Goal: Task Accomplishment & Management: Manage account settings

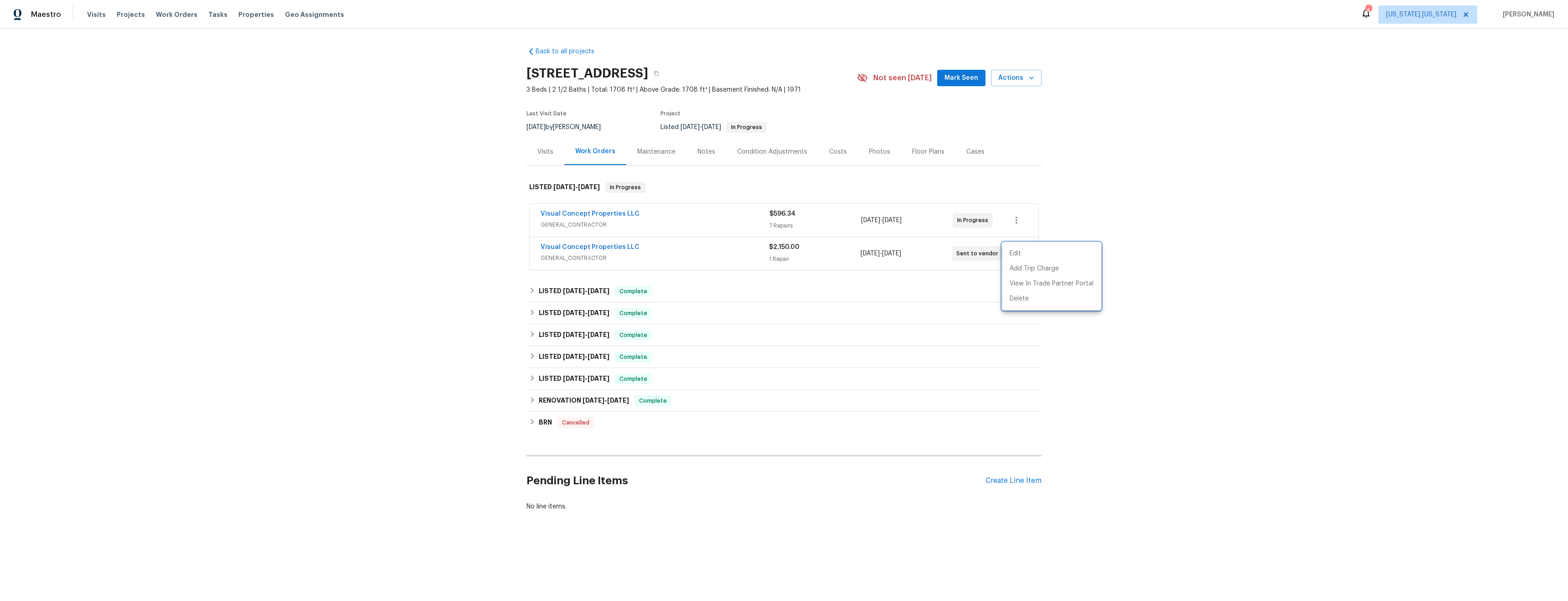
drag, startPoint x: 329, startPoint y: 300, endPoint x: 405, endPoint y: 66, distance: 246.0
click at [333, 299] on div at bounding box center [784, 300] width 1568 height 601
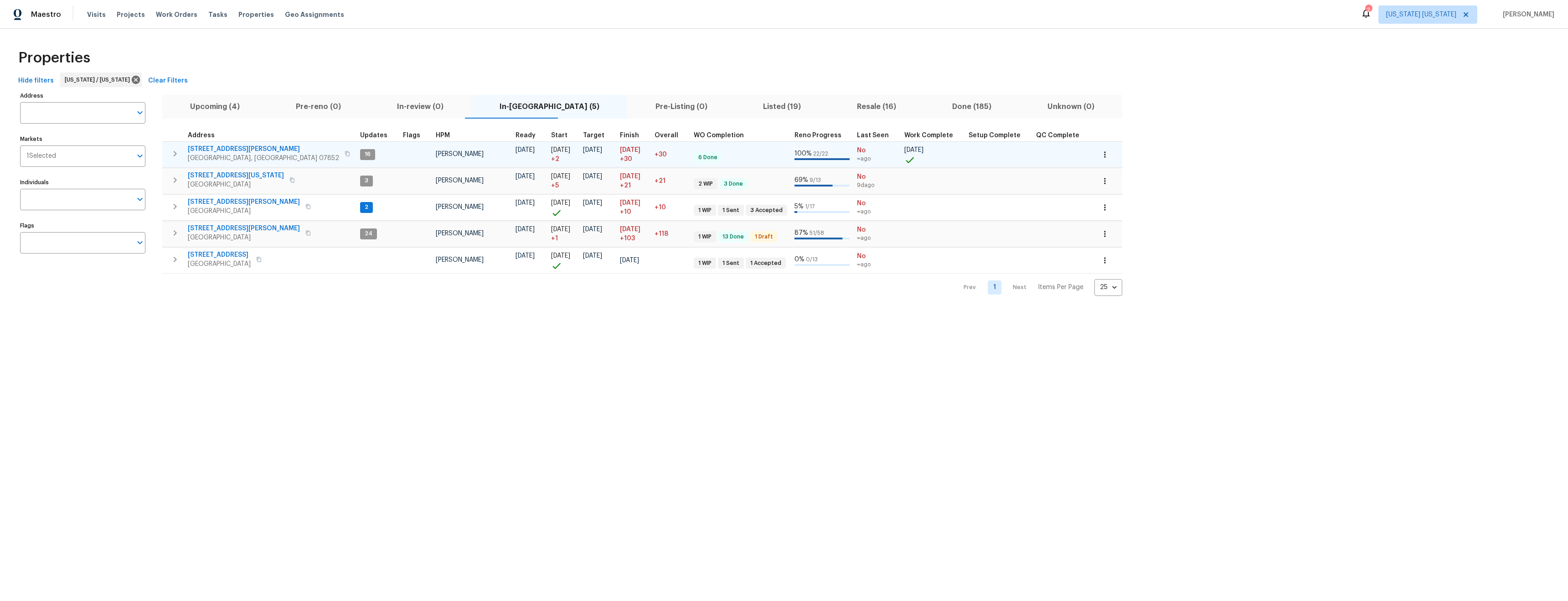
click at [345, 151] on icon "button" at bounding box center [347, 153] width 4 height 5
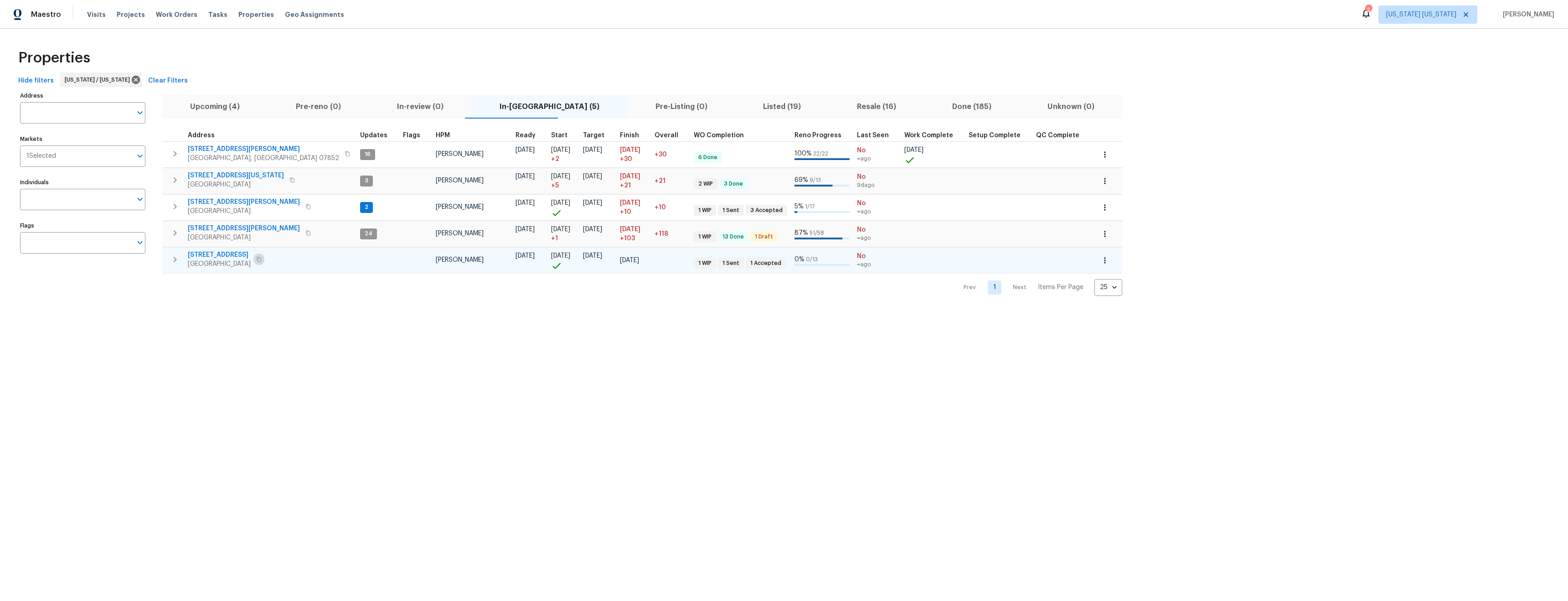
click at [262, 259] on icon "button" at bounding box center [259, 259] width 5 height 5
click at [262, 260] on icon "button" at bounding box center [259, 259] width 5 height 5
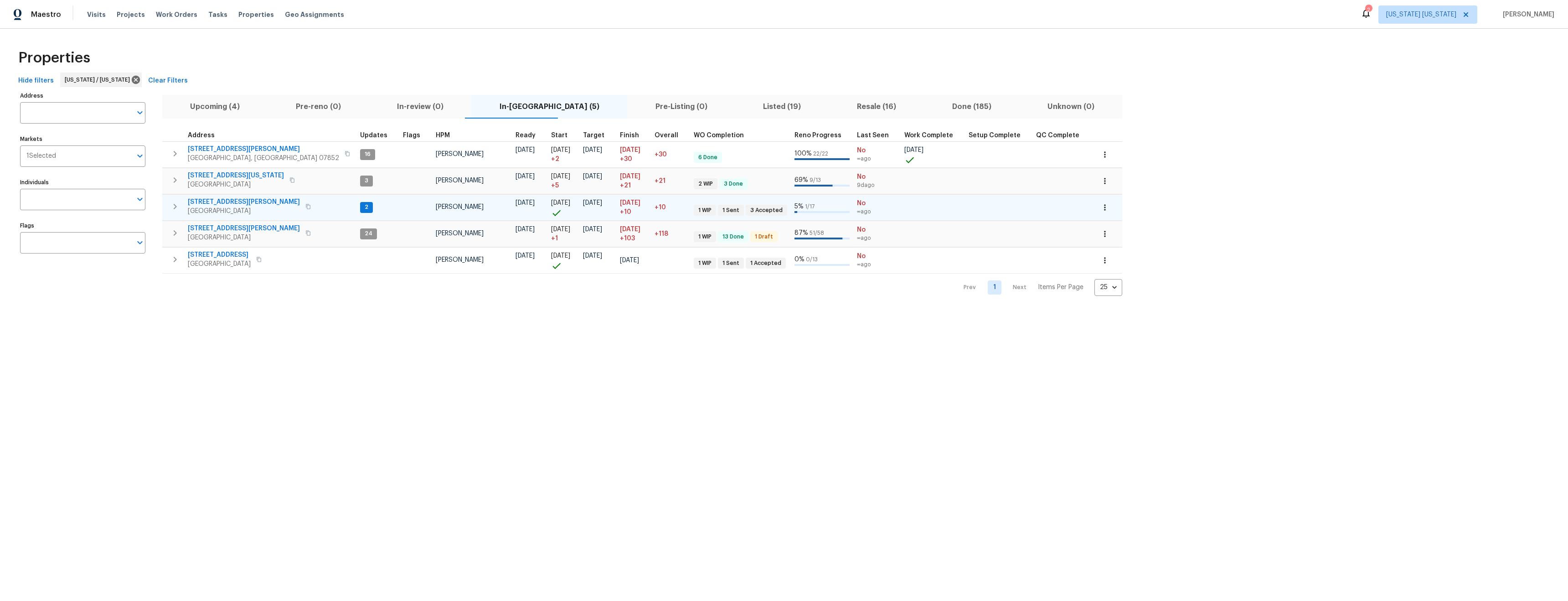
click at [306, 208] on icon "button" at bounding box center [308, 206] width 5 height 5
click at [210, 199] on span "21 Buck Rd" at bounding box center [244, 202] width 112 height 9
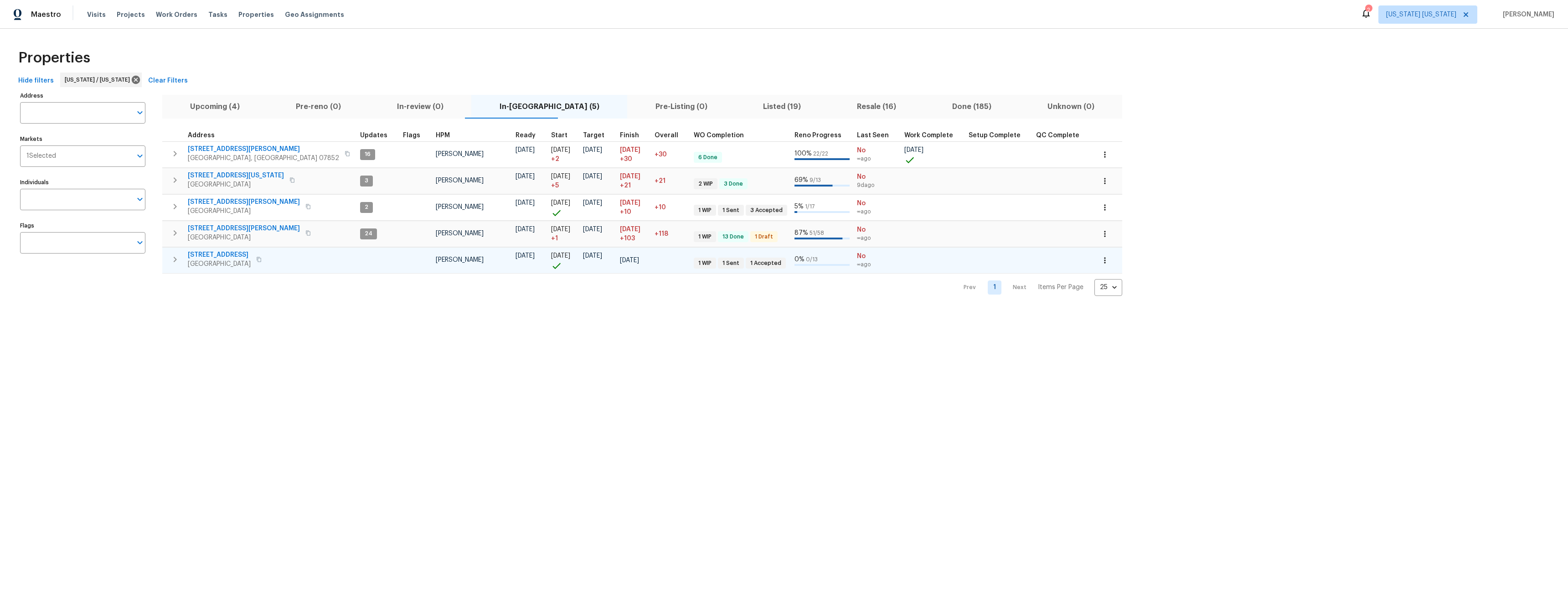
click at [213, 254] on span "448 Northam Dr" at bounding box center [219, 255] width 63 height 9
click at [211, 253] on span "448 Northam Dr" at bounding box center [219, 255] width 63 height 9
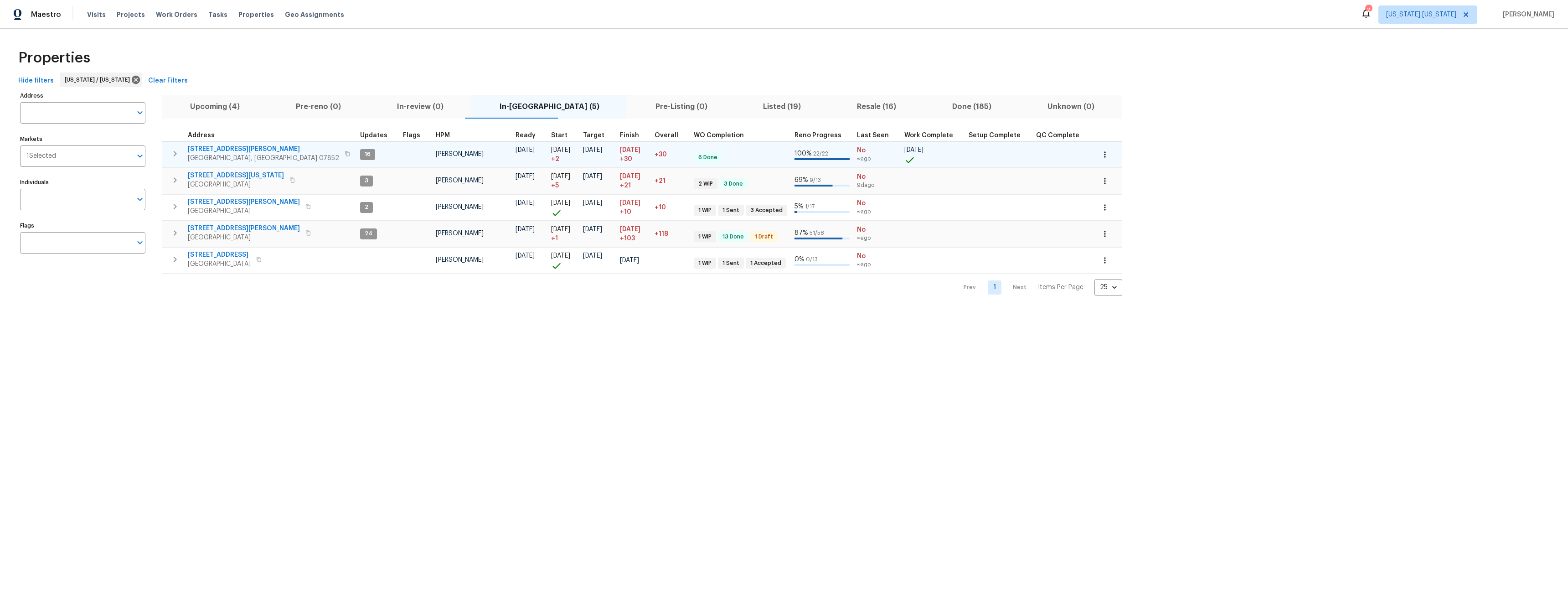
click at [208, 148] on span "238 Drake Ln" at bounding box center [264, 149] width 152 height 9
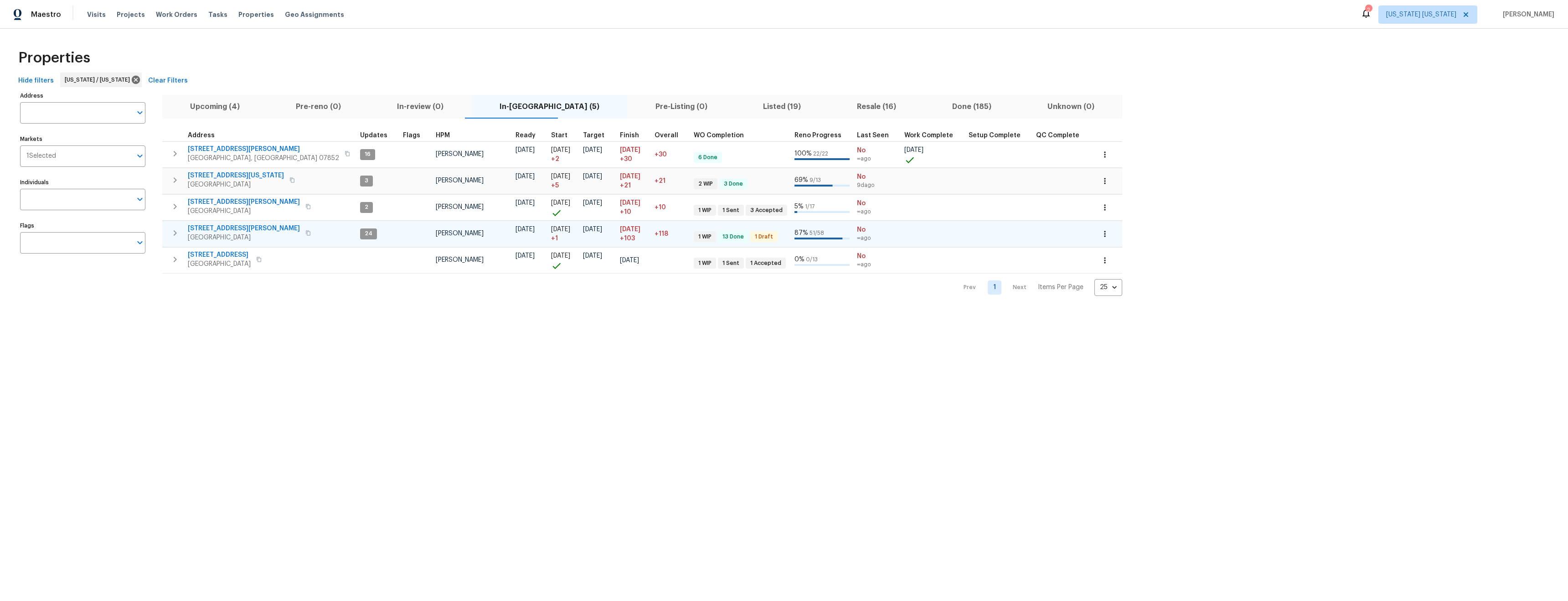
click at [306, 231] on icon "button" at bounding box center [308, 233] width 5 height 5
click at [220, 230] on span "260 Everett Rd" at bounding box center [244, 228] width 112 height 9
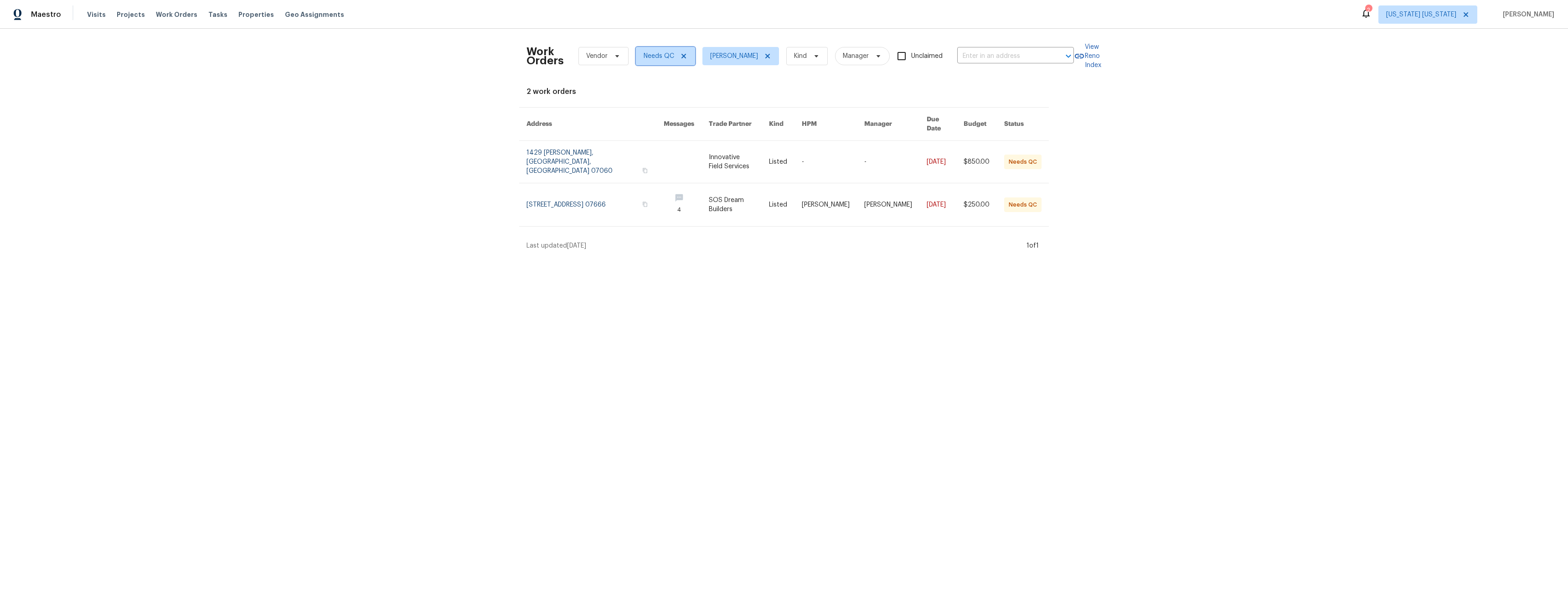
click at [682, 57] on icon at bounding box center [684, 55] width 4 height 4
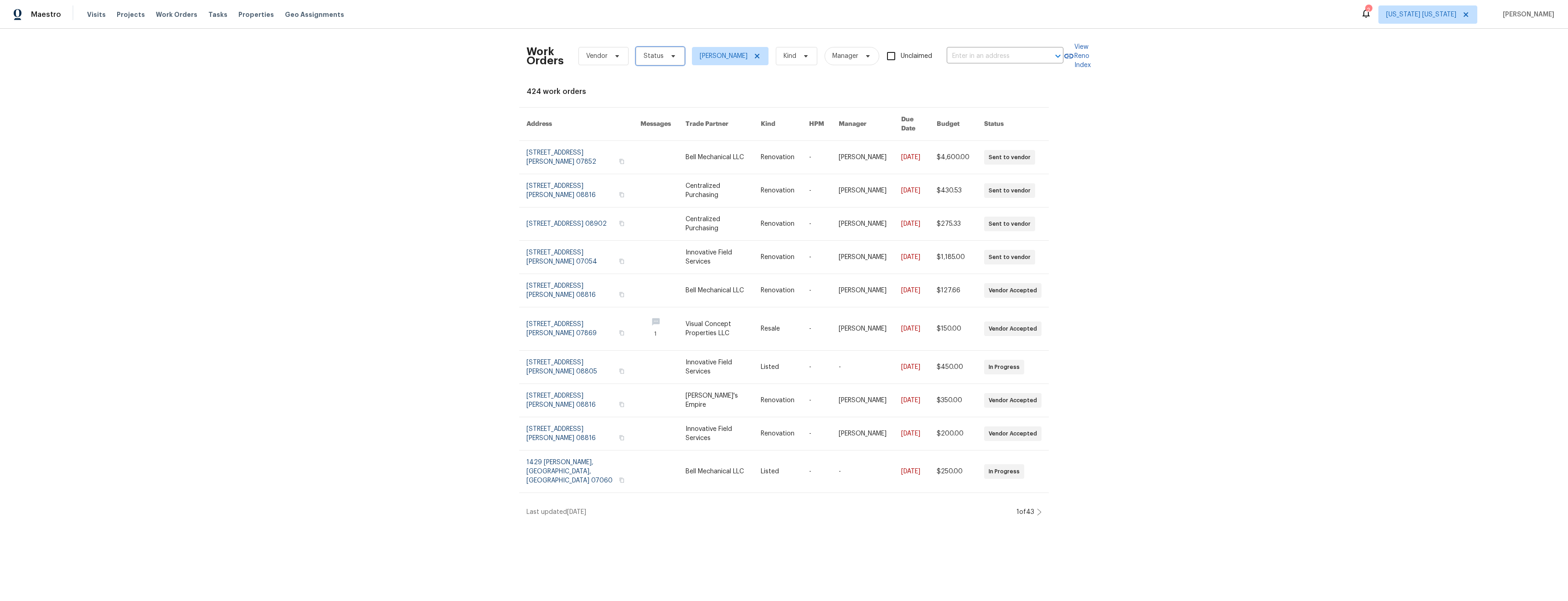
click at [665, 61] on span "Status" at bounding box center [660, 56] width 49 height 18
click at [667, 158] on label "In Progress" at bounding box center [660, 158] width 46 height 9
click at [643, 158] on input "In Progress" at bounding box center [640, 157] width 6 height 6
checkbox input "true"
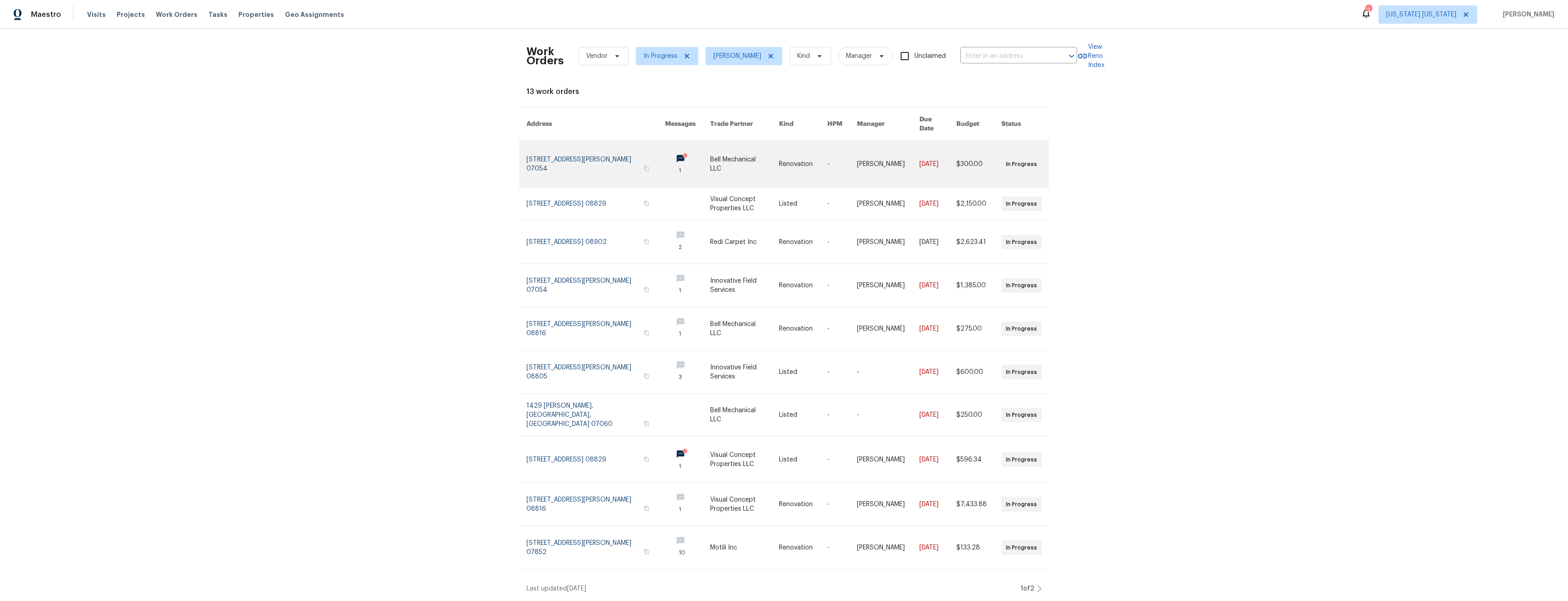
click at [579, 164] on link at bounding box center [596, 164] width 139 height 46
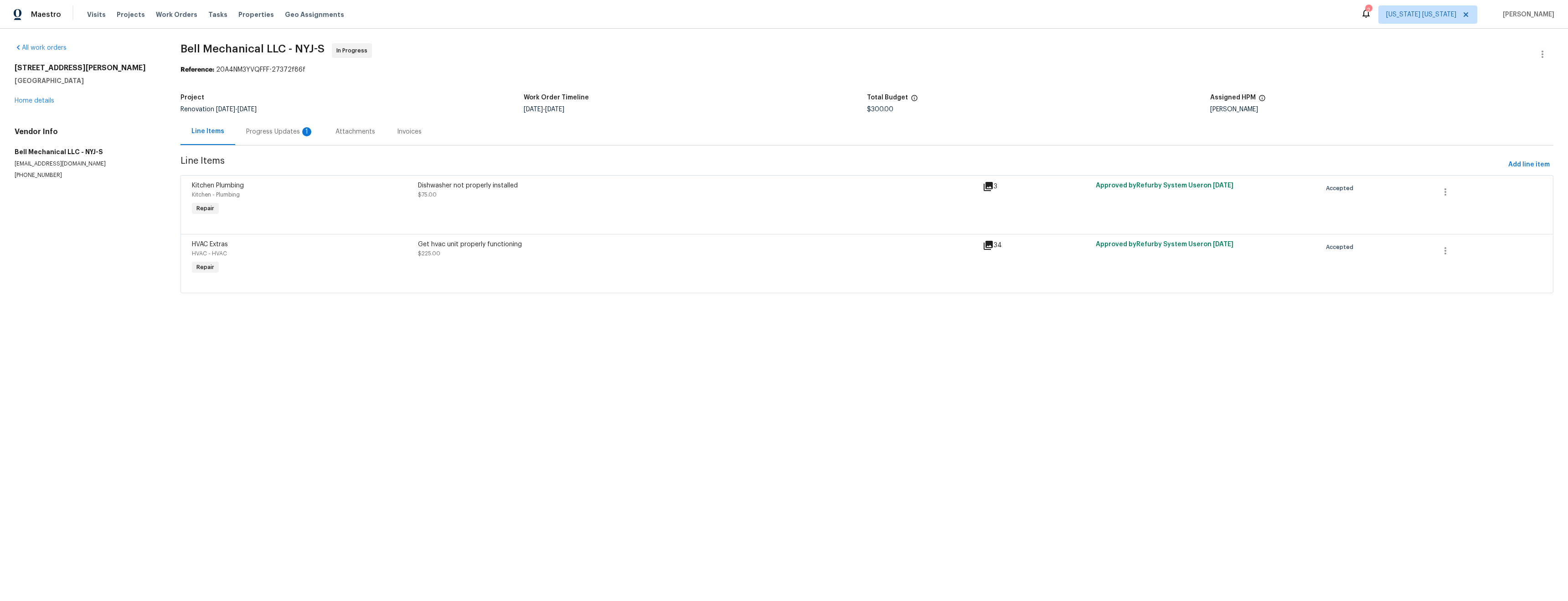
click at [282, 134] on div "Progress Updates 1" at bounding box center [279, 132] width 68 height 9
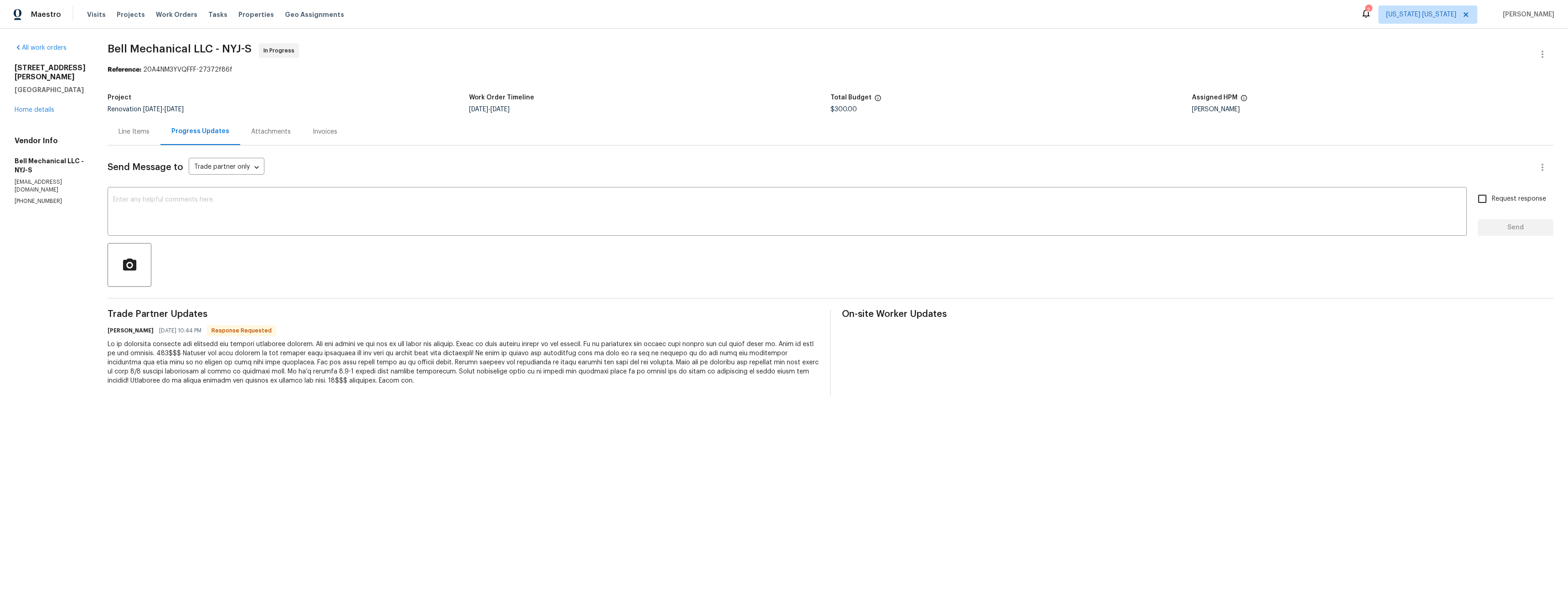
click at [140, 129] on div "Line Items" at bounding box center [134, 132] width 31 height 9
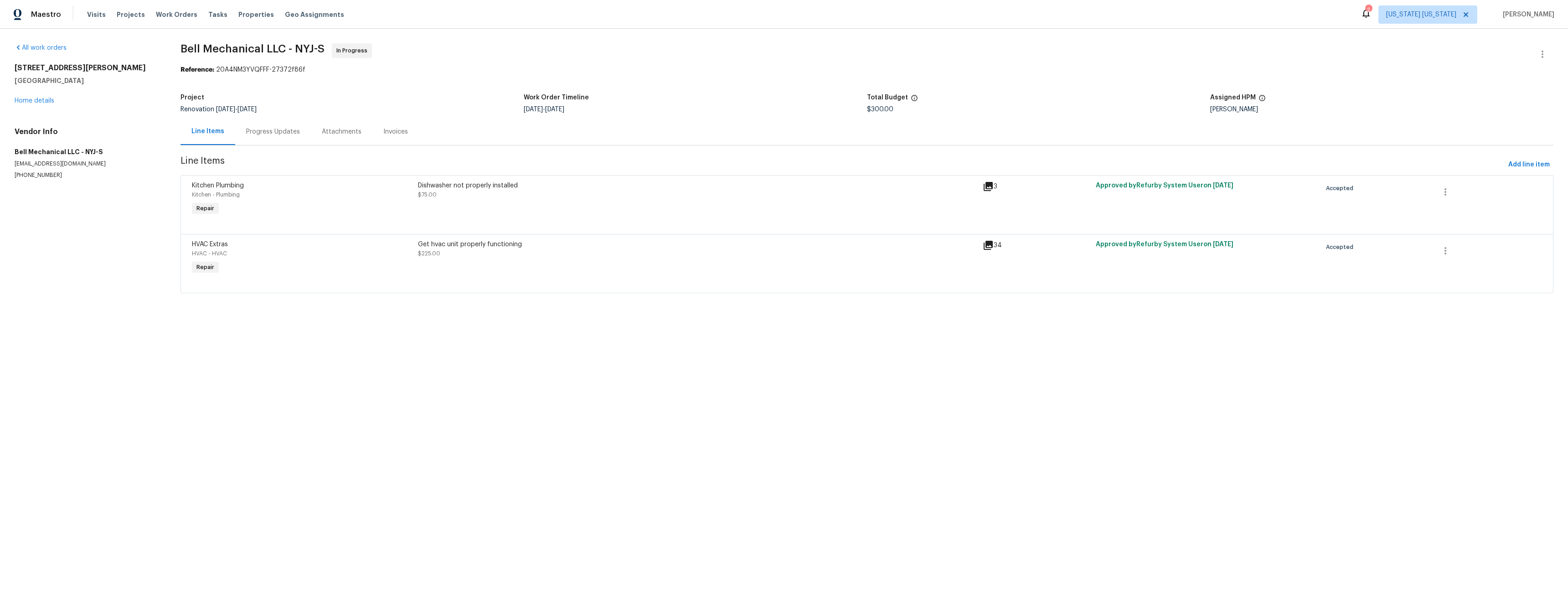
click at [592, 251] on div "Get hvac unit properly functioning $225.00" at bounding box center [698, 249] width 559 height 18
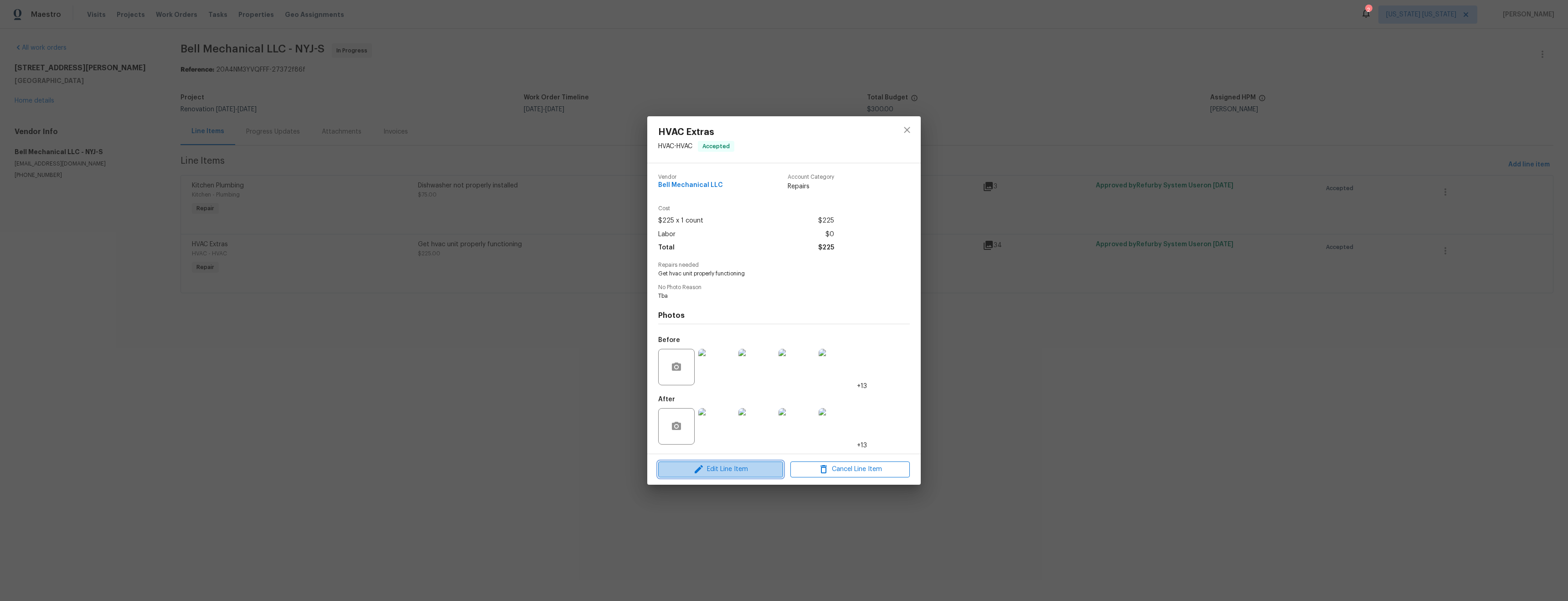
click at [752, 468] on span "Edit Line Item" at bounding box center [721, 469] width 119 height 12
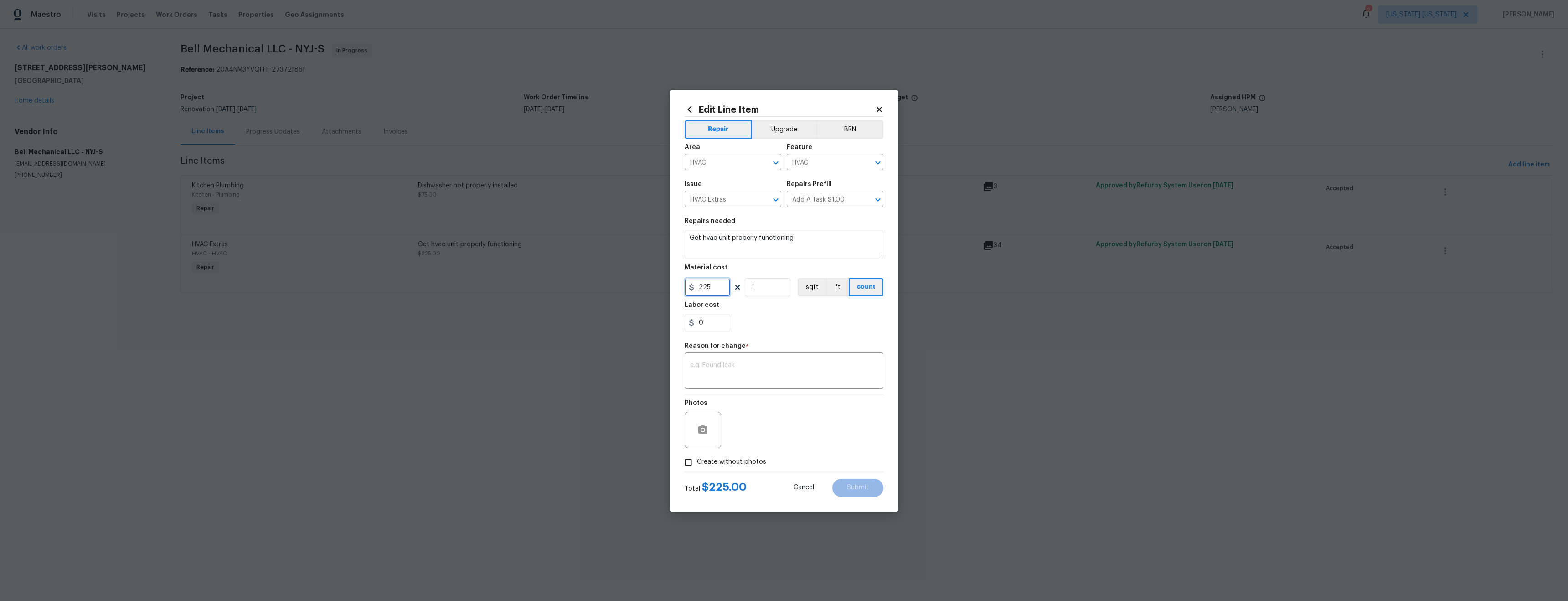
click at [711, 288] on input "225" at bounding box center [707, 287] width 46 height 18
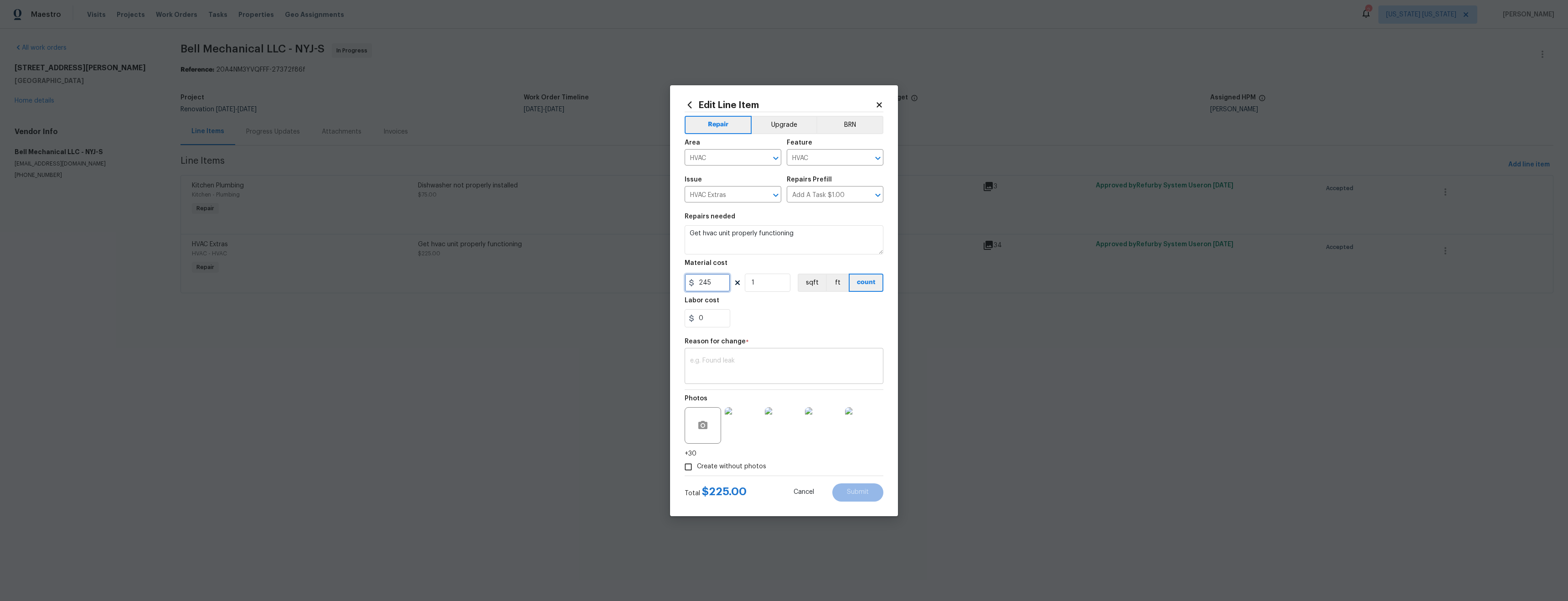
type input "245"
click at [739, 356] on div "x ​" at bounding box center [784, 367] width 198 height 33
type textarea "price"
click at [858, 494] on span "Submit" at bounding box center [858, 492] width 22 height 7
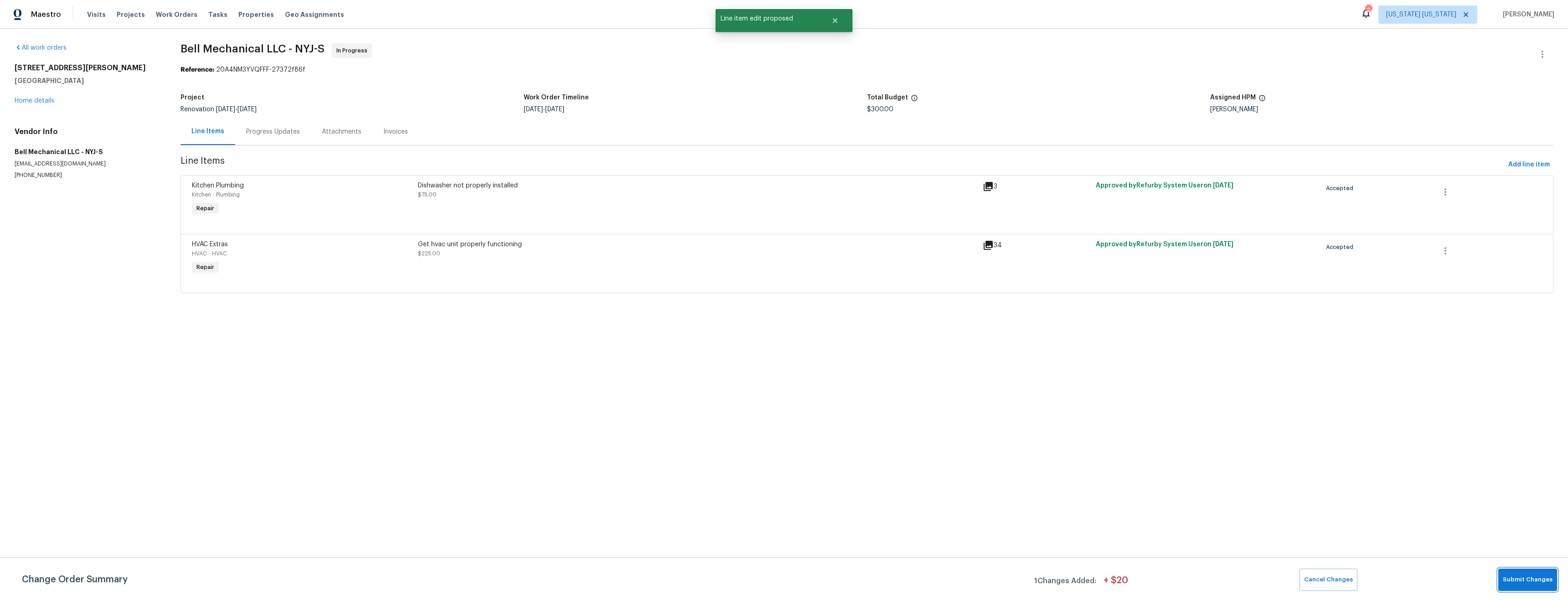
click at [1529, 588] on button "Submit Changes" at bounding box center [1527, 580] width 59 height 23
click at [52, 97] on link "Home details" at bounding box center [34, 100] width 40 height 6
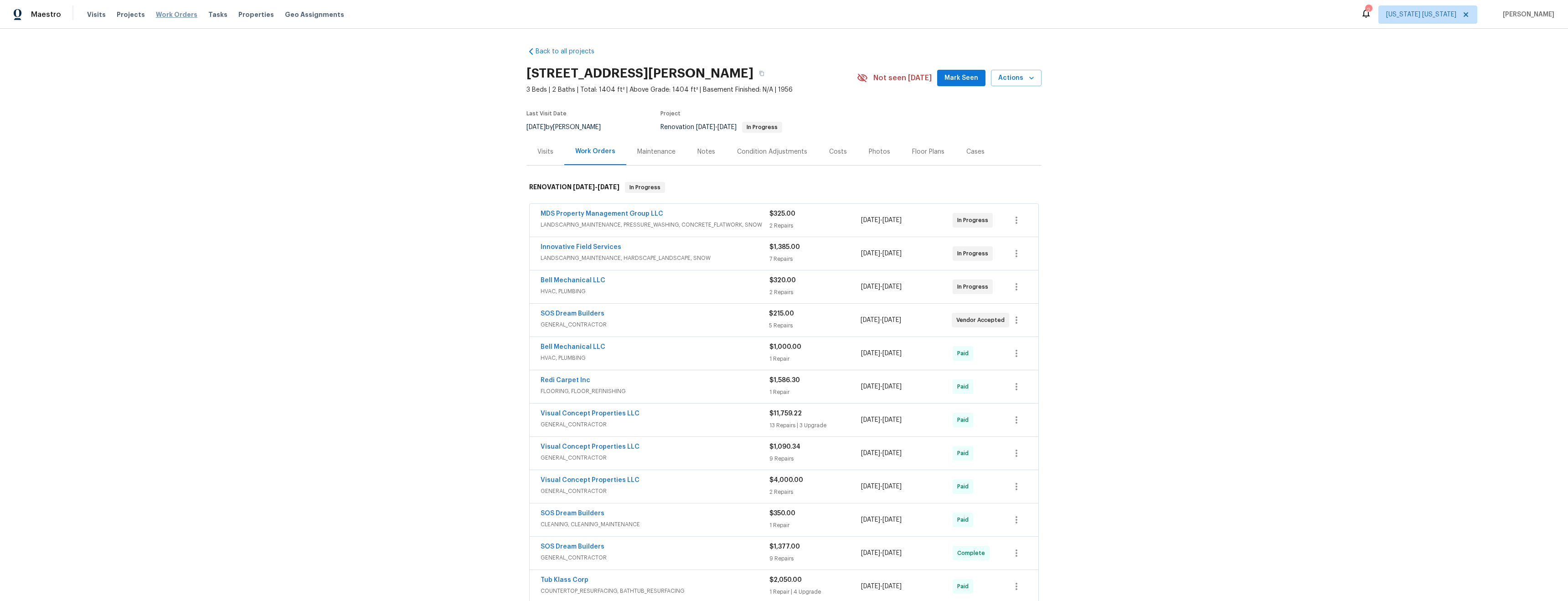
click at [177, 16] on span "Work Orders" at bounding box center [177, 14] width 41 height 9
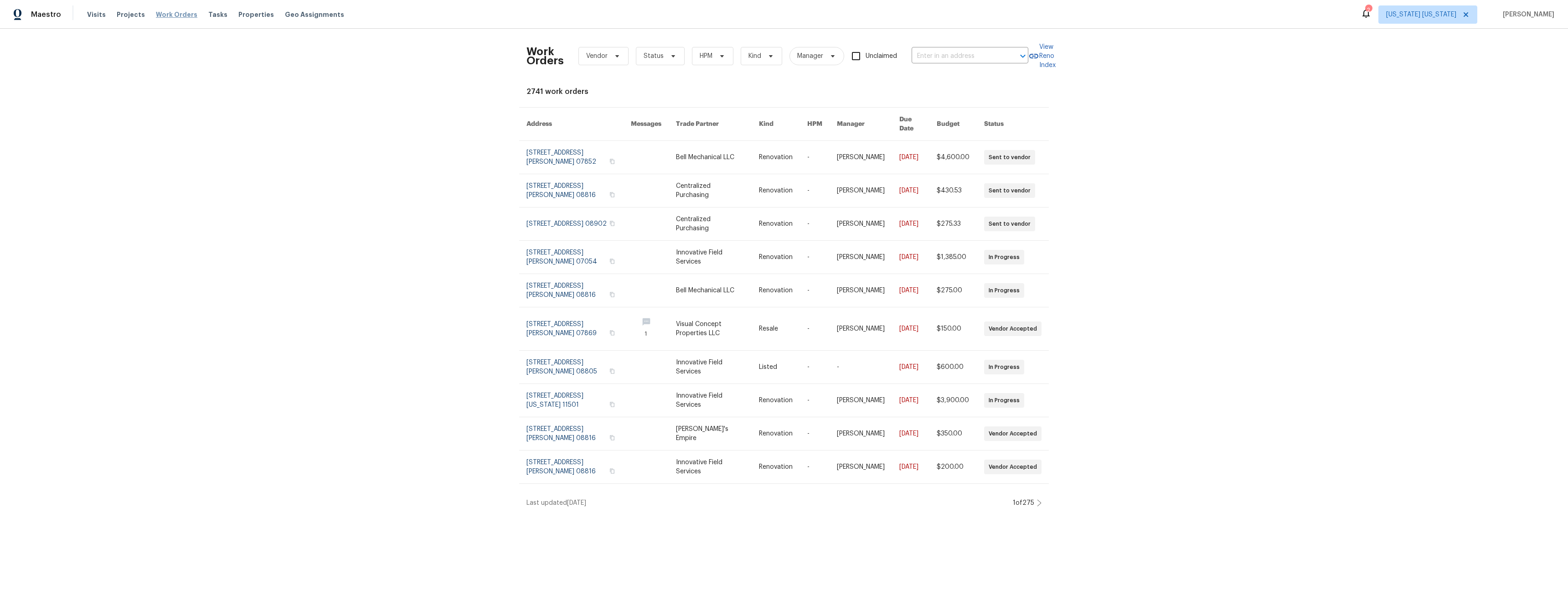
click at [167, 15] on span "Work Orders" at bounding box center [177, 14] width 41 height 9
click at [667, 57] on span at bounding box center [672, 56] width 10 height 7
drag, startPoint x: 669, startPoint y: 161, endPoint x: 673, endPoint y: 155, distance: 7.2
click at [669, 161] on label "In Progress" at bounding box center [660, 158] width 46 height 9
click at [643, 160] on input "In Progress" at bounding box center [640, 157] width 6 height 6
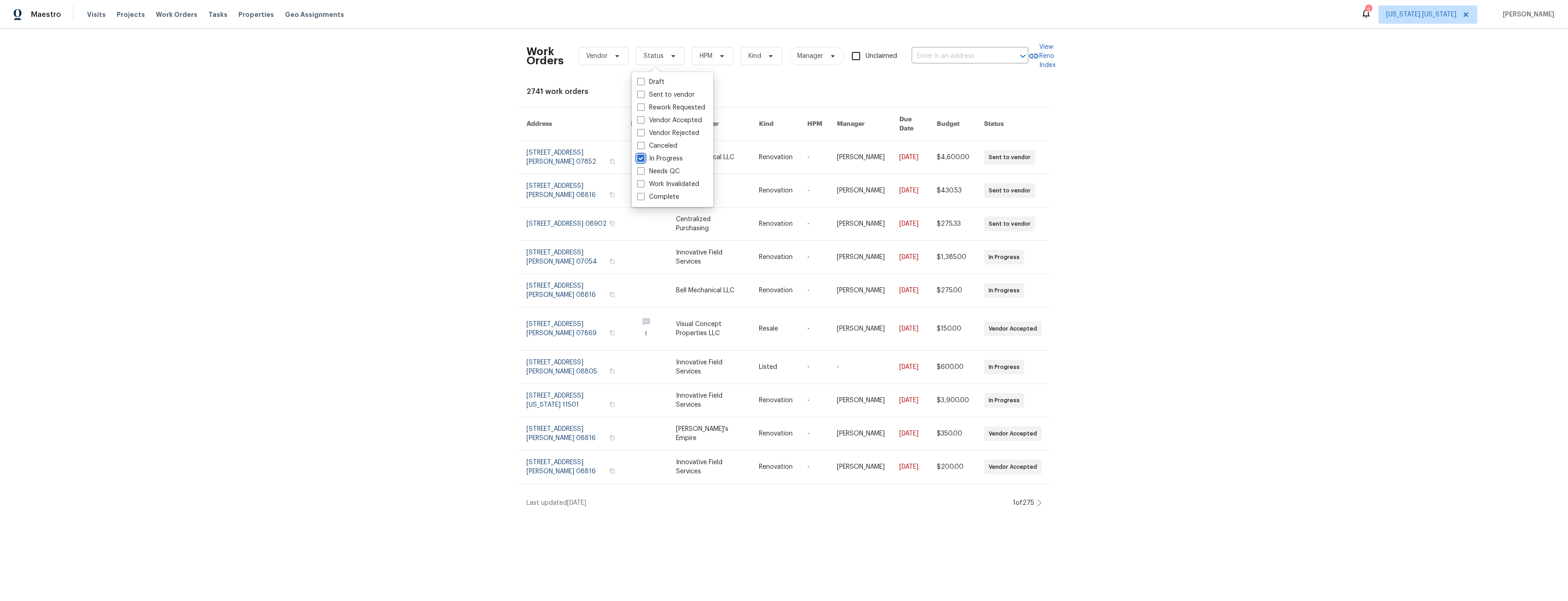
checkbox input "true"
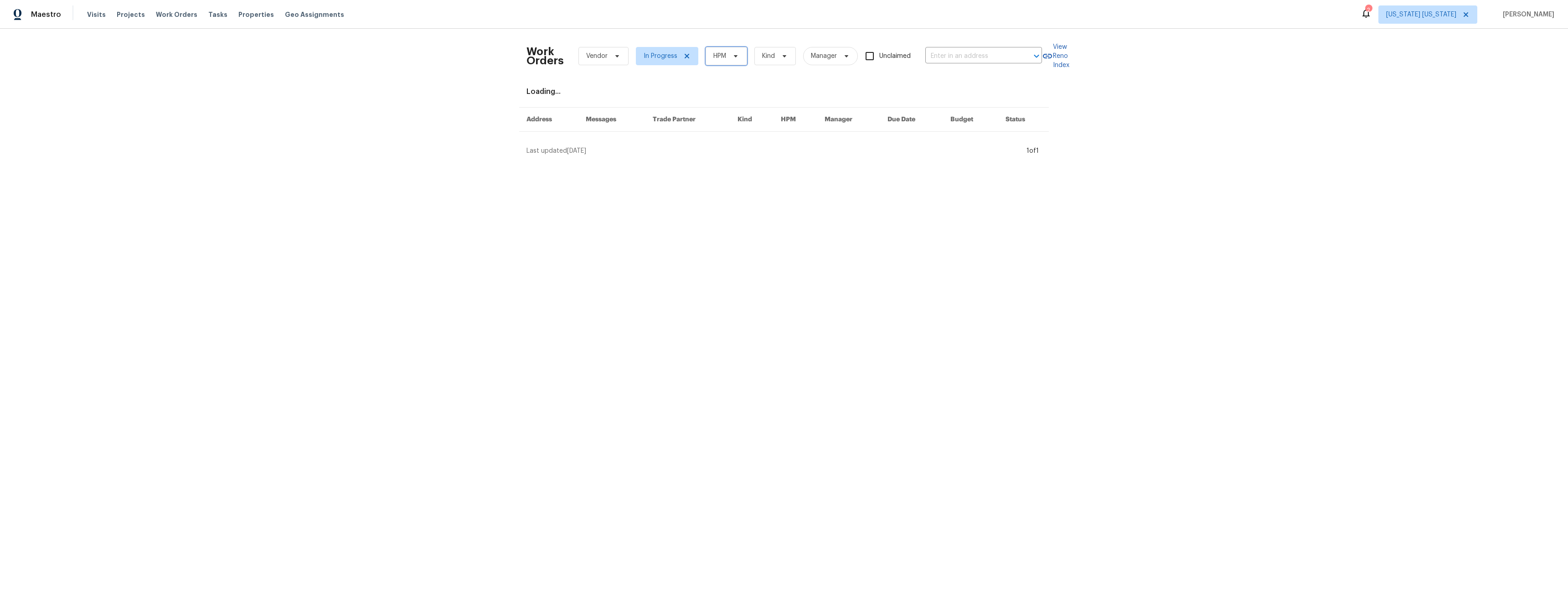
drag, startPoint x: 720, startPoint y: 52, endPoint x: 725, endPoint y: 66, distance: 14.9
click at [720, 52] on span "HPM" at bounding box center [719, 56] width 13 height 9
click at [730, 96] on label "[PERSON_NAME]" at bounding box center [737, 94] width 60 height 9
click at [712, 96] on input "[PERSON_NAME]" at bounding box center [710, 93] width 6 height 6
checkbox input "true"
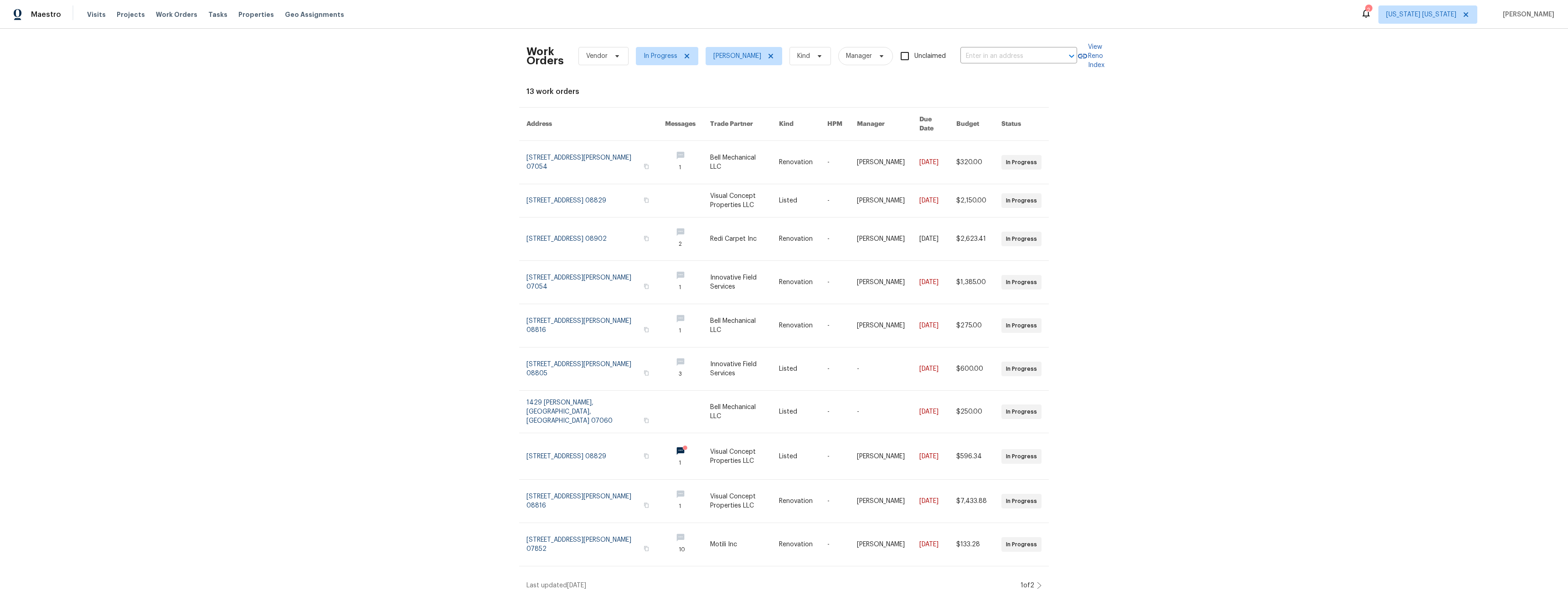
click at [1038, 582] on icon at bounding box center [1039, 586] width 4 height 7
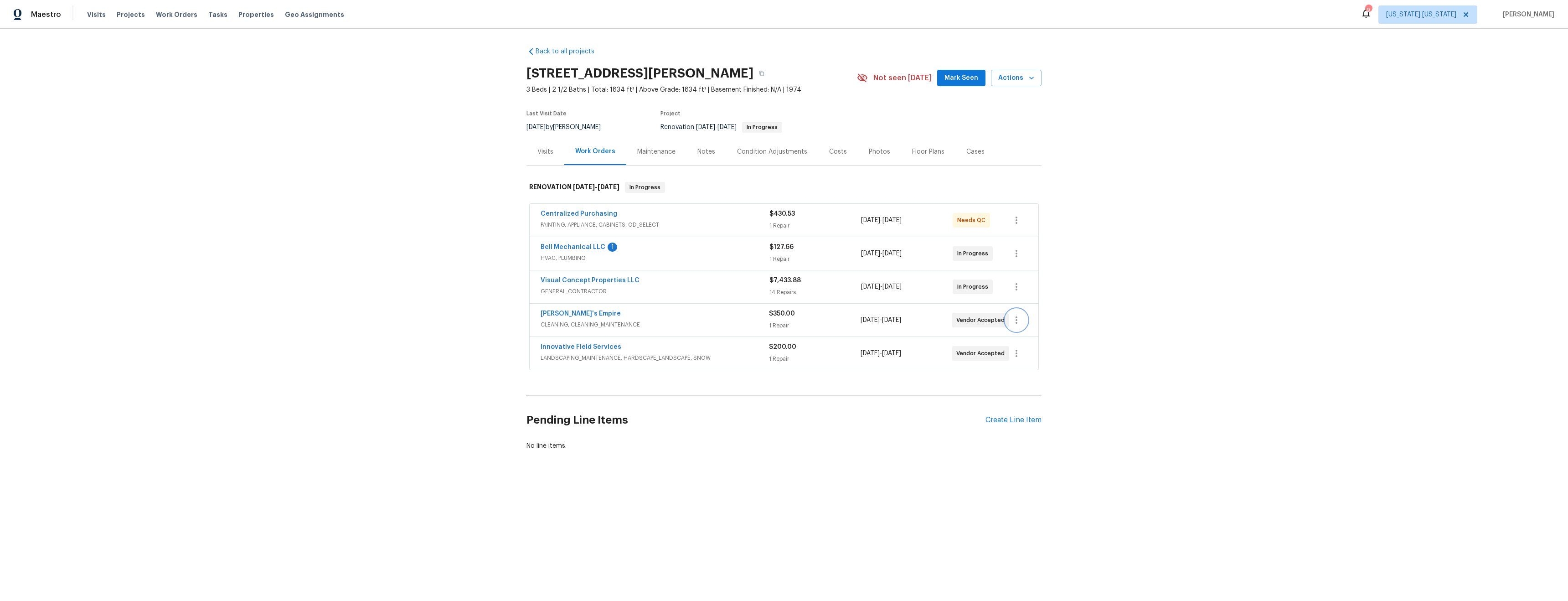
click at [1016, 322] on icon "button" at bounding box center [1017, 320] width 11 height 11
click at [1015, 322] on li "Edit" at bounding box center [1052, 320] width 99 height 15
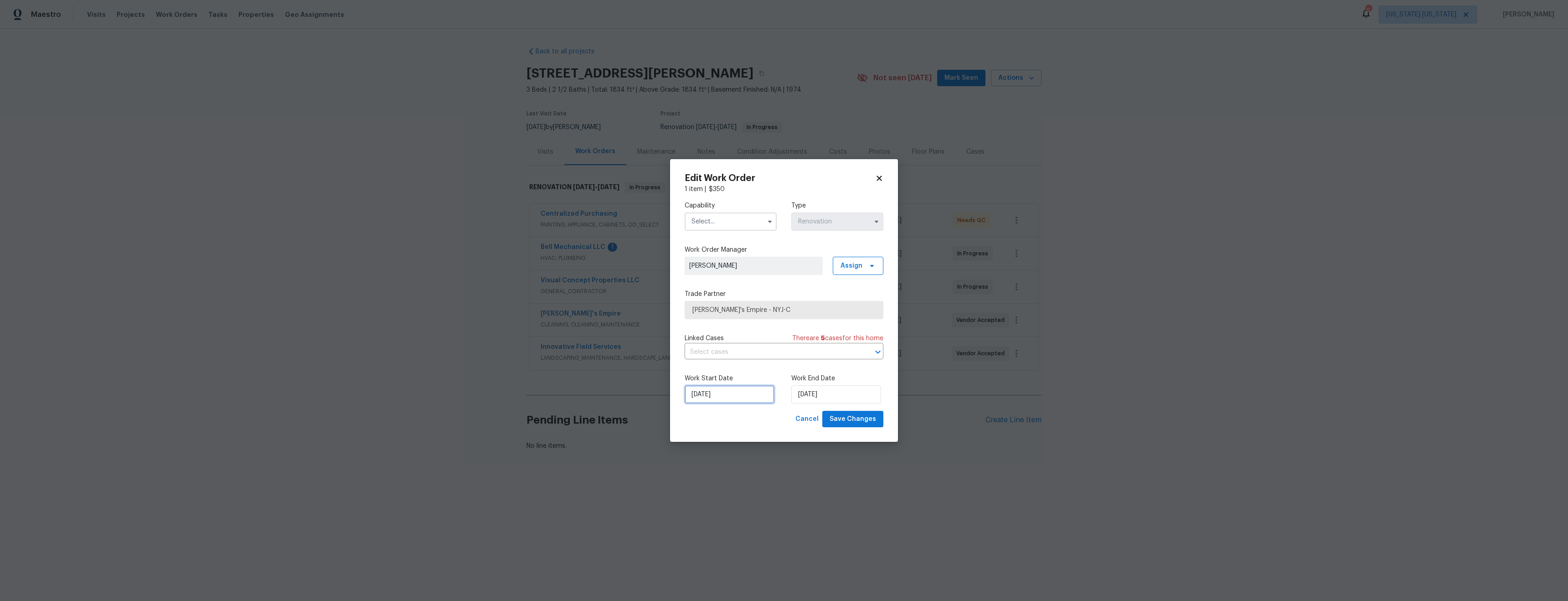
click at [698, 393] on input "[DATE]" at bounding box center [730, 395] width 90 height 18
click at [699, 344] on div "18" at bounding box center [698, 342] width 15 height 13
type input "8/18/2025"
click at [702, 395] on input "8/18/2025" at bounding box center [730, 395] width 90 height 18
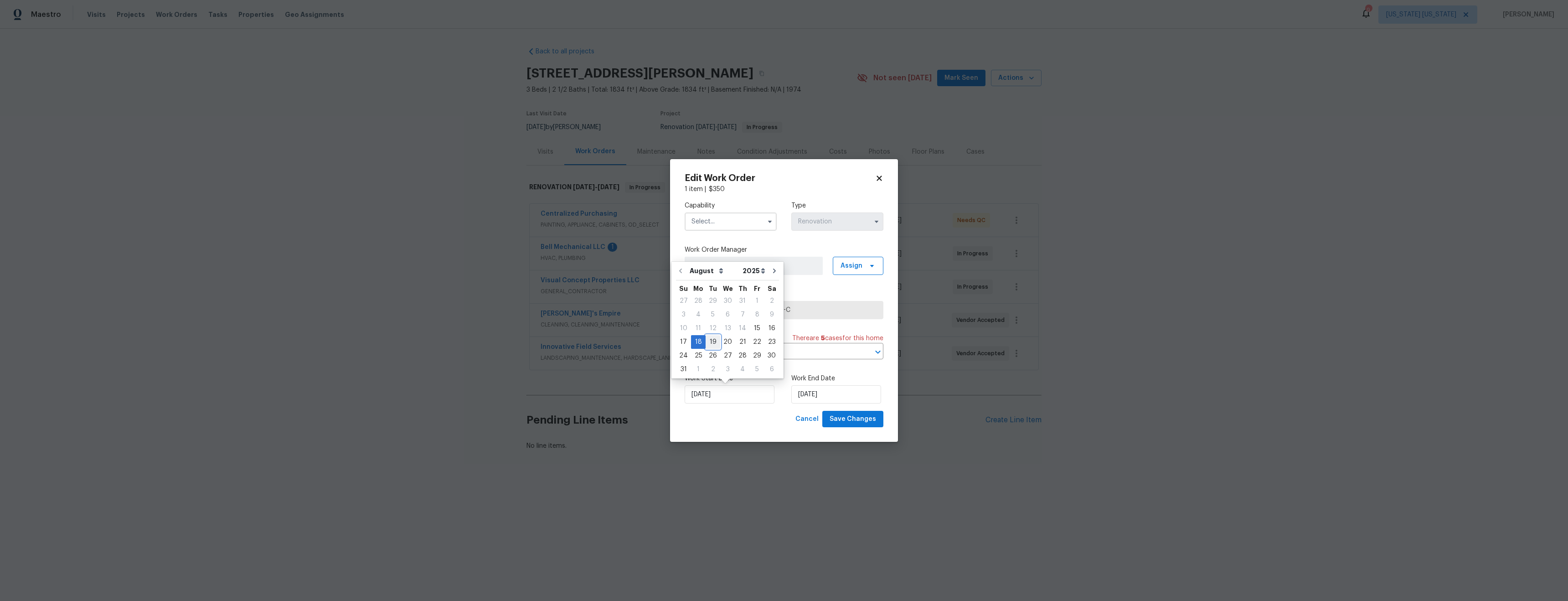
click at [710, 340] on div "19" at bounding box center [713, 342] width 15 height 13
type input "8/19/2025"
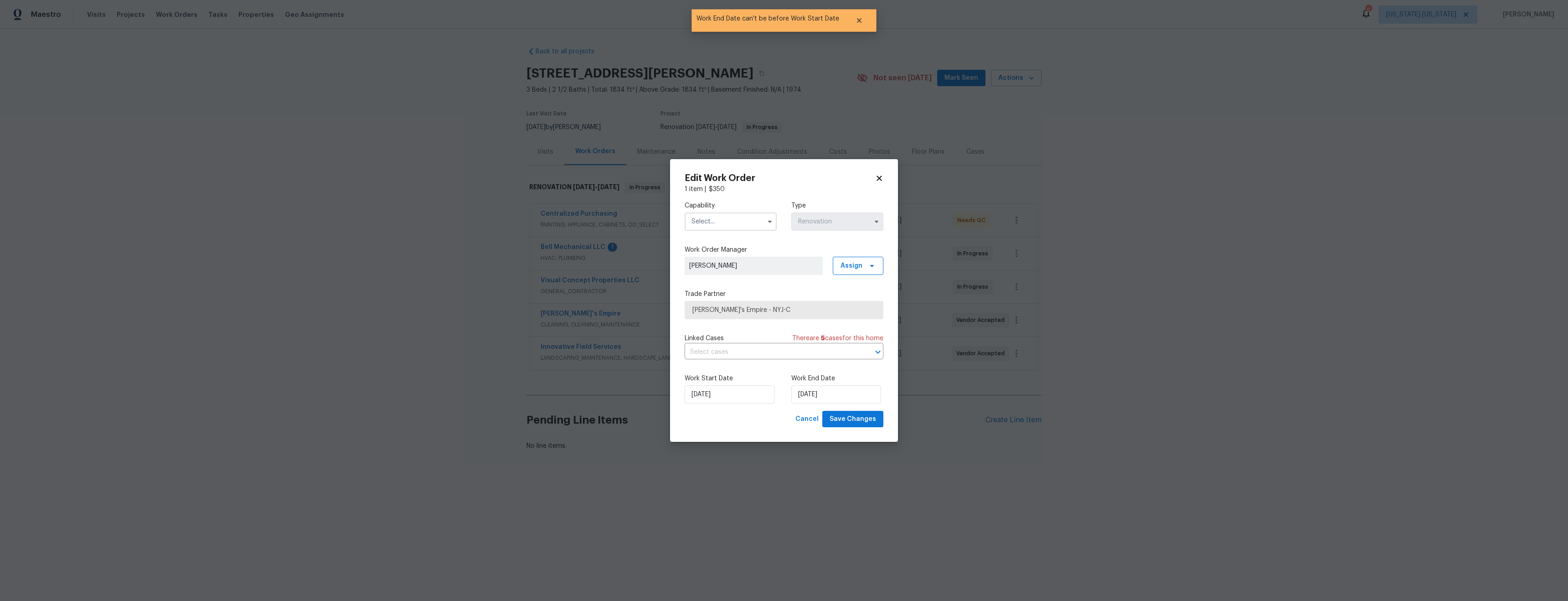
click at [719, 222] on input "text" at bounding box center [730, 222] width 92 height 18
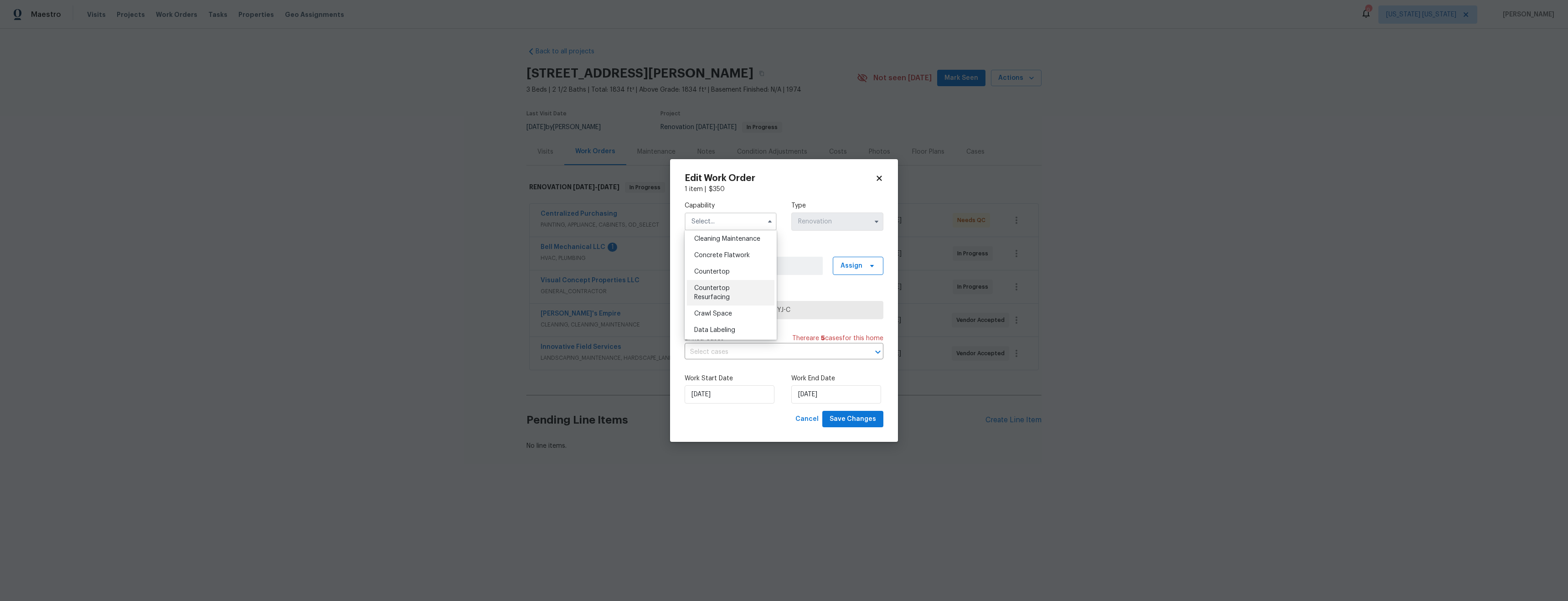
scroll to position [144, 0]
click at [728, 248] on span "Cleaning Maintenance" at bounding box center [727, 245] width 66 height 6
type input "Cleaning Maintenance"
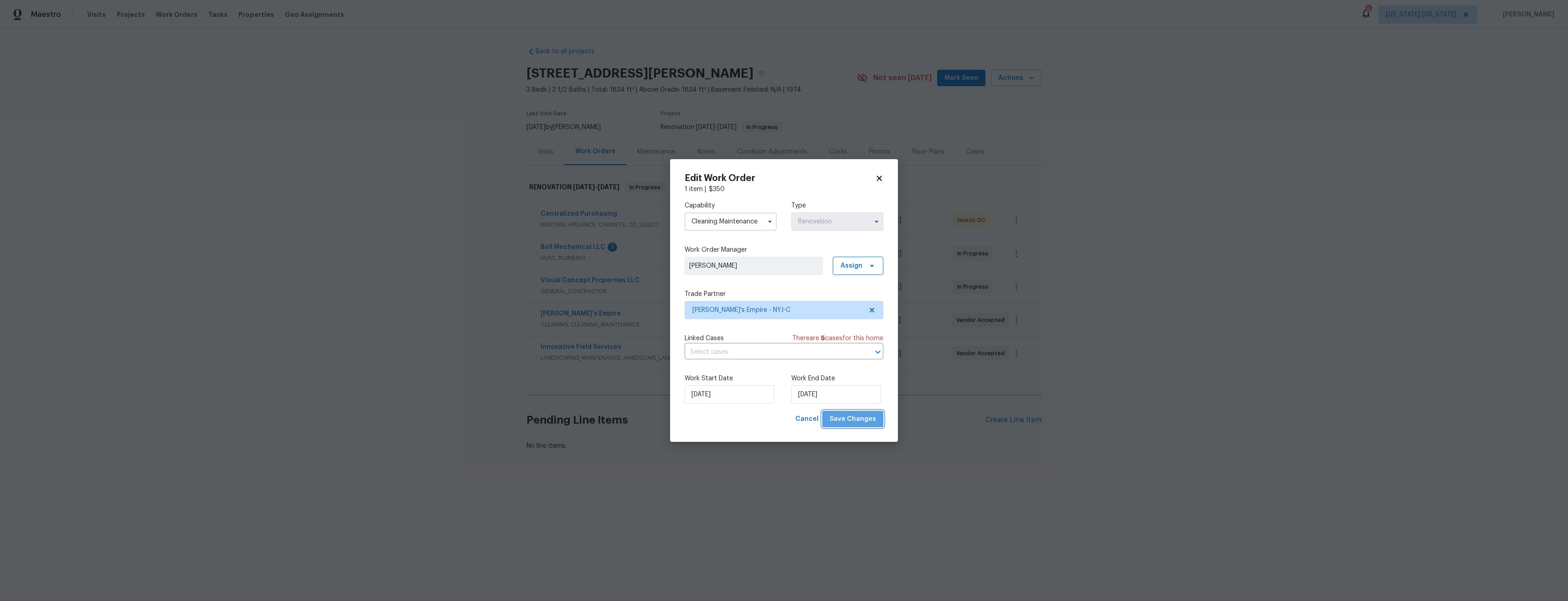
click at [856, 421] on span "Save Changes" at bounding box center [853, 419] width 46 height 12
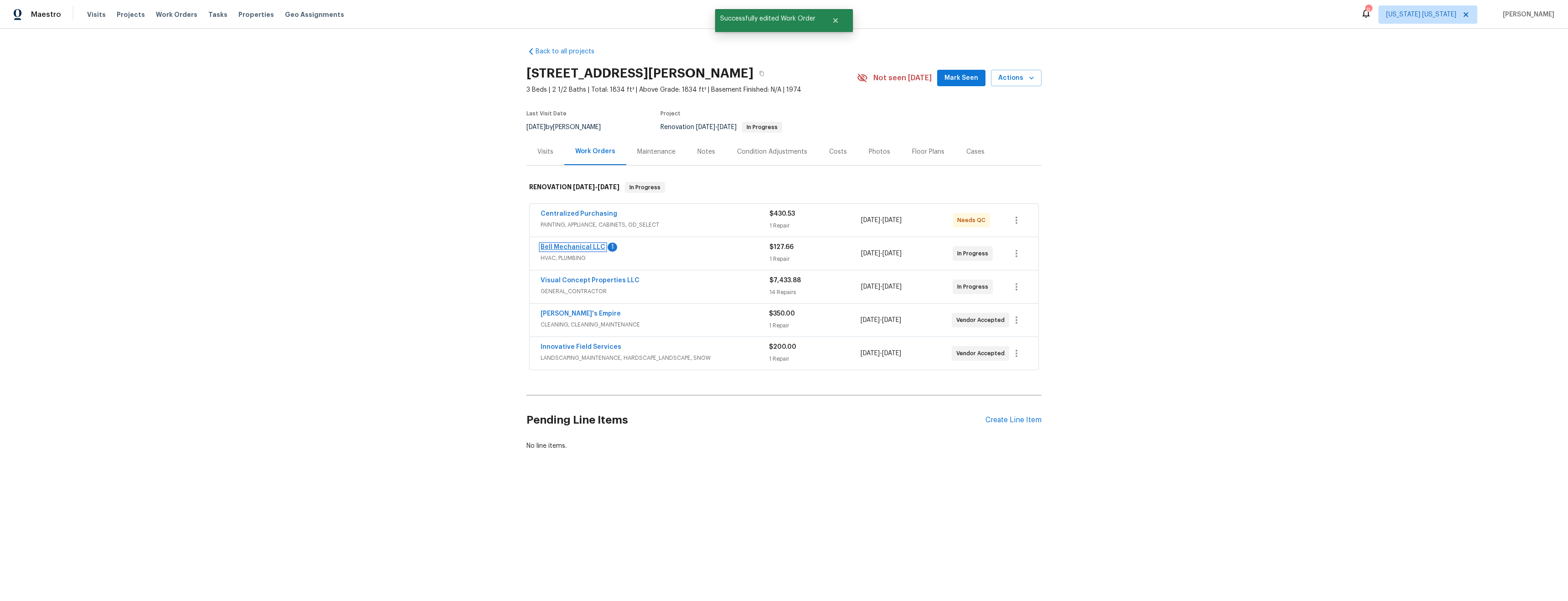
click at [578, 245] on link "Bell Mechanical LLC" at bounding box center [573, 247] width 65 height 6
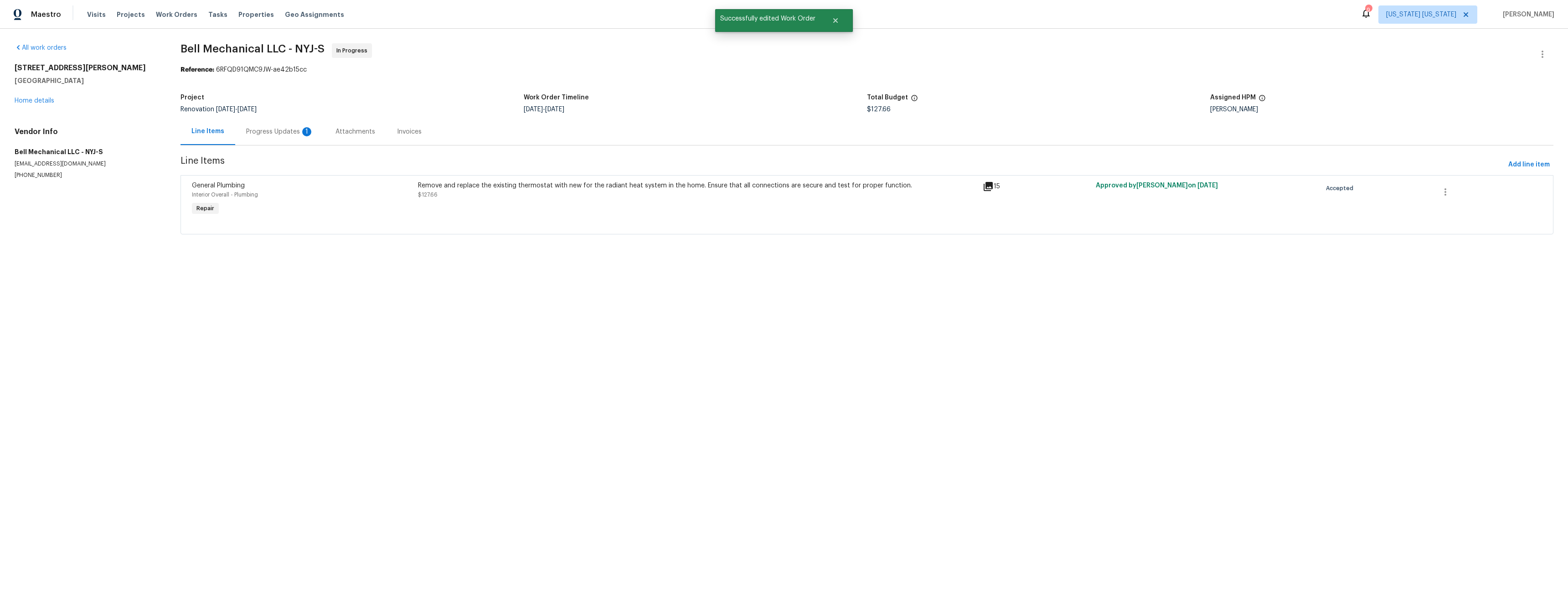
click at [284, 132] on div "Progress Updates 1" at bounding box center [279, 132] width 68 height 9
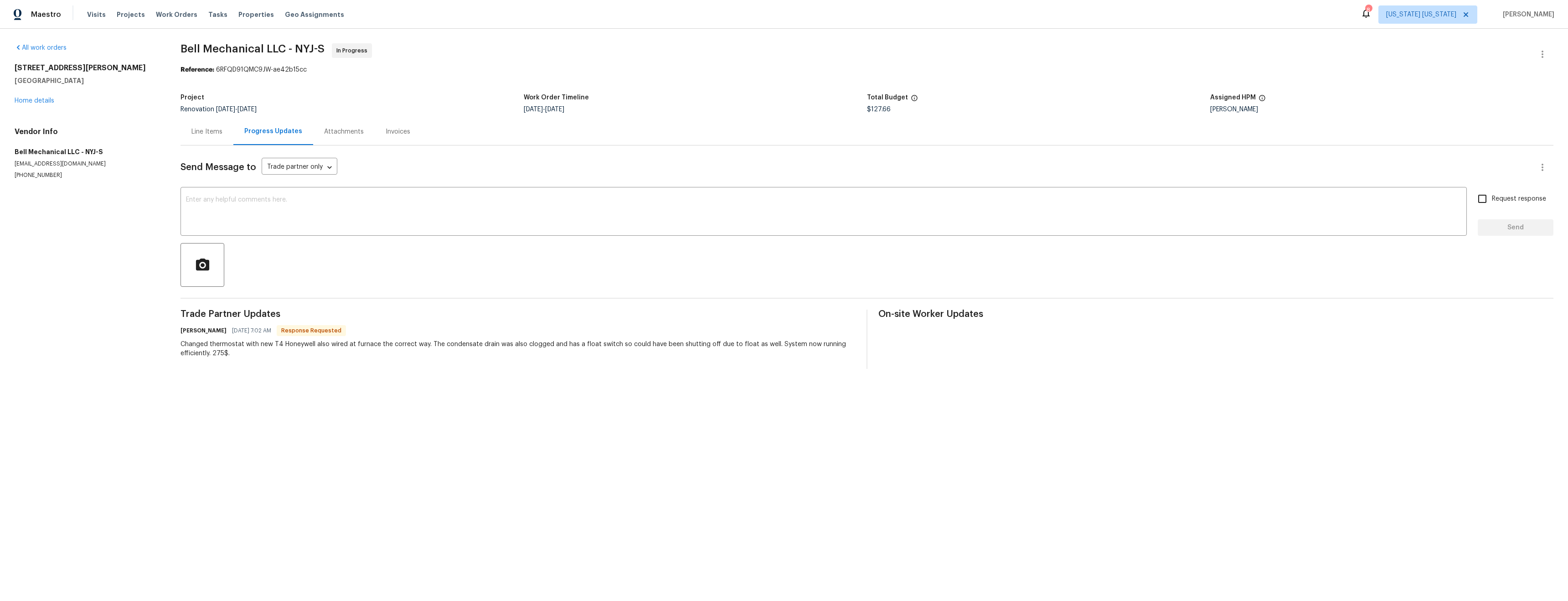
click at [200, 131] on div "Line Items" at bounding box center [207, 132] width 31 height 9
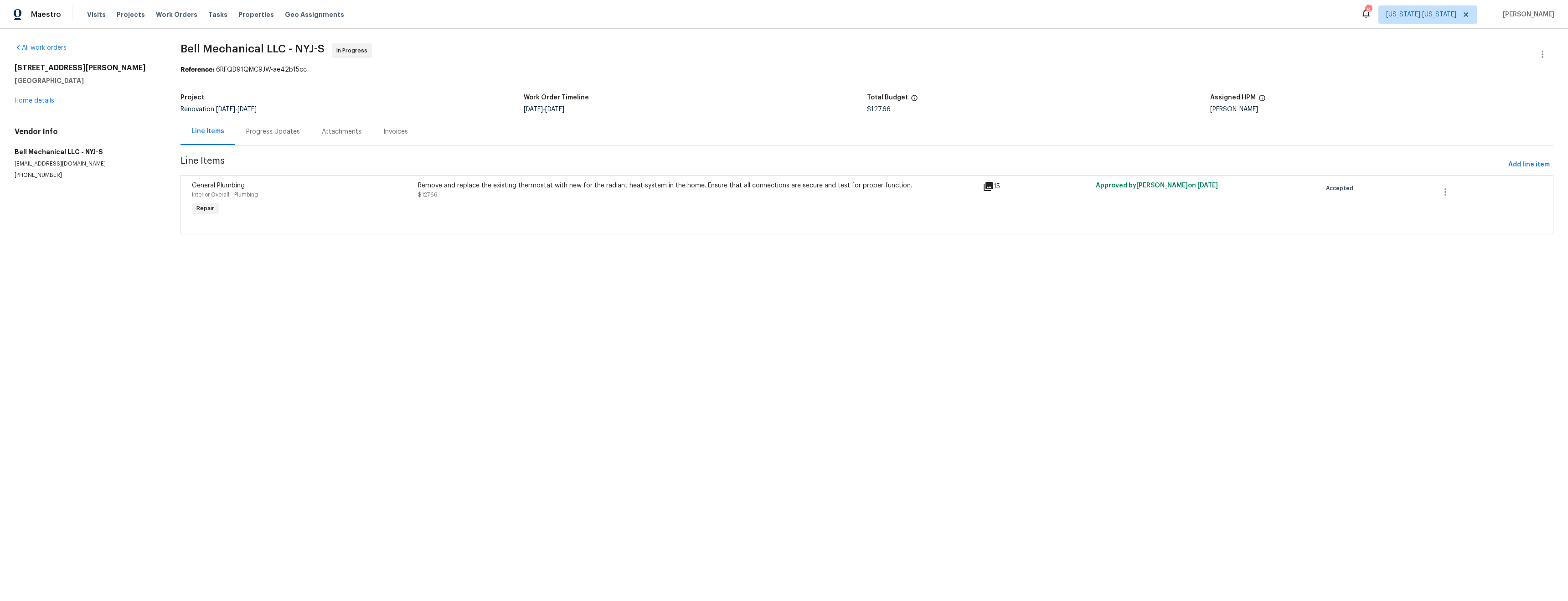
click at [748, 222] on div at bounding box center [867, 223] width 1350 height 11
click at [693, 204] on div "Remove and replace the existing thermostat with new for the radiant heat system…" at bounding box center [698, 199] width 565 height 42
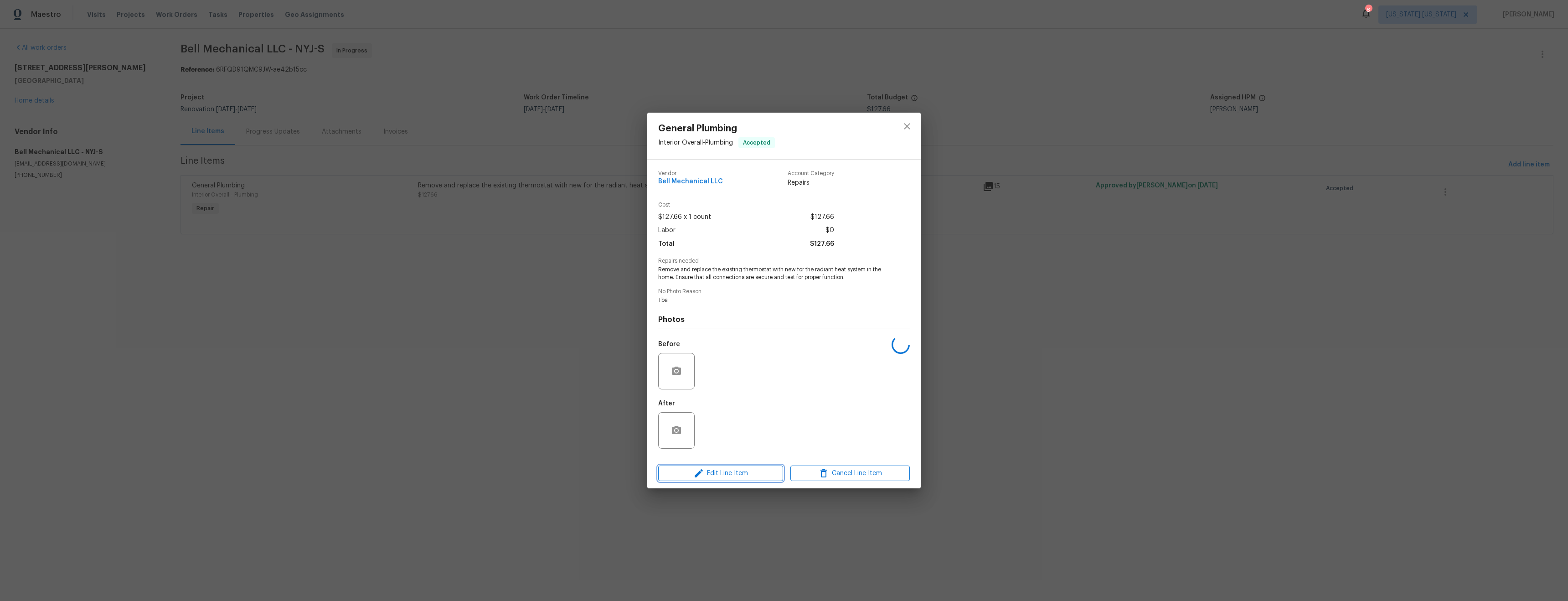
click at [734, 471] on span "Edit Line Item" at bounding box center [721, 473] width 119 height 12
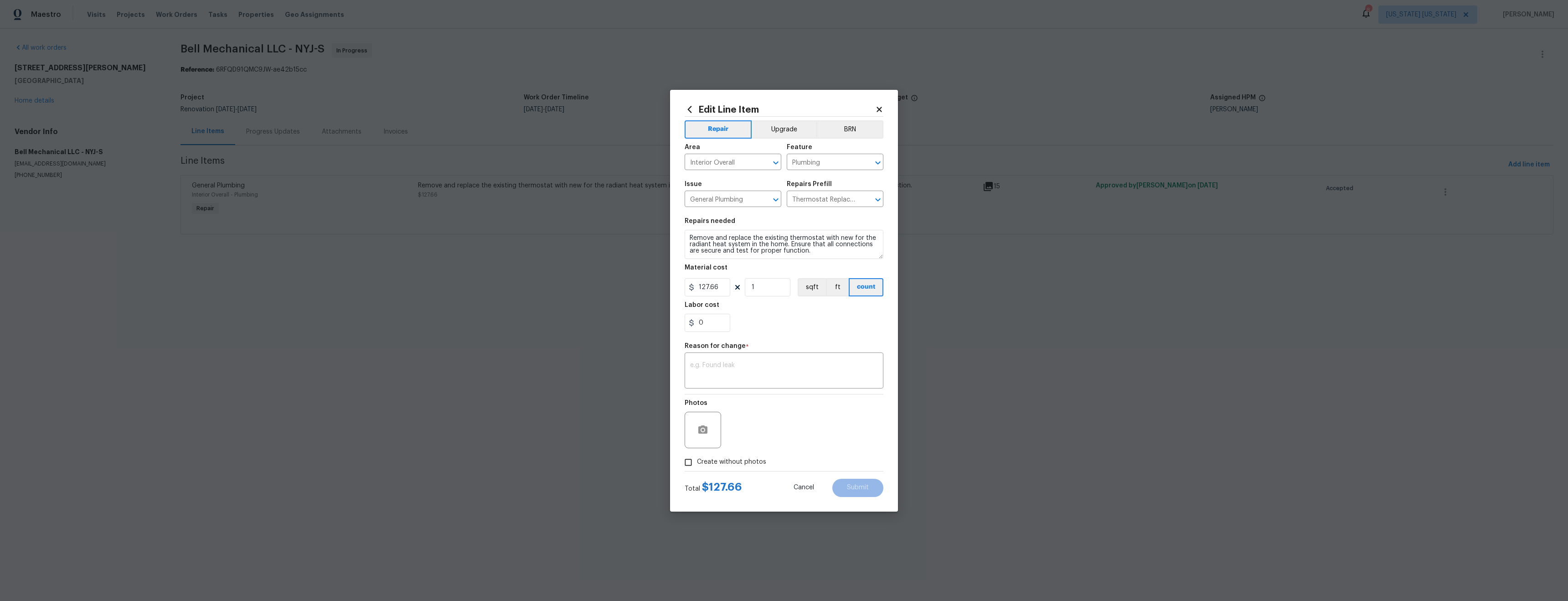
type input "Interior Overall"
type input "Plumbing"
type input "General Plumbing"
type input "Thermostat Replacement $127.66"
click at [712, 286] on input "127.66" at bounding box center [707, 287] width 46 height 18
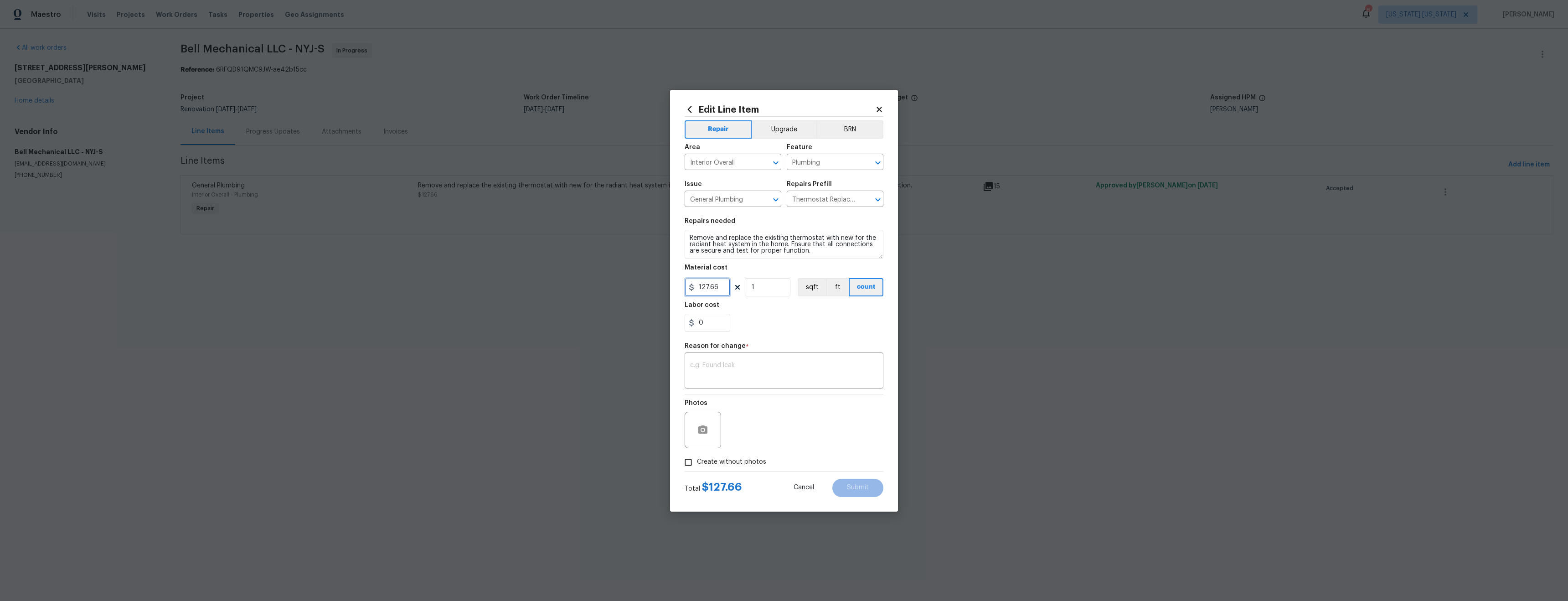
click at [712, 286] on input "127.66" at bounding box center [707, 287] width 46 height 18
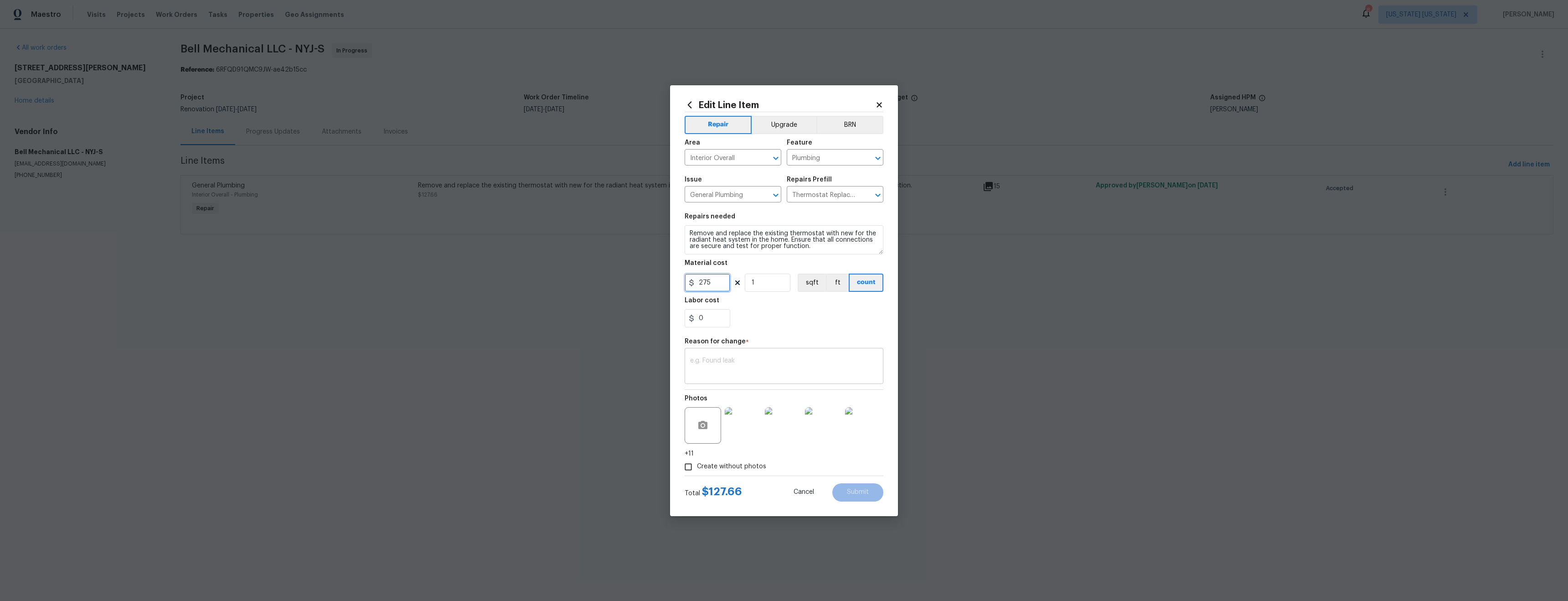
type input "275"
click at [809, 367] on textarea at bounding box center [784, 367] width 188 height 19
type textarea "o"
type textarea "price"
click at [869, 495] on button "Submit" at bounding box center [858, 493] width 51 height 18
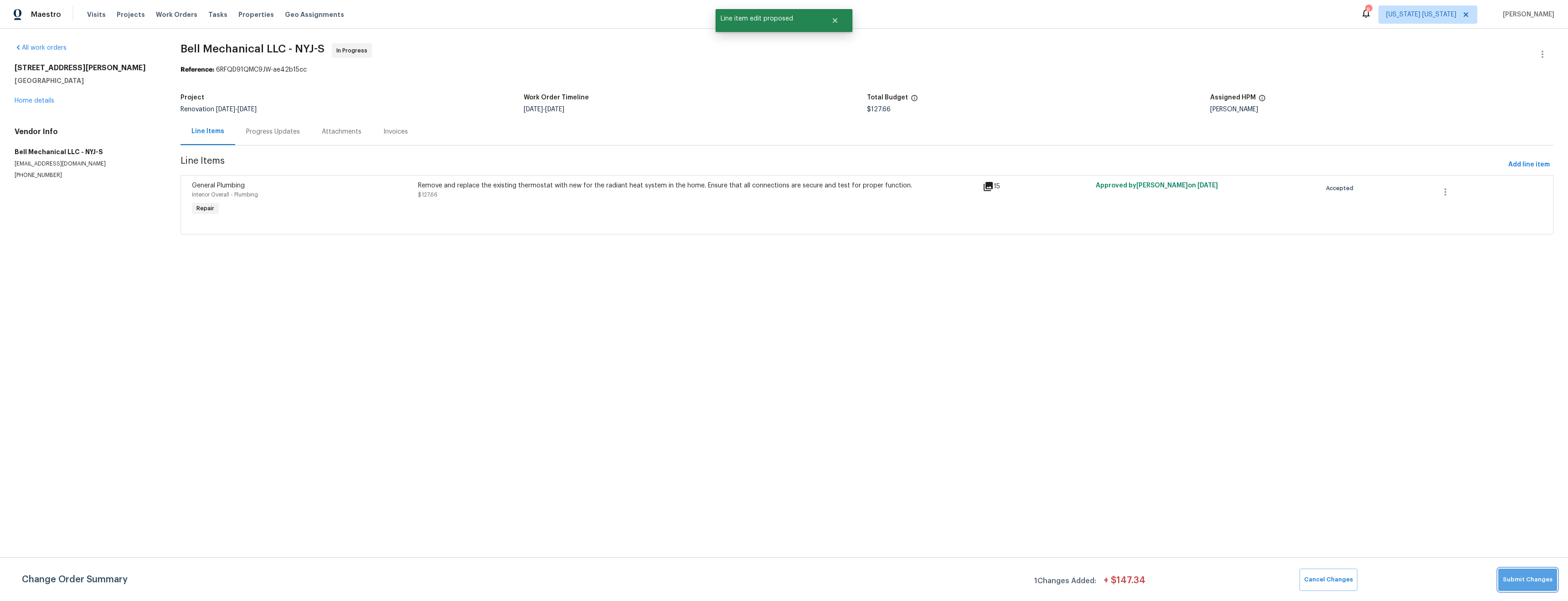
click at [1537, 582] on span "Submit Changes" at bounding box center [1528, 580] width 50 height 10
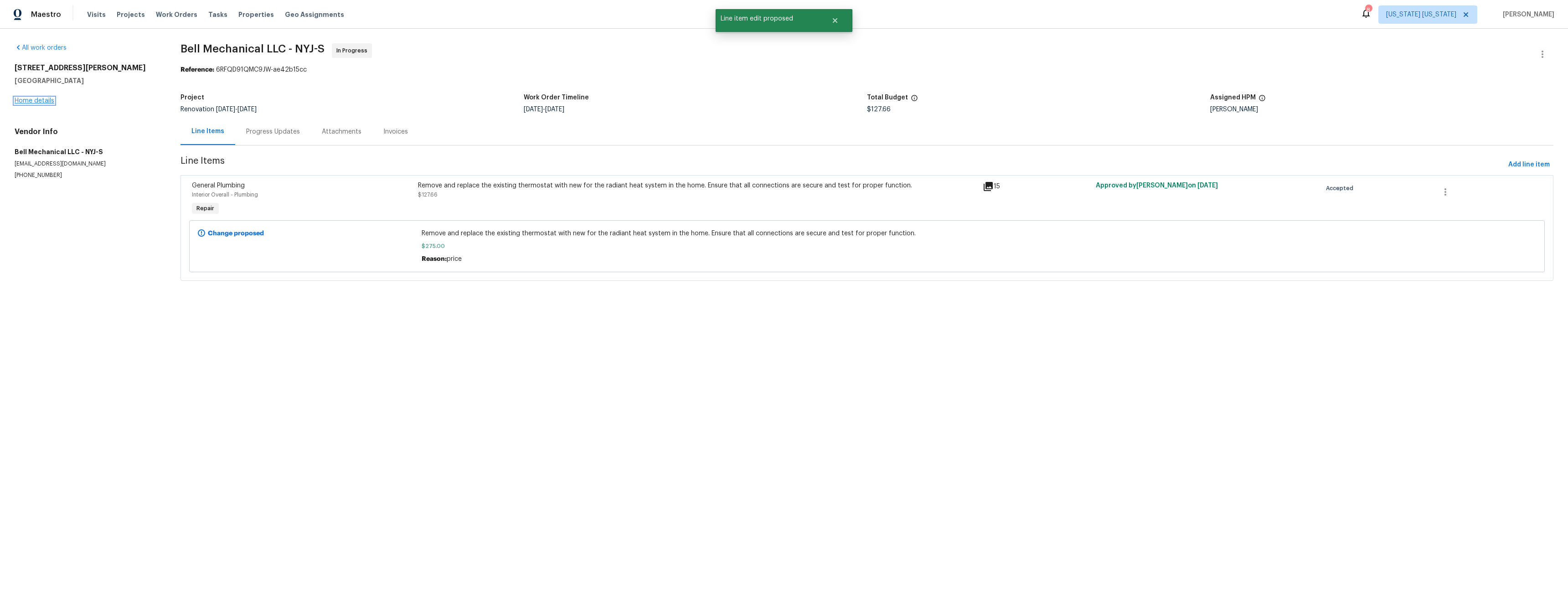
click at [43, 99] on link "Home details" at bounding box center [34, 100] width 40 height 6
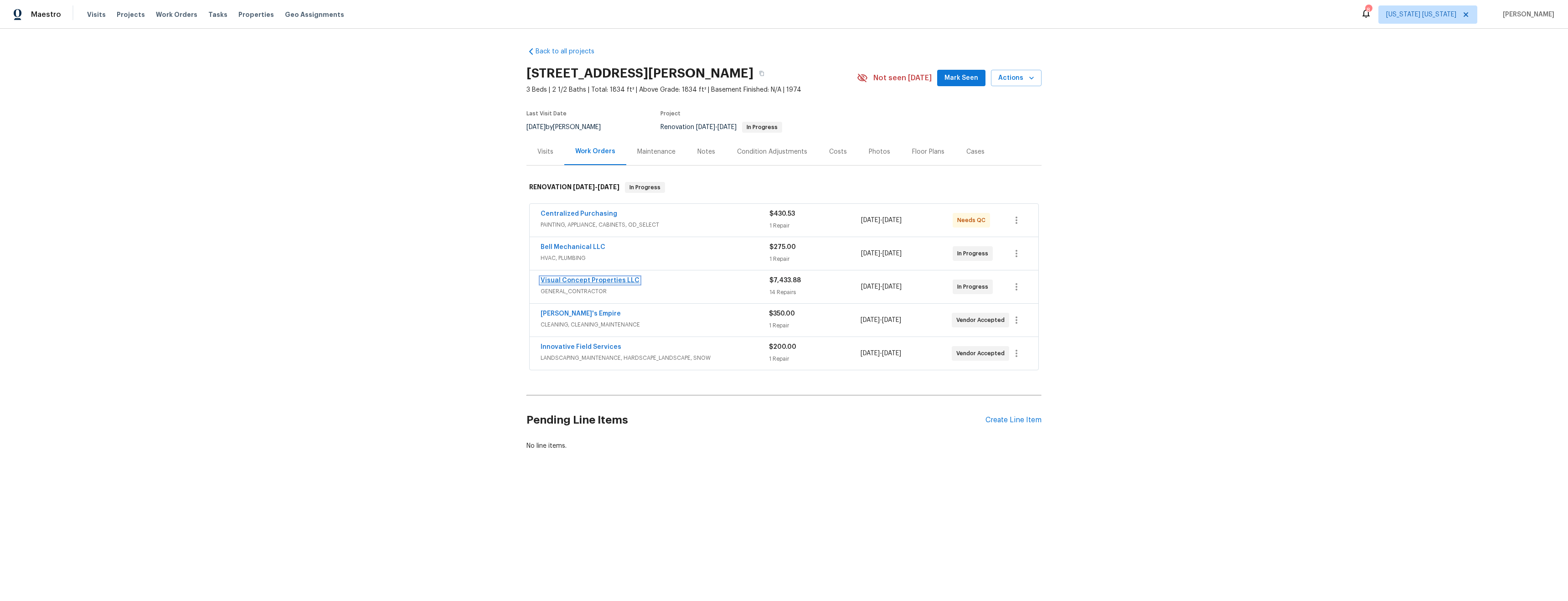
click at [626, 278] on link "Visual Concept Properties LLC" at bounding box center [590, 280] width 99 height 6
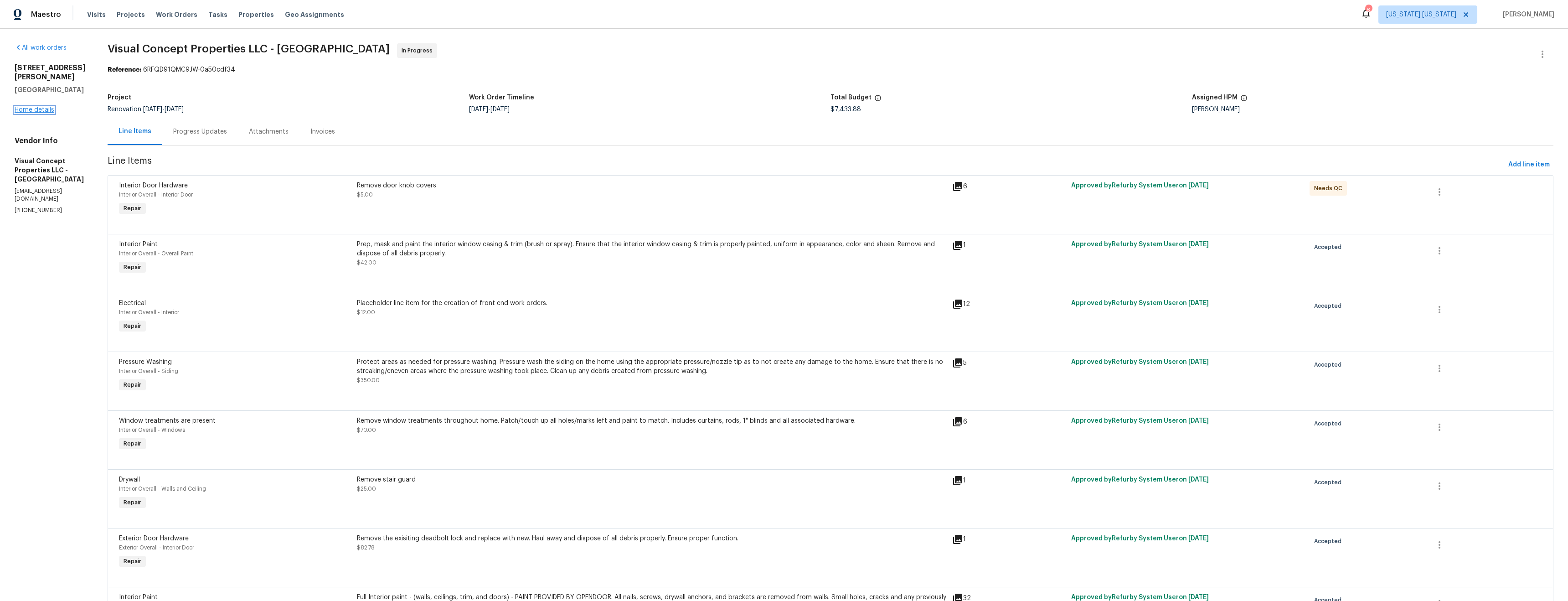
click at [38, 107] on link "Home details" at bounding box center [34, 110] width 40 height 6
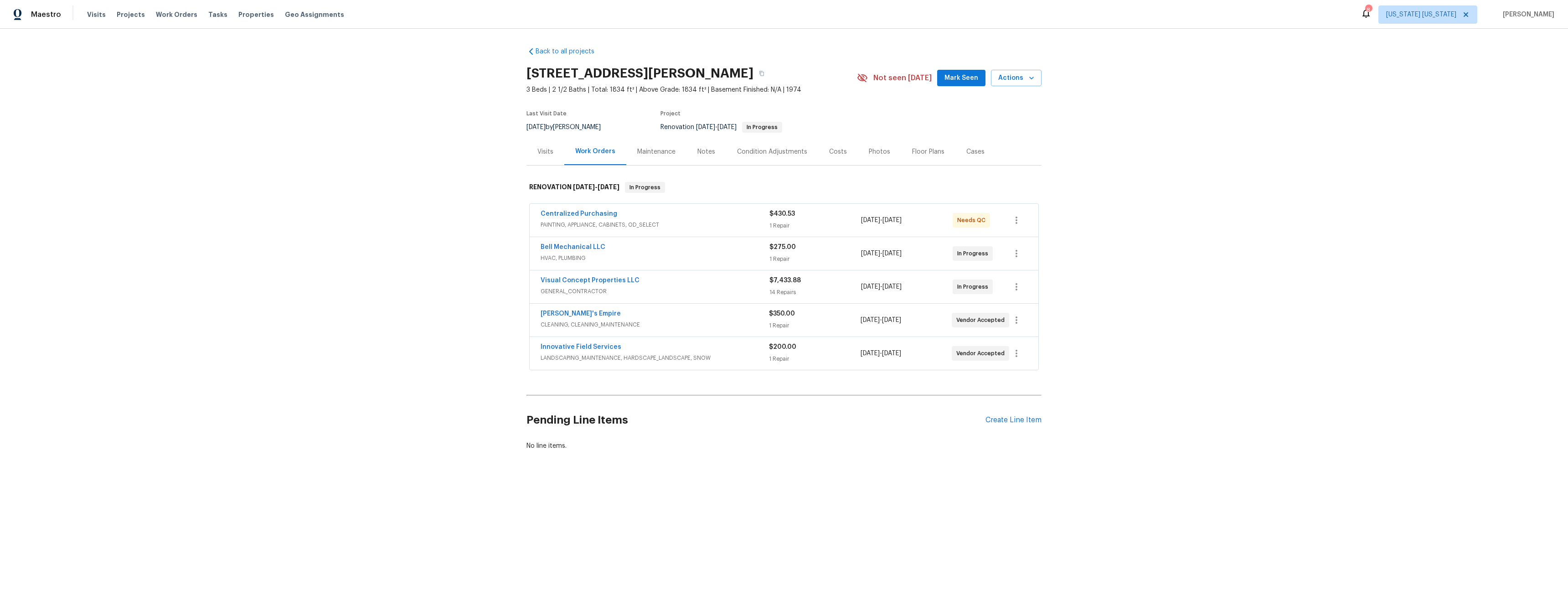
click at [698, 155] on div "Notes" at bounding box center [706, 152] width 18 height 9
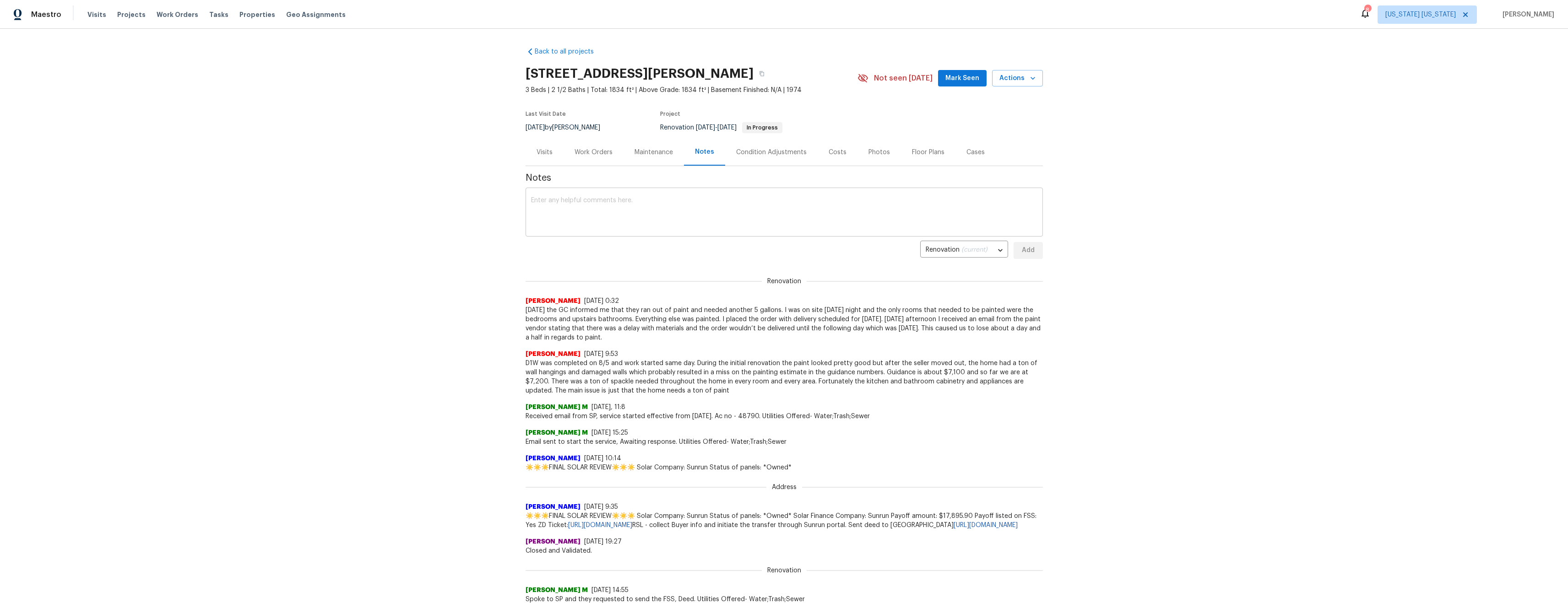
click at [658, 212] on textarea at bounding box center [784, 213] width 506 height 32
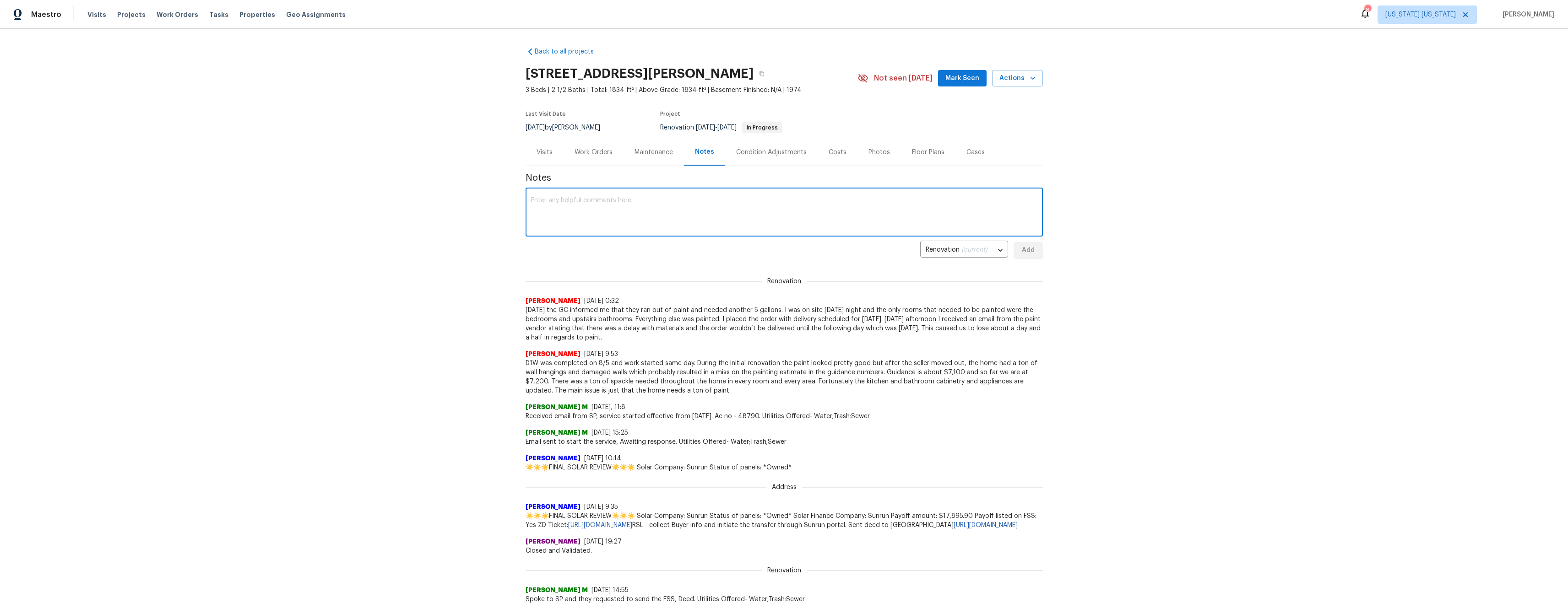
paste textarea "The entire home has been painted except the upstairs bathrooms. The hallway and…"
click at [859, 201] on textarea "The entire home has been painted except the upstairs bathrooms. The hallway and…" at bounding box center [784, 213] width 506 height 32
type textarea "The entire home has been painted except the upstairs bathrooms. The hallway and…"
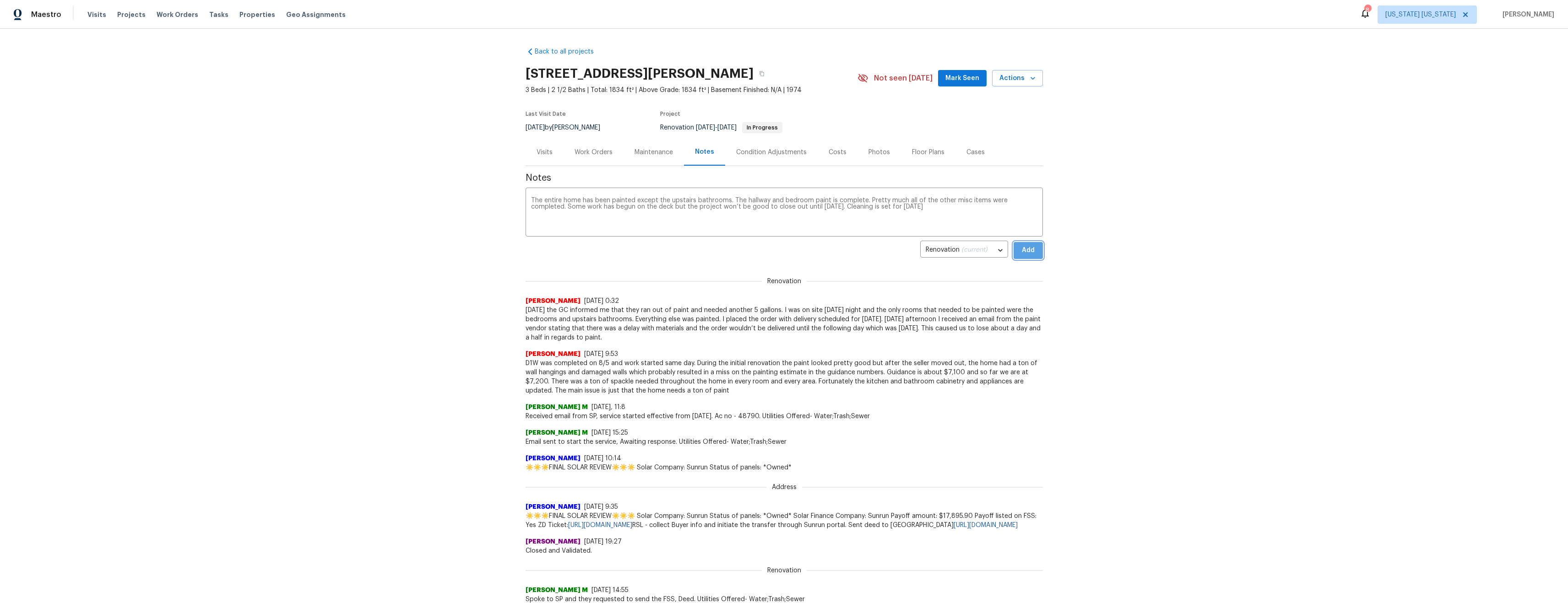
click at [1030, 251] on span "Add" at bounding box center [1028, 250] width 15 height 12
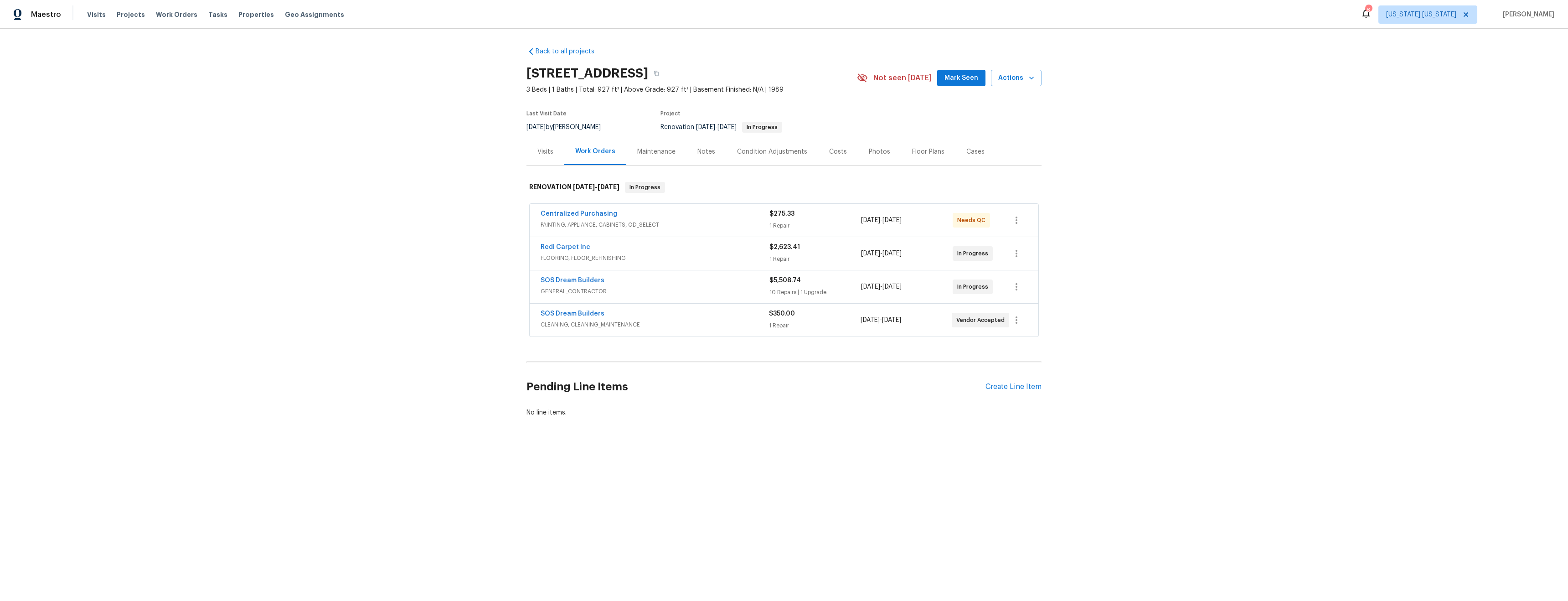
click at [703, 152] on div "Notes" at bounding box center [706, 152] width 18 height 9
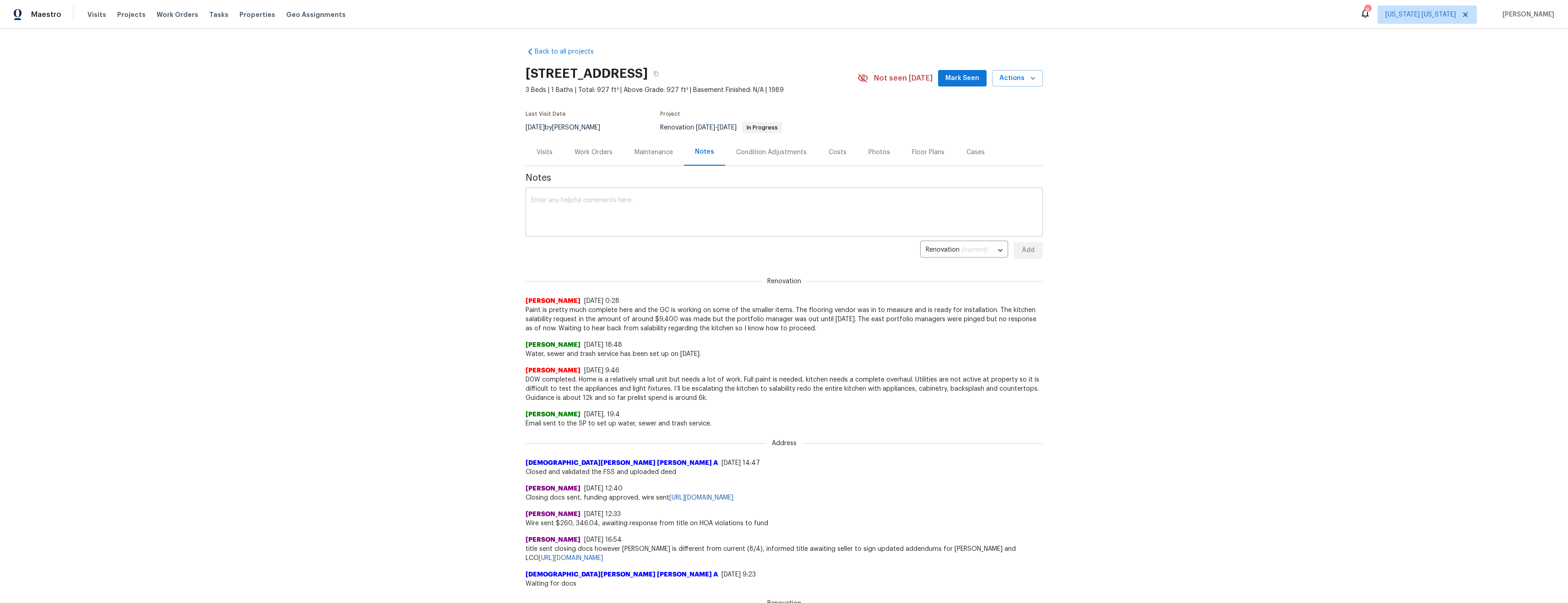
click at [636, 196] on div "x ​" at bounding box center [784, 213] width 517 height 46
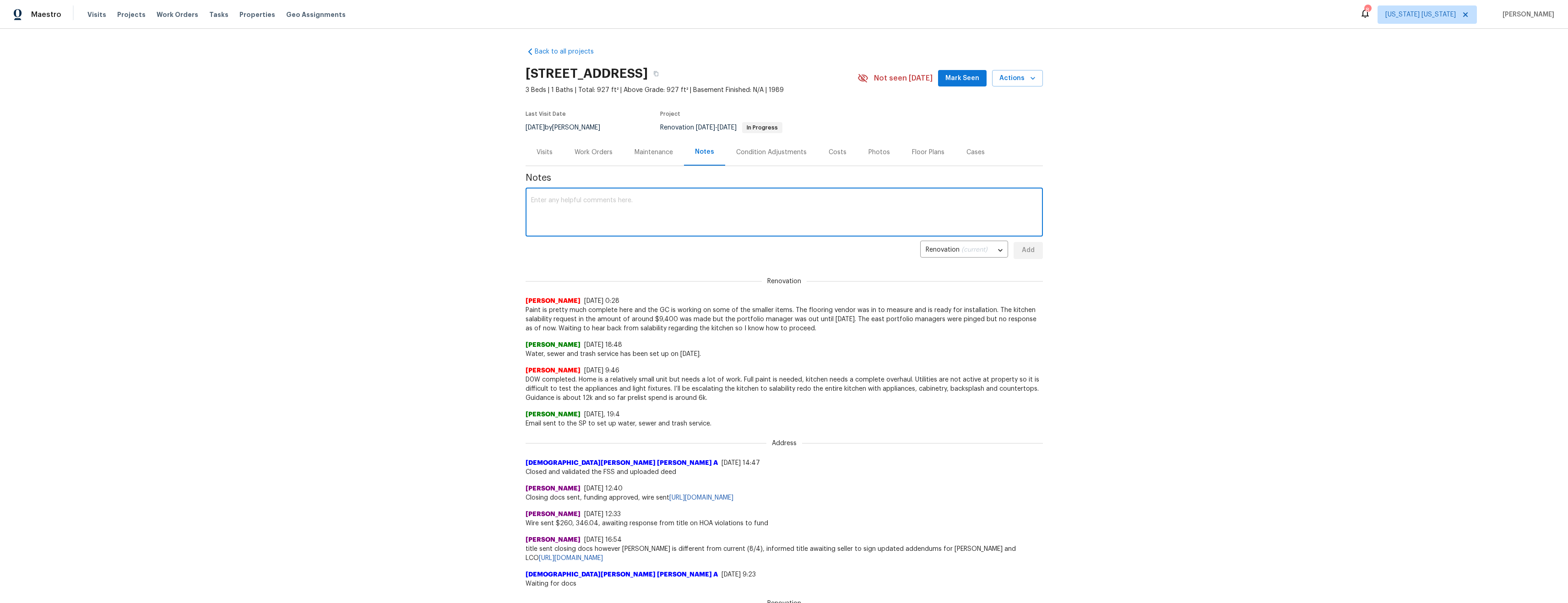
paste textarea "The paint is finished here, Redi carpet will be in to install the flooring [DAT…"
type textarea "The paint is finished here, Redi carpet will be in to install the flooring on M…"
click at [1029, 252] on span "Add" at bounding box center [1028, 250] width 15 height 12
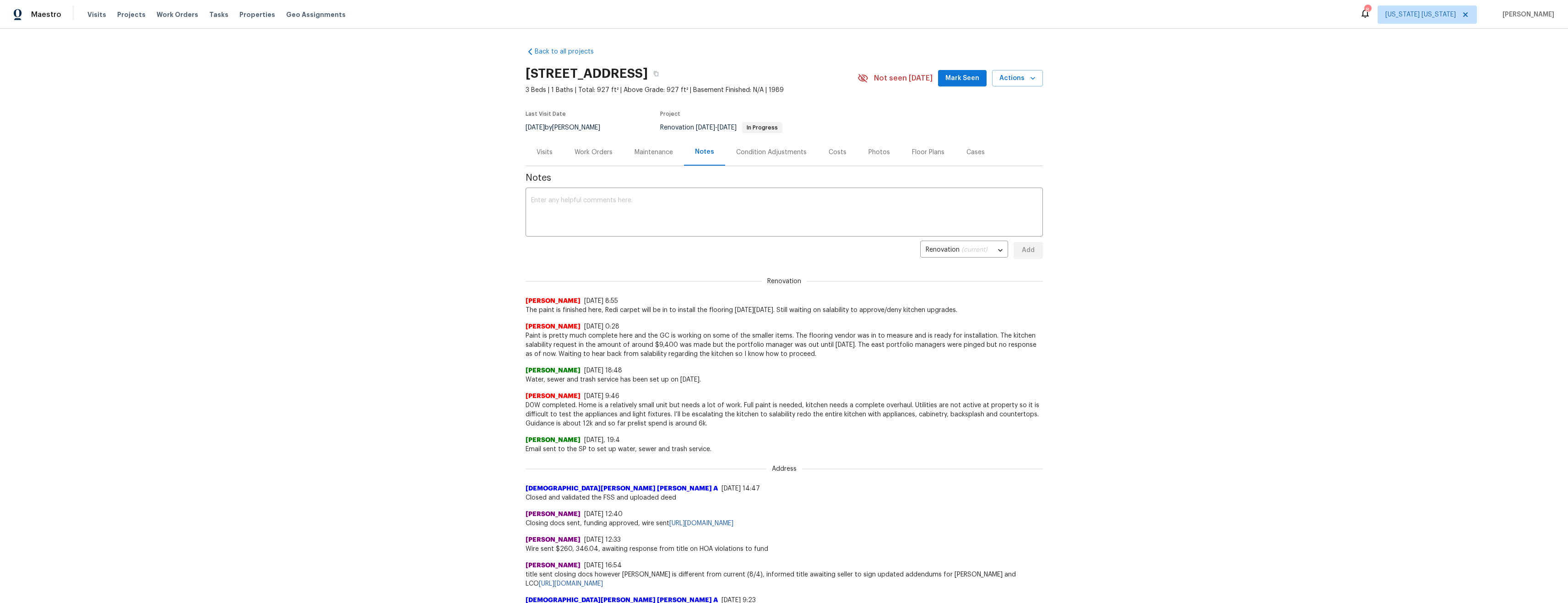
click at [532, 155] on div "Visits" at bounding box center [545, 152] width 38 height 27
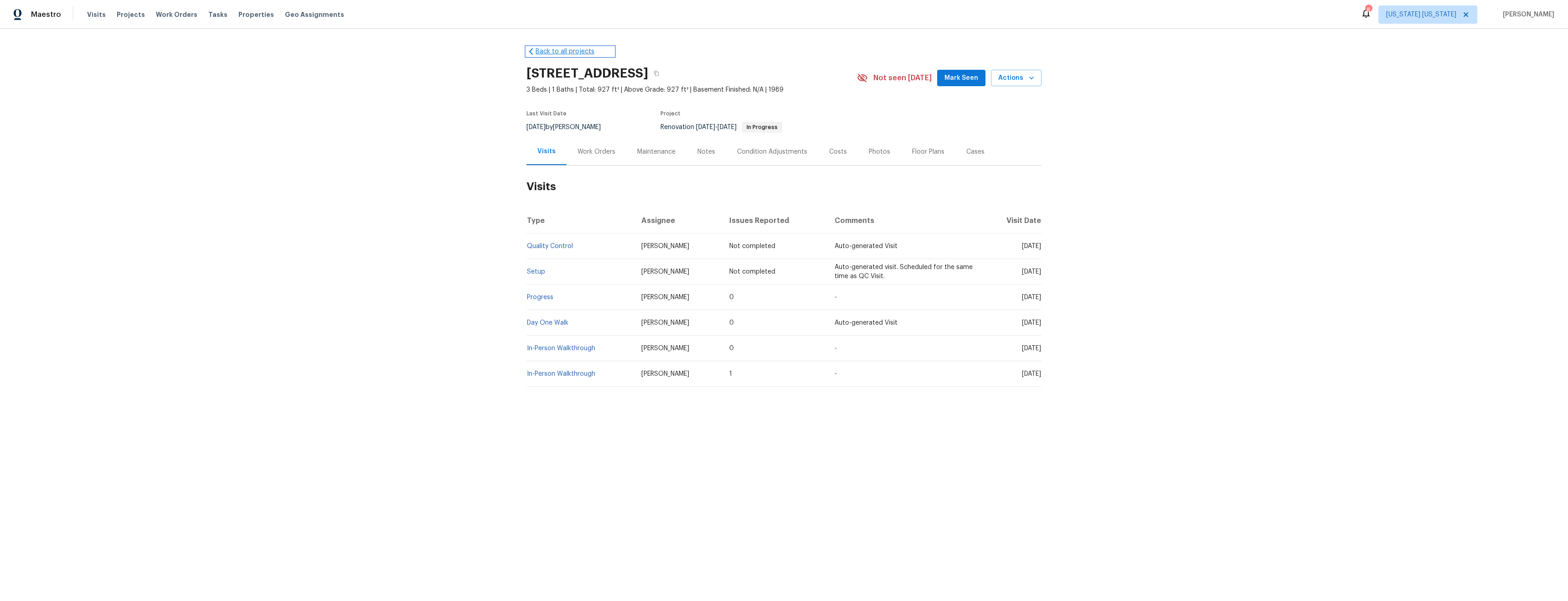
click at [556, 52] on link "Back to all projects" at bounding box center [570, 51] width 88 height 9
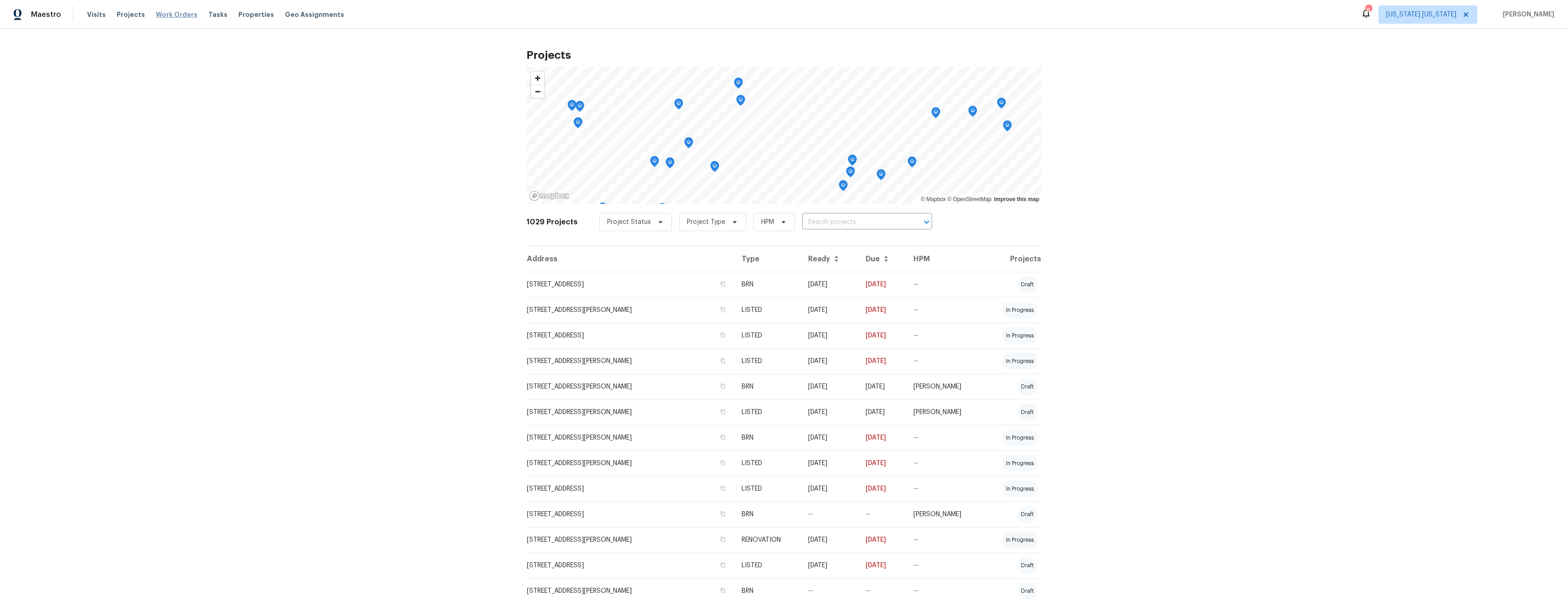
click at [170, 13] on span "Work Orders" at bounding box center [177, 14] width 41 height 9
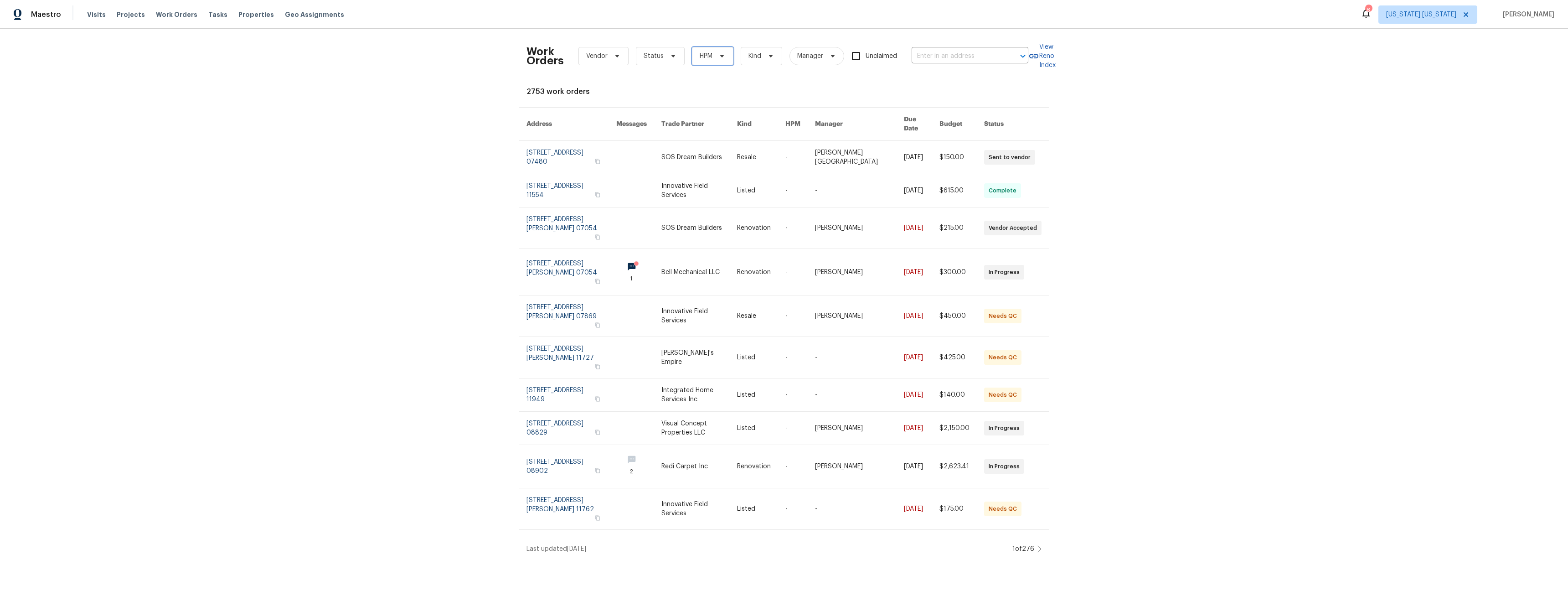
click at [699, 51] on span "HPM" at bounding box center [713, 56] width 41 height 18
click at [716, 96] on label "[PERSON_NAME]" at bounding box center [722, 94] width 60 height 9
click at [698, 96] on input "[PERSON_NAME]" at bounding box center [695, 93] width 6 height 6
checkbox input "true"
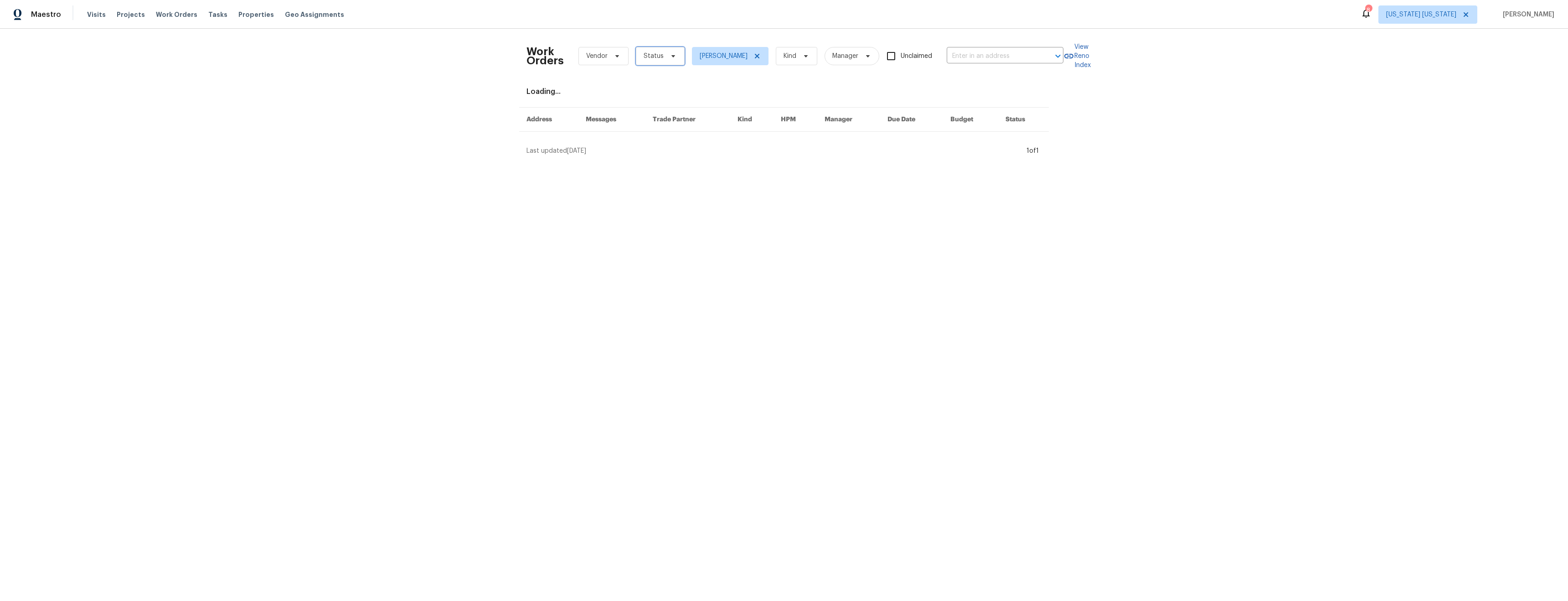
click at [659, 55] on span "Status" at bounding box center [660, 56] width 49 height 18
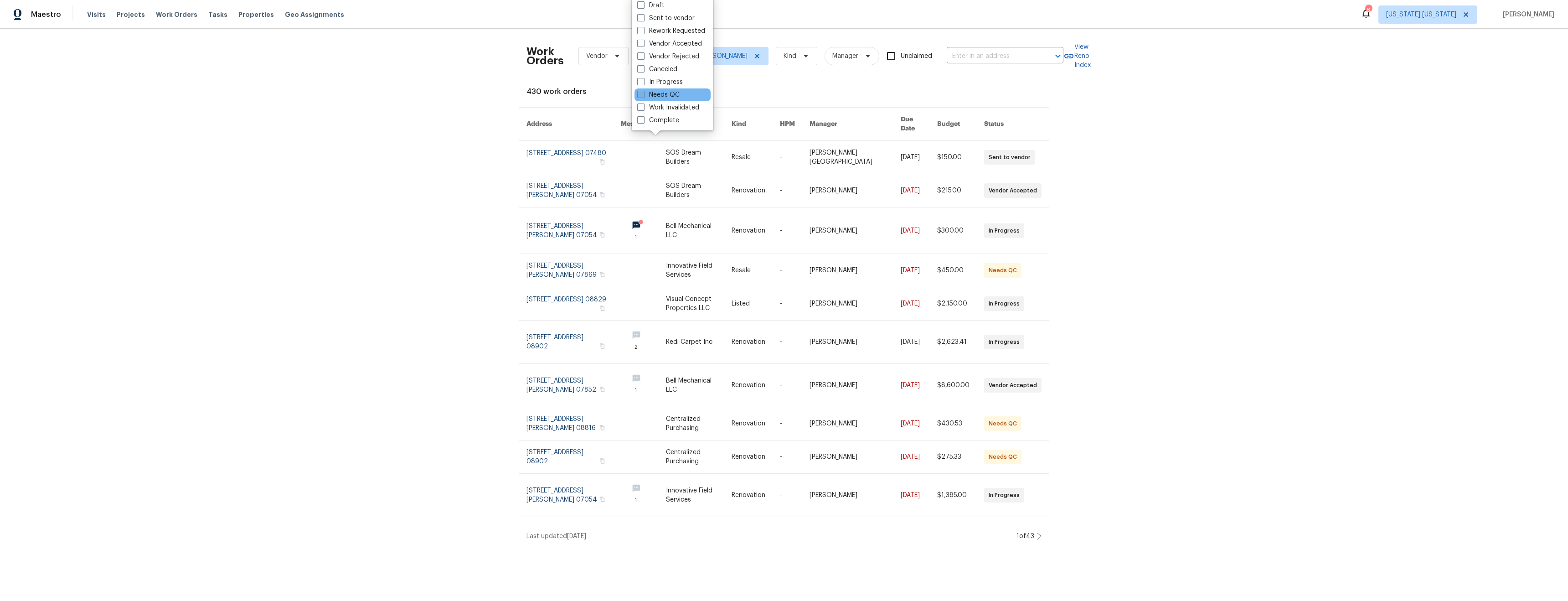
click at [672, 99] on label "Needs QC" at bounding box center [659, 94] width 43 height 9
click at [643, 96] on input "Needs QC" at bounding box center [640, 93] width 6 height 6
checkbox input "true"
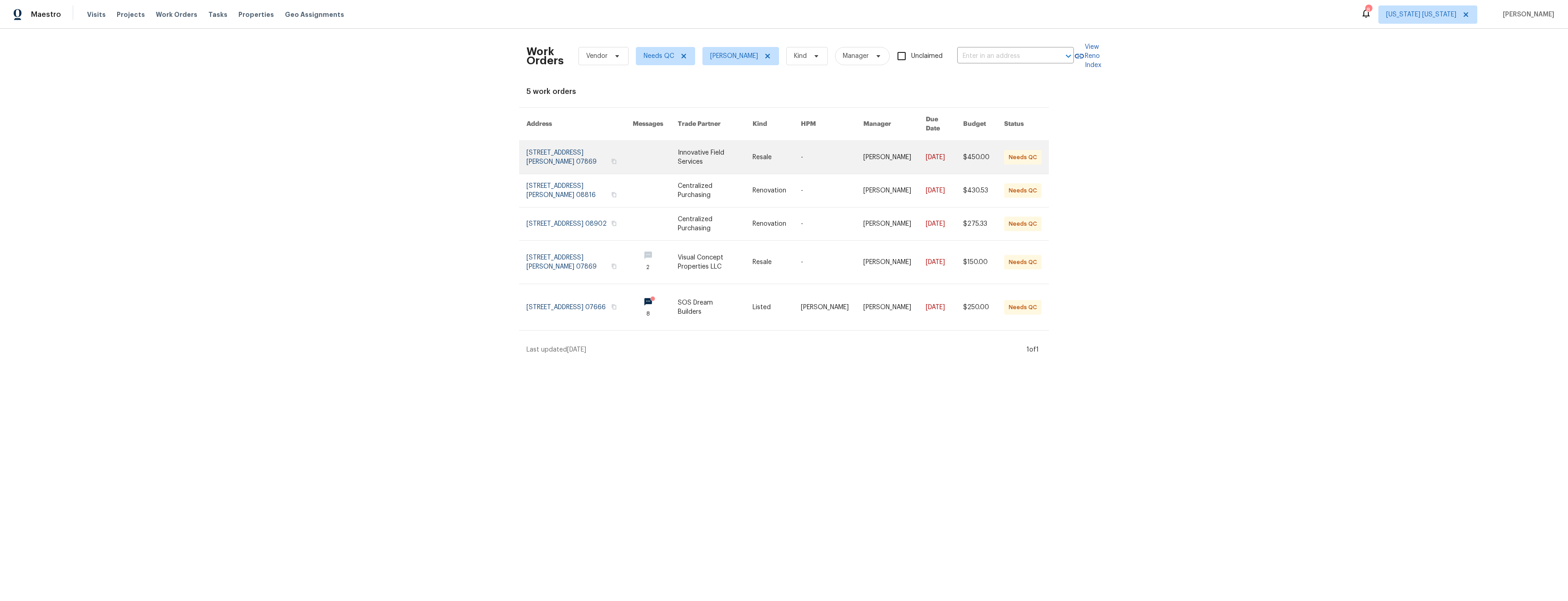
click at [820, 146] on link at bounding box center [832, 157] width 63 height 33
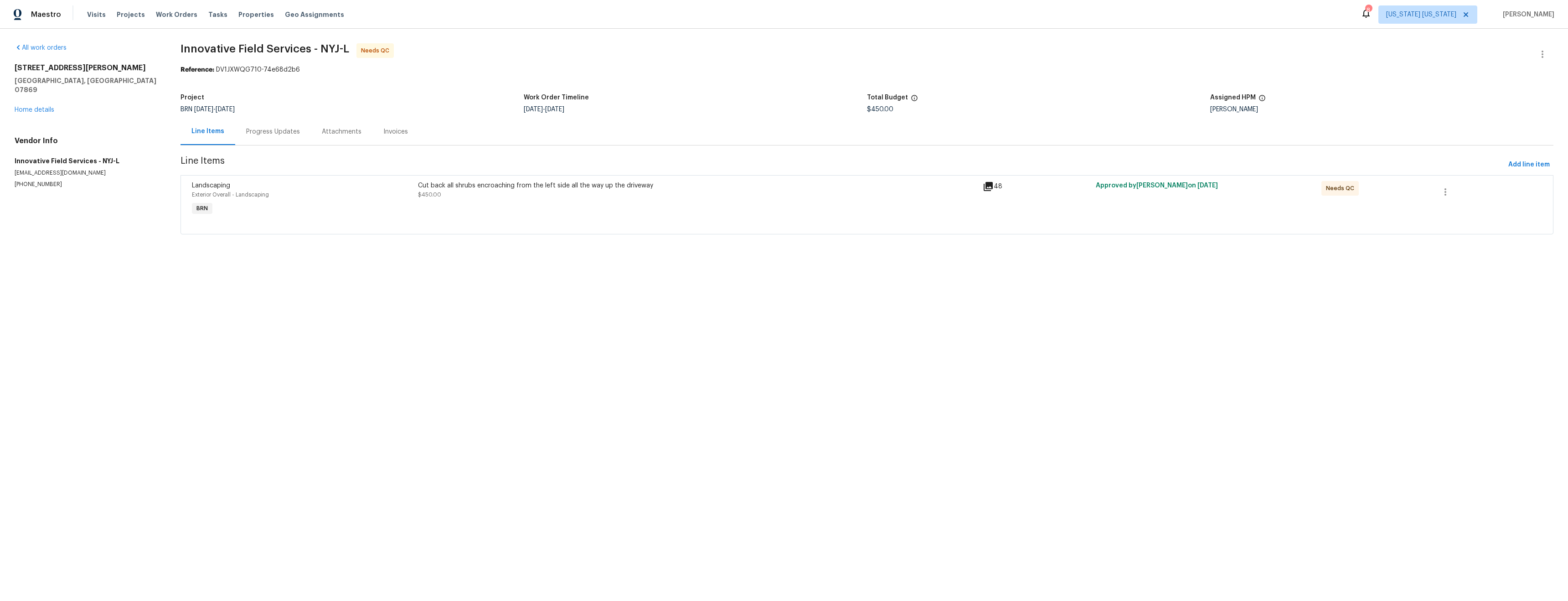
click at [535, 207] on div "Cut back all shrubs encroaching from the left side all the way up the driveway …" at bounding box center [698, 199] width 565 height 42
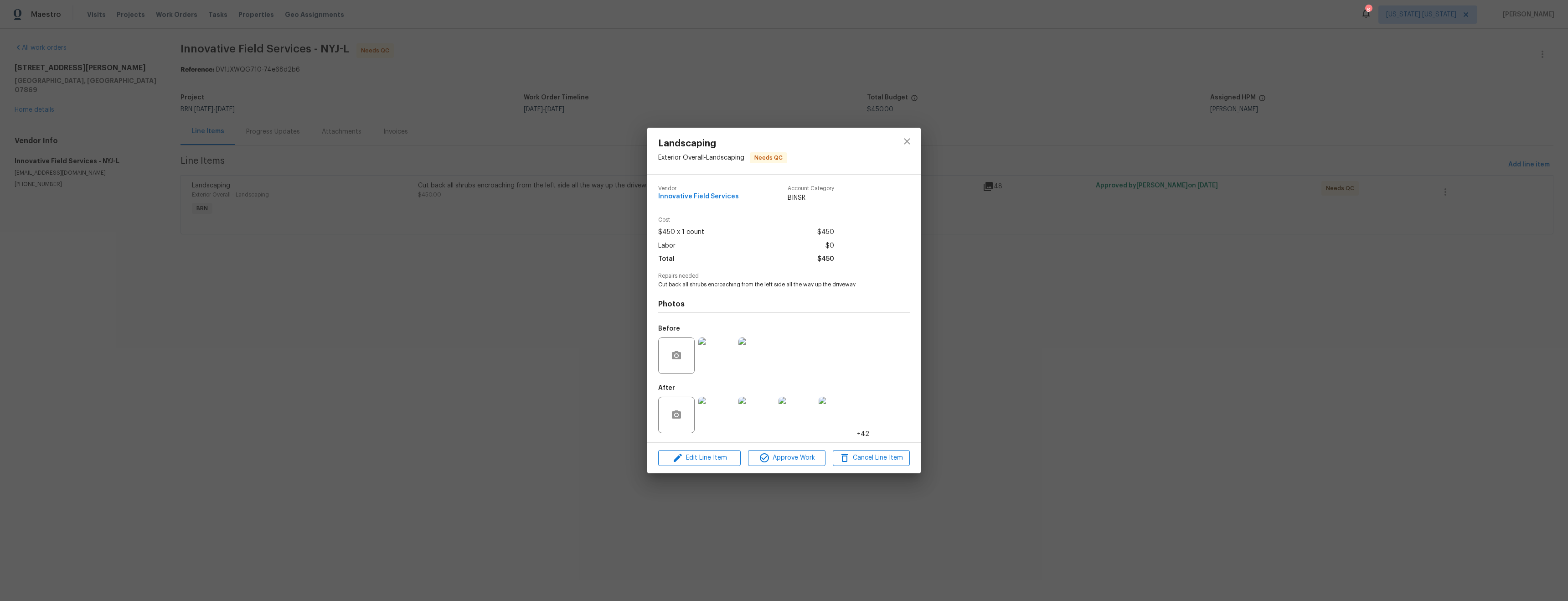
click at [724, 418] on img at bounding box center [716, 415] width 37 height 37
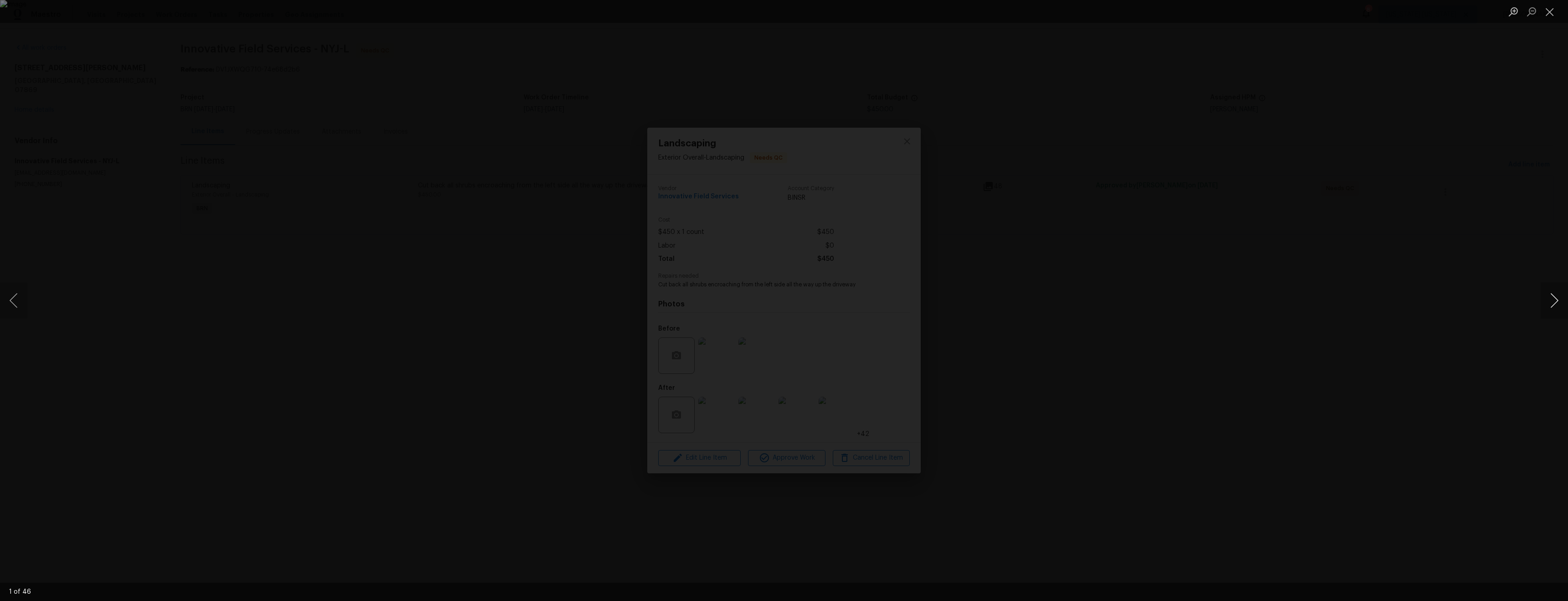
click at [1555, 311] on button "Next image" at bounding box center [1554, 301] width 27 height 37
click at [1547, 309] on button "Next image" at bounding box center [1554, 301] width 27 height 37
click at [1548, 308] on button "Next image" at bounding box center [1554, 301] width 27 height 37
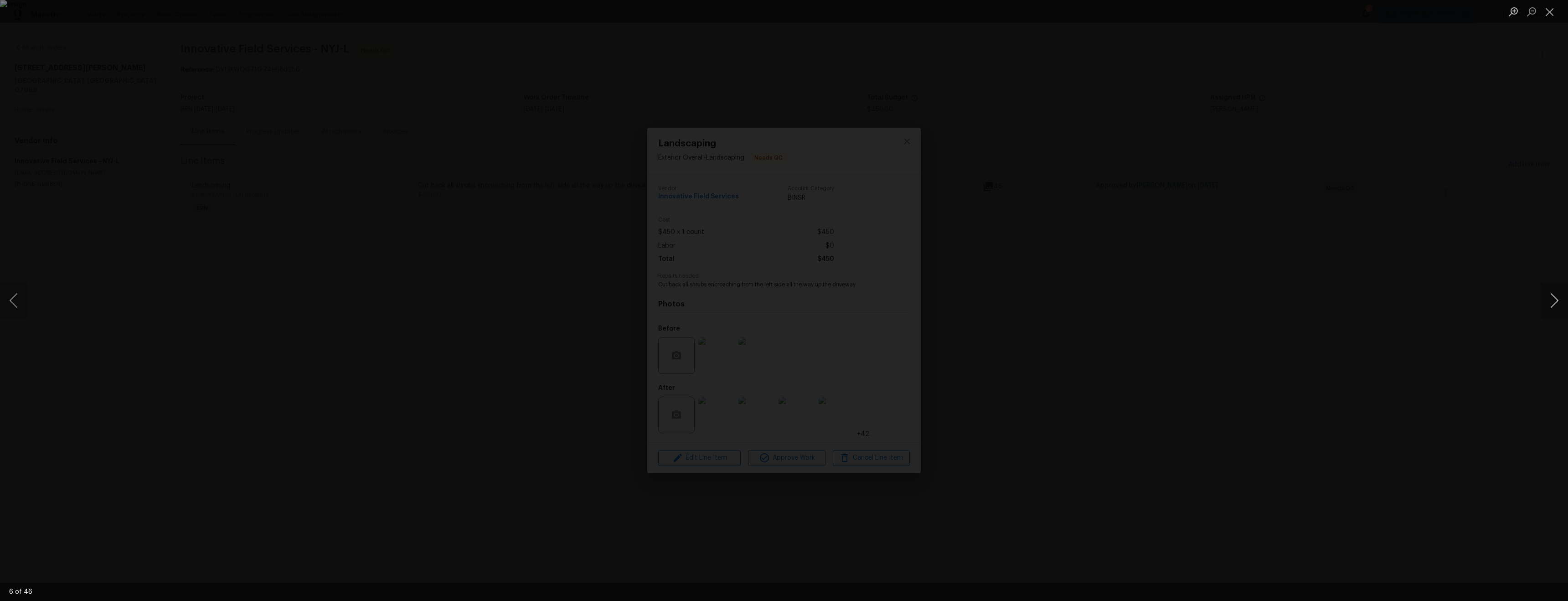
click at [1548, 308] on button "Next image" at bounding box center [1554, 301] width 27 height 37
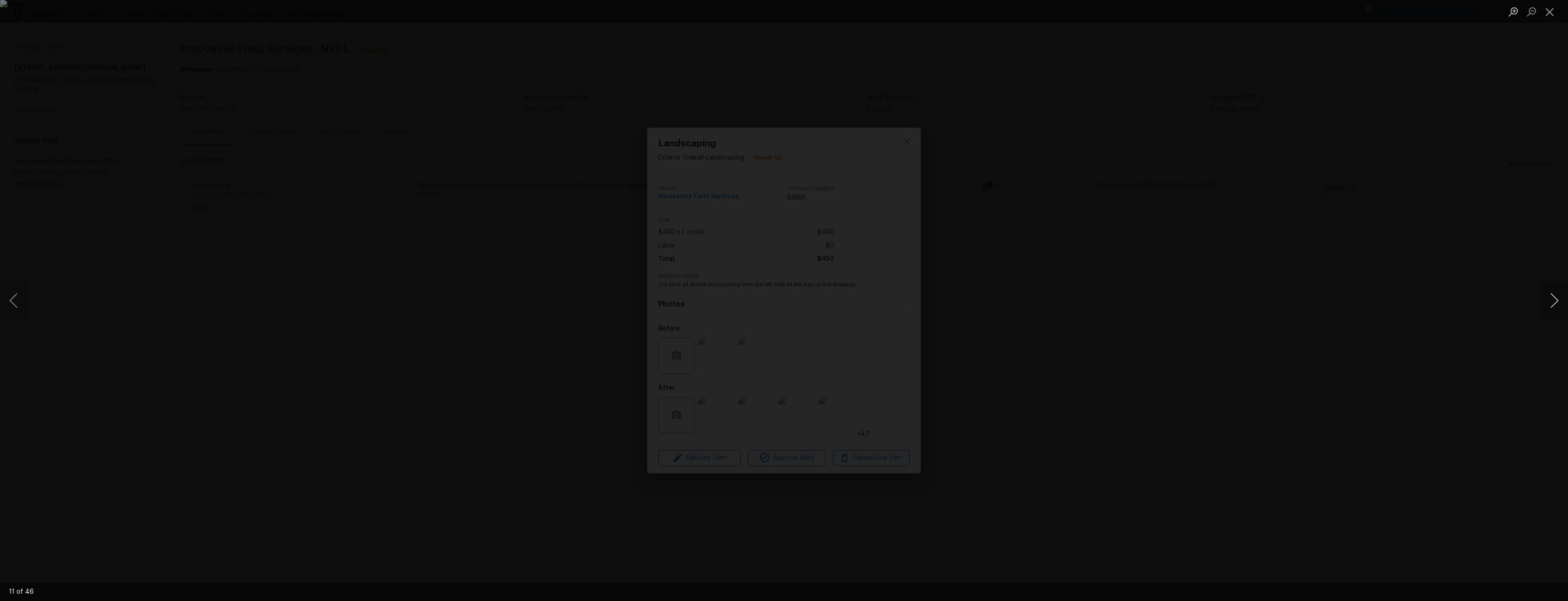
click at [1551, 309] on button "Next image" at bounding box center [1554, 301] width 27 height 37
click at [15, 306] on button "Previous image" at bounding box center [13, 301] width 27 height 37
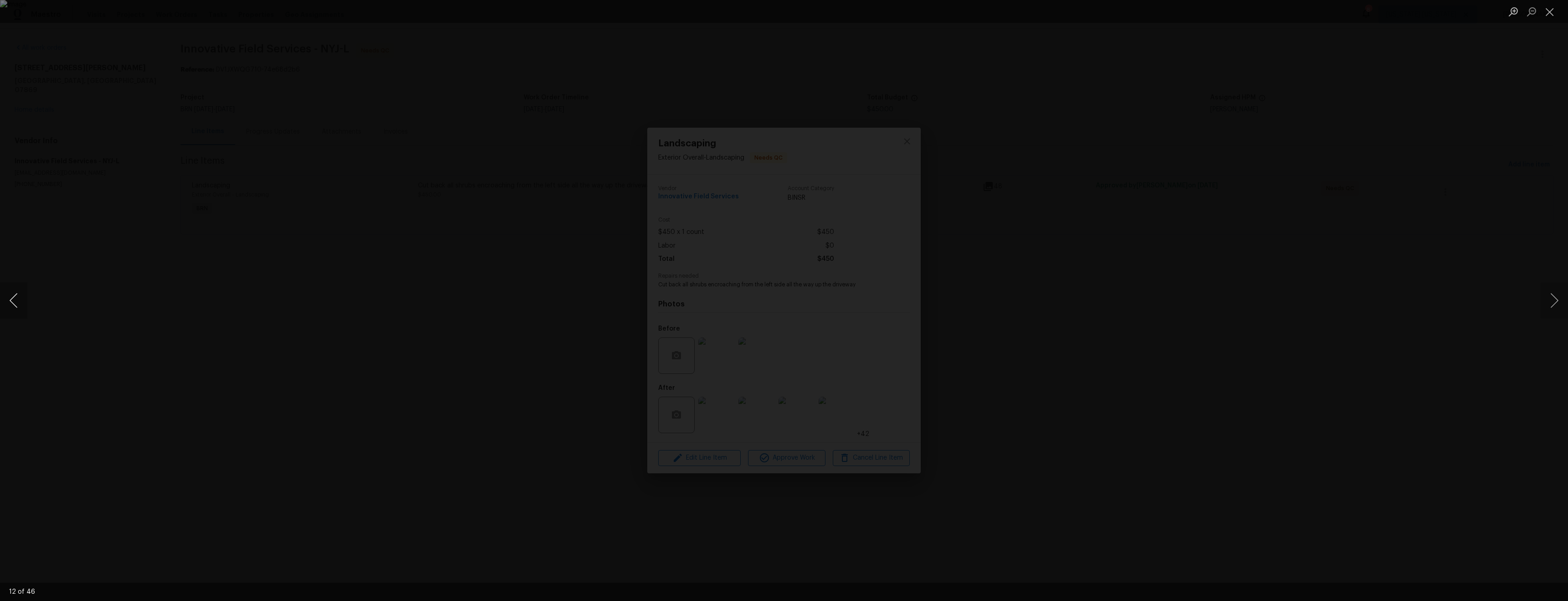
click at [15, 306] on button "Previous image" at bounding box center [13, 301] width 27 height 37
click at [1542, 304] on button "Next image" at bounding box center [1554, 301] width 27 height 37
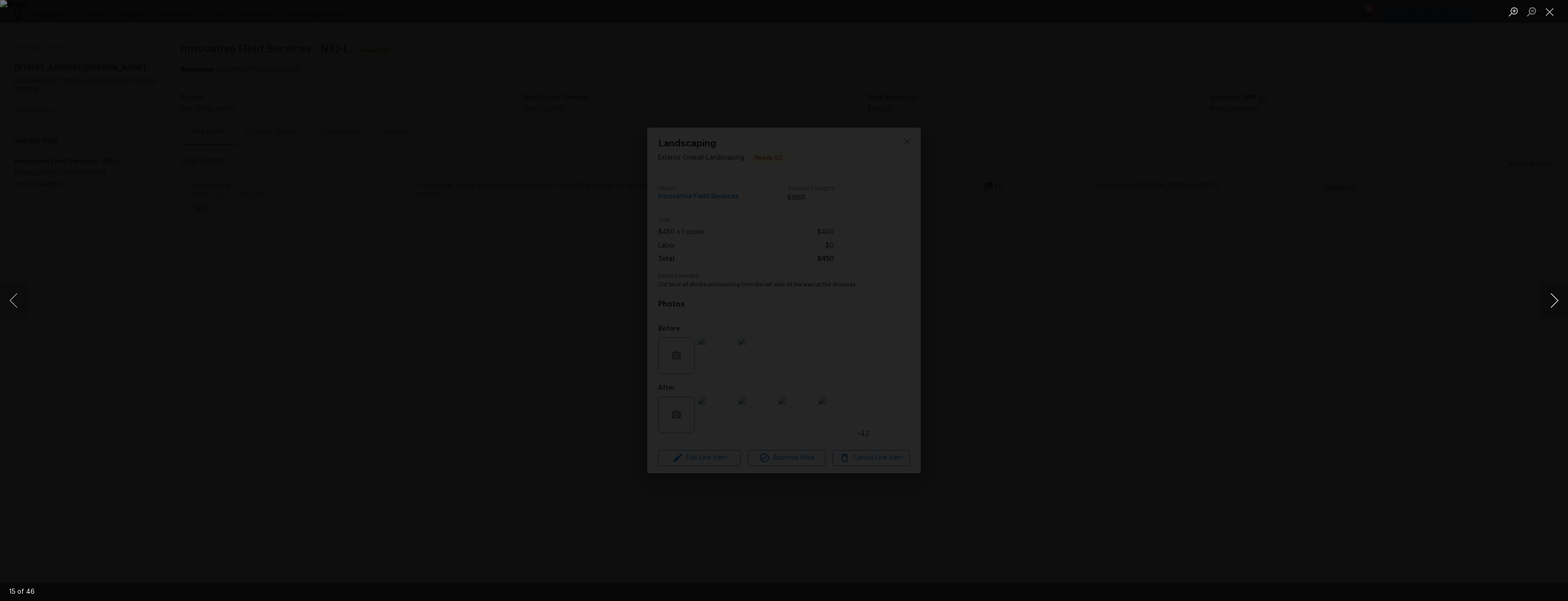
click at [1542, 304] on button "Next image" at bounding box center [1554, 301] width 27 height 37
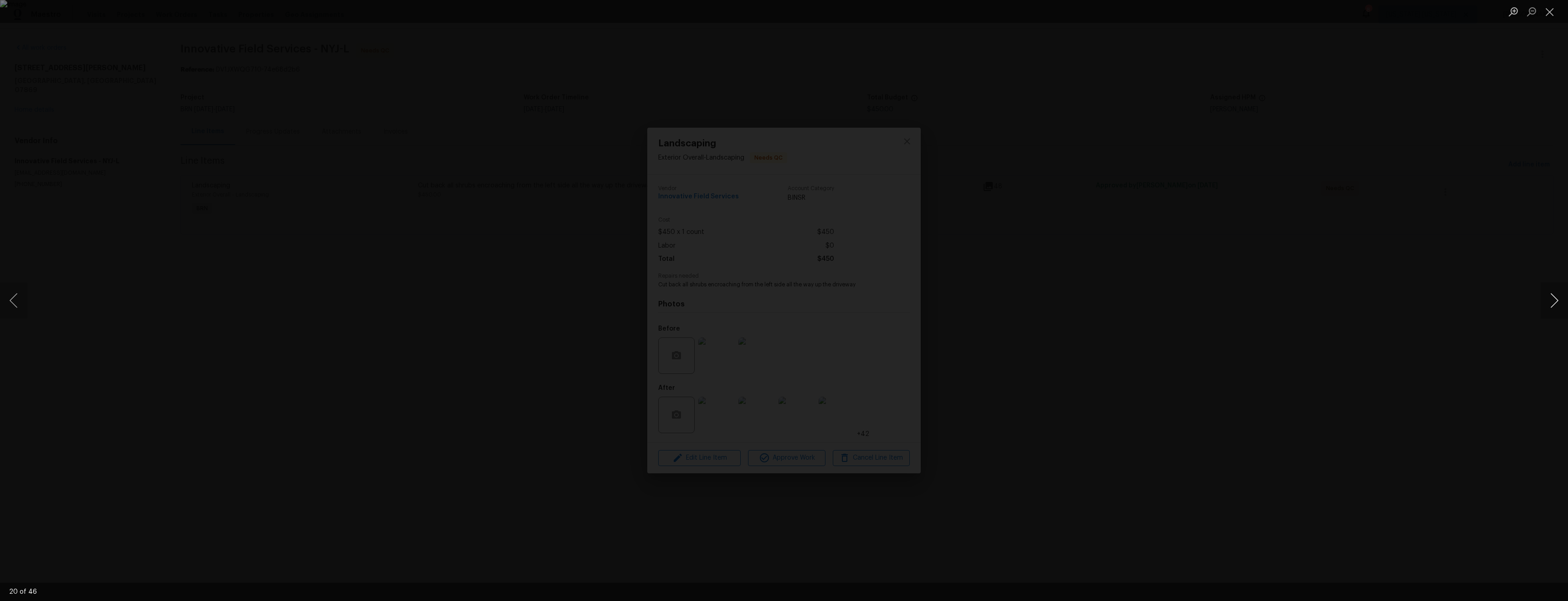
click at [1542, 304] on button "Next image" at bounding box center [1554, 301] width 27 height 37
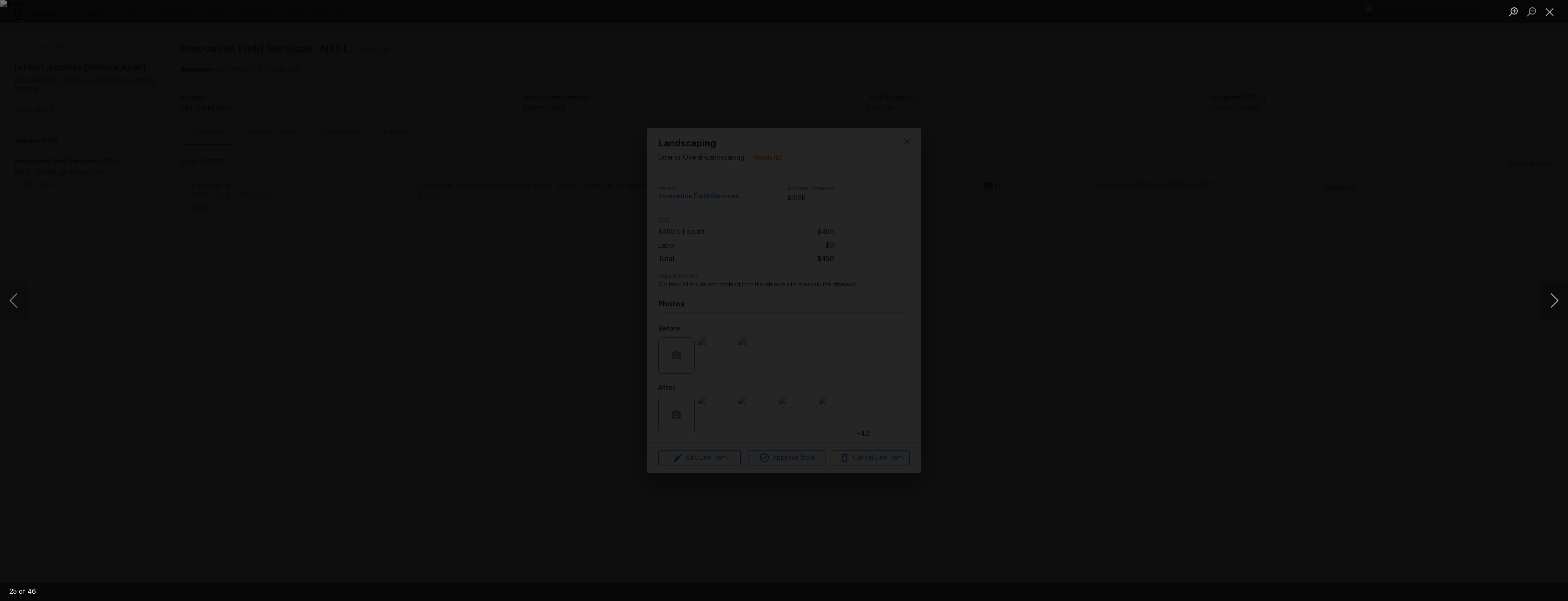
click at [1542, 304] on button "Next image" at bounding box center [1554, 301] width 27 height 37
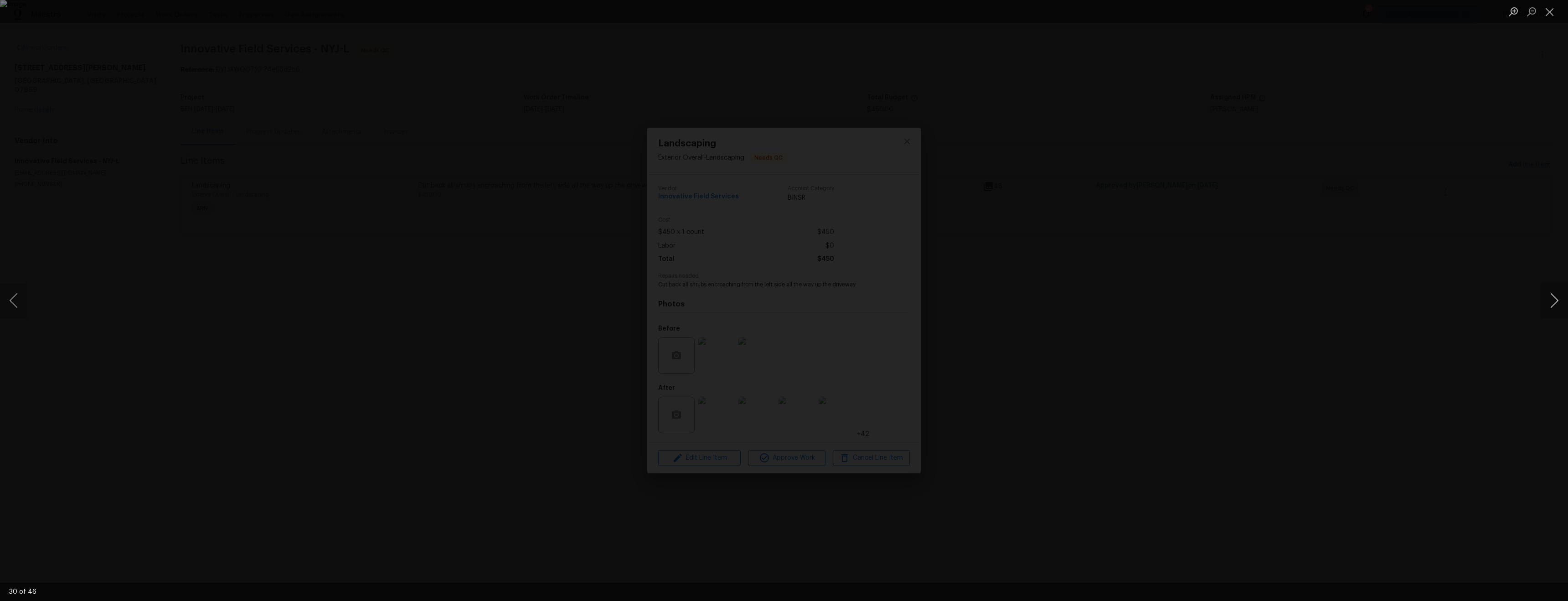
click at [1542, 304] on button "Next image" at bounding box center [1554, 301] width 27 height 37
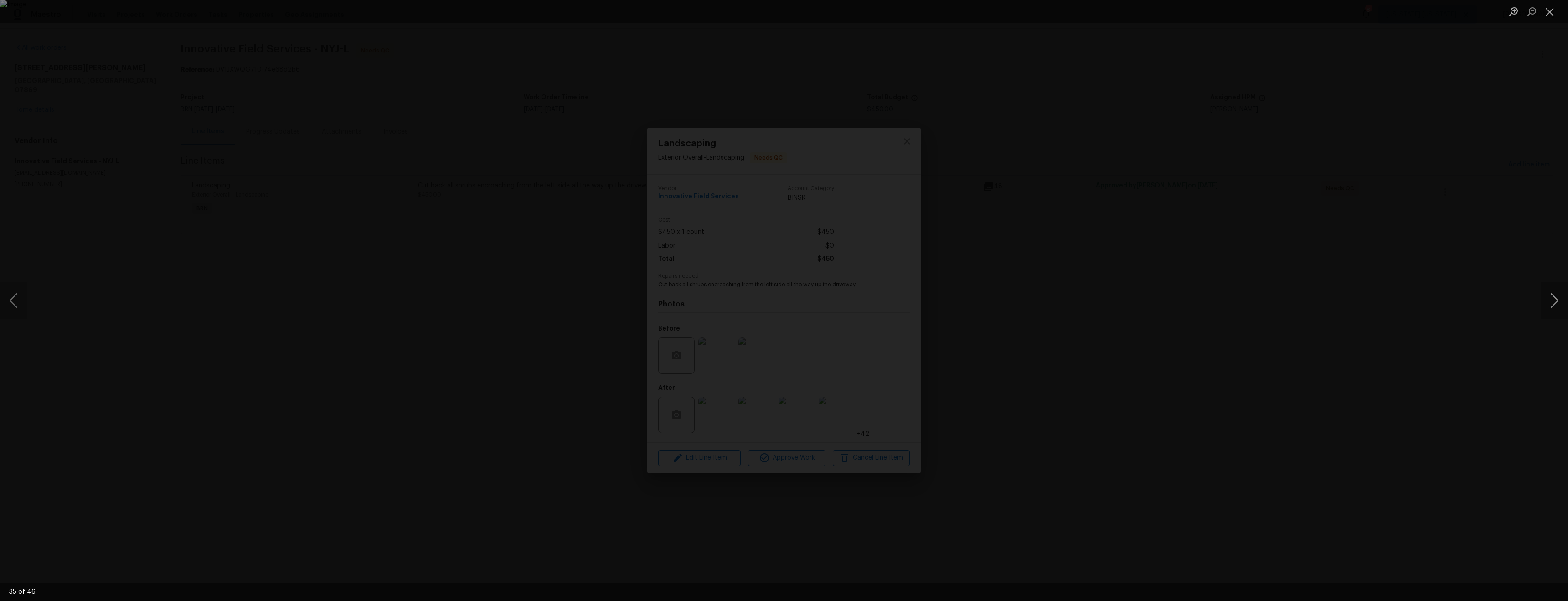
click at [1542, 304] on button "Next image" at bounding box center [1554, 301] width 27 height 37
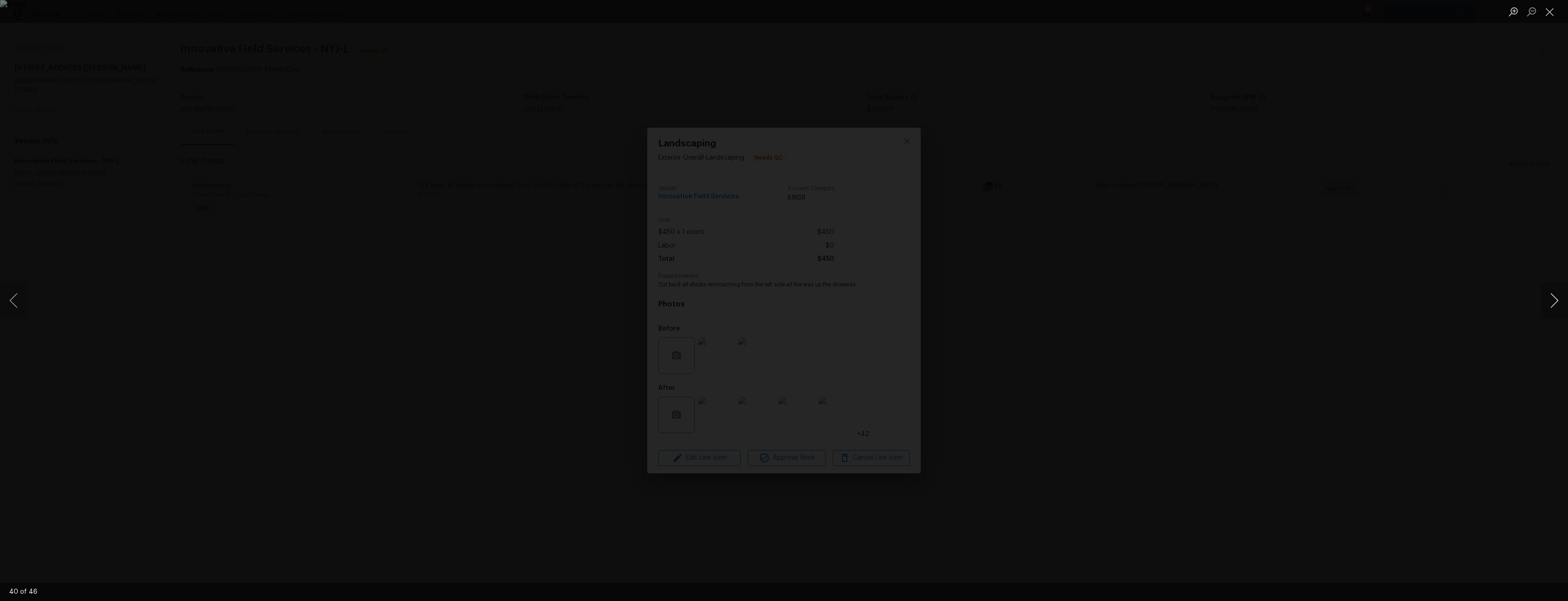
click at [1542, 304] on button "Next image" at bounding box center [1554, 301] width 27 height 37
click at [1542, 304] on button "Next image" at bounding box center [1554, 301] width 27 height 37
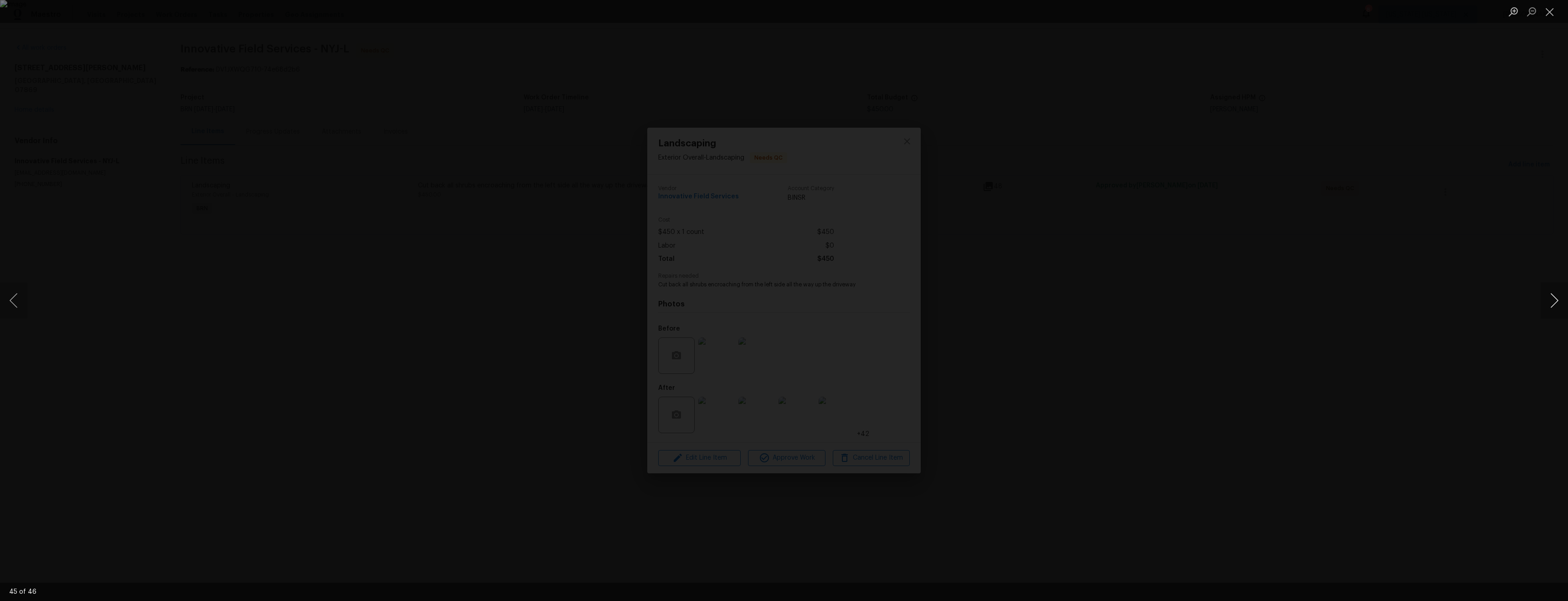
click at [1542, 304] on button "Next image" at bounding box center [1554, 301] width 27 height 37
click at [831, 168] on div "Lightbox" at bounding box center [784, 300] width 1568 height 601
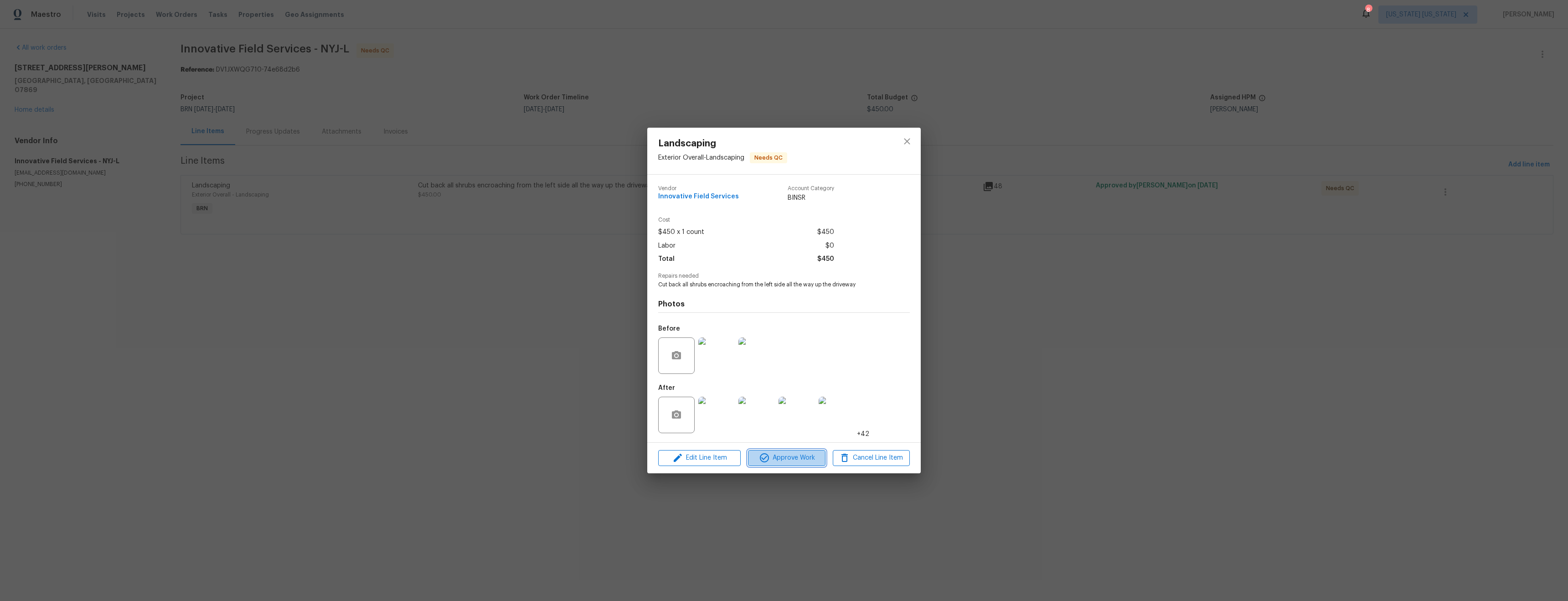
click at [792, 462] on span "Approve Work" at bounding box center [786, 458] width 72 height 12
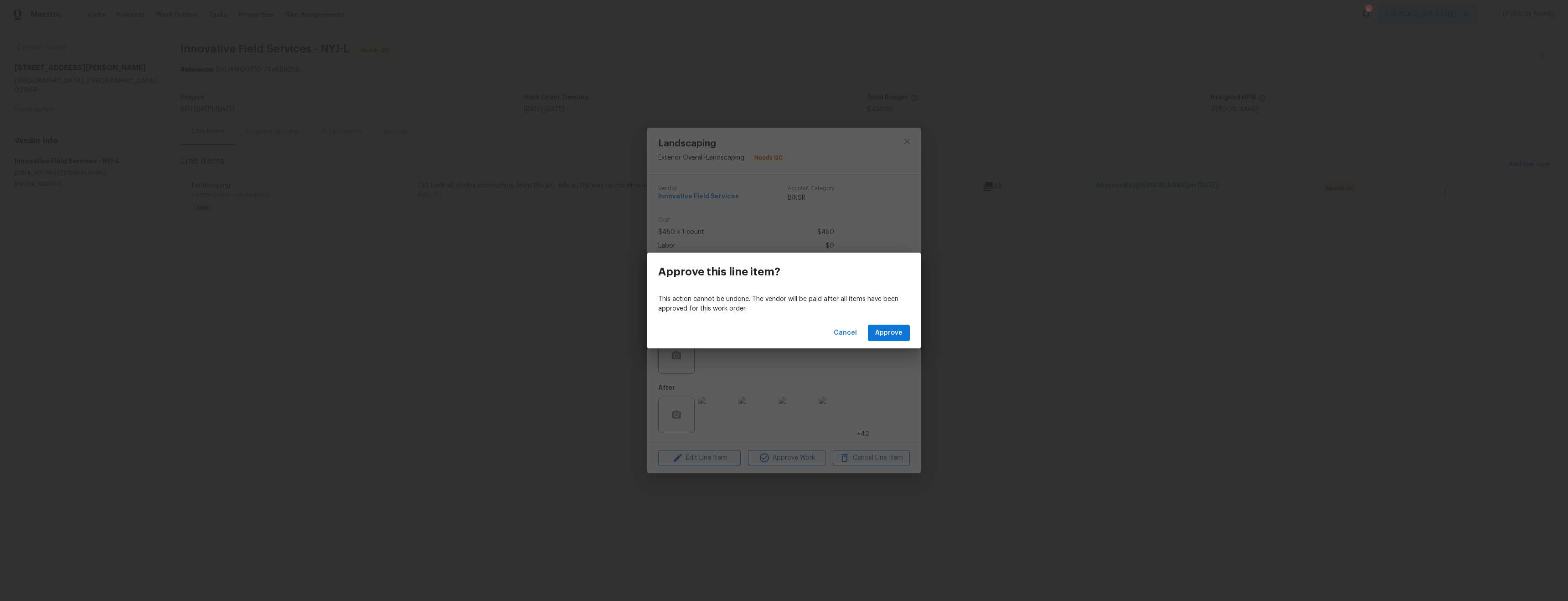
click at [886, 328] on div "Cancel Approve" at bounding box center [783, 333] width 273 height 32
click at [888, 332] on span "Approve" at bounding box center [889, 333] width 27 height 12
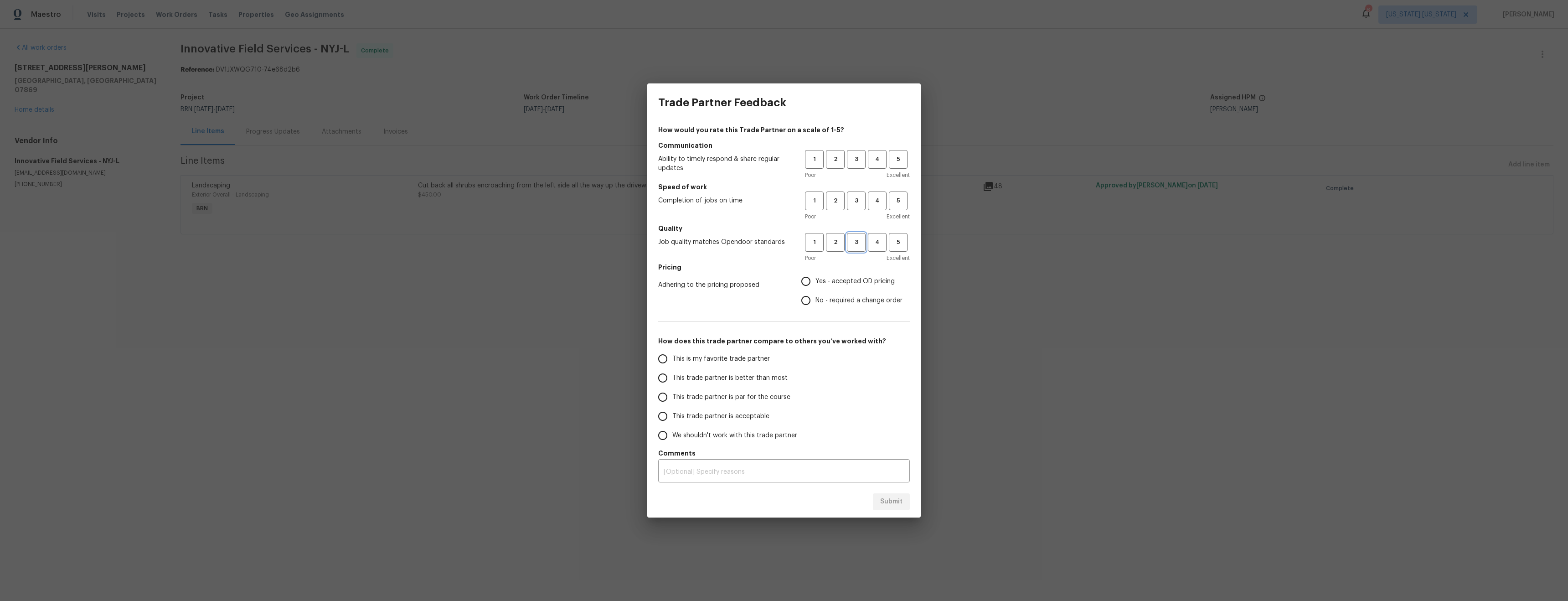
click at [850, 244] on span "3" at bounding box center [856, 242] width 17 height 10
click at [883, 204] on span "4" at bounding box center [877, 200] width 17 height 10
click at [899, 163] on span "5" at bounding box center [898, 159] width 17 height 10
click at [824, 277] on span "Yes - accepted OD pricing" at bounding box center [855, 282] width 79 height 10
click at [816, 276] on input "Yes - accepted OD pricing" at bounding box center [805, 281] width 19 height 19
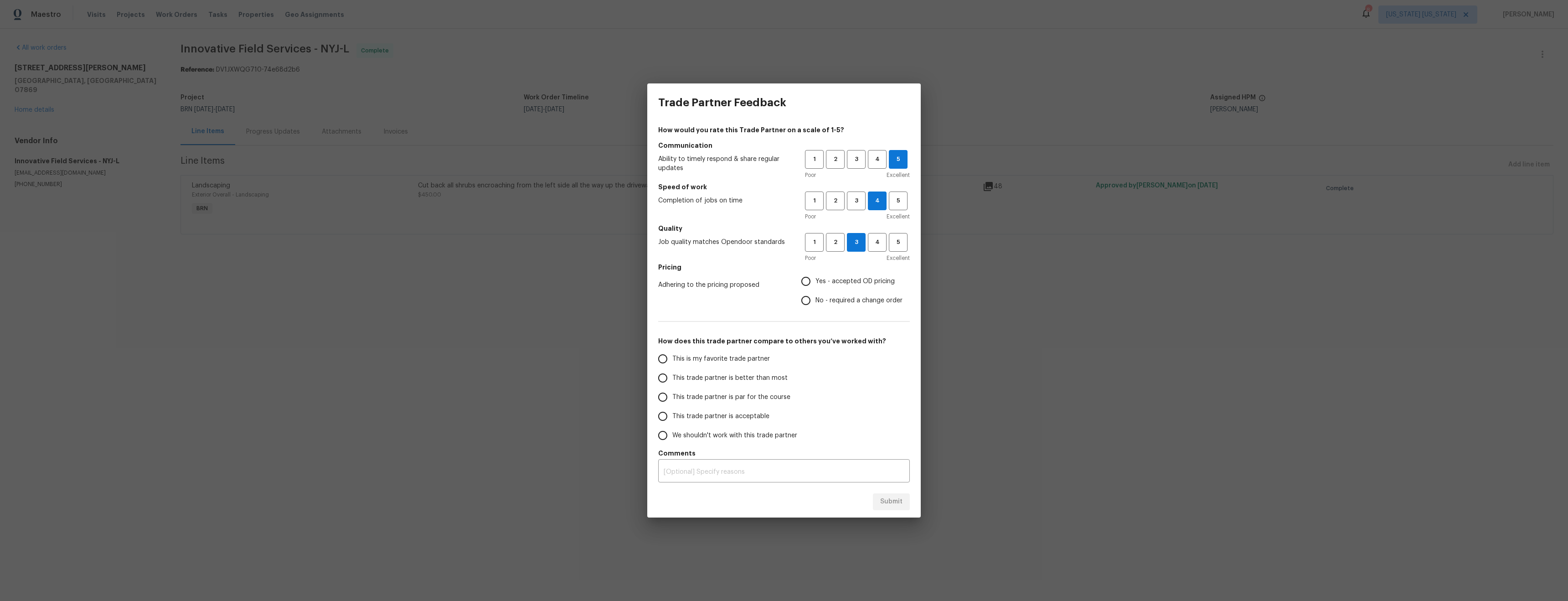
radio input "true"
drag, startPoint x: 732, startPoint y: 376, endPoint x: 765, endPoint y: 401, distance: 41.4
click at [732, 376] on span "This trade partner is better than most" at bounding box center [730, 378] width 115 height 10
click at [673, 376] on input "This trade partner is better than most" at bounding box center [662, 378] width 19 height 19
click at [899, 502] on span "Submit" at bounding box center [891, 502] width 23 height 12
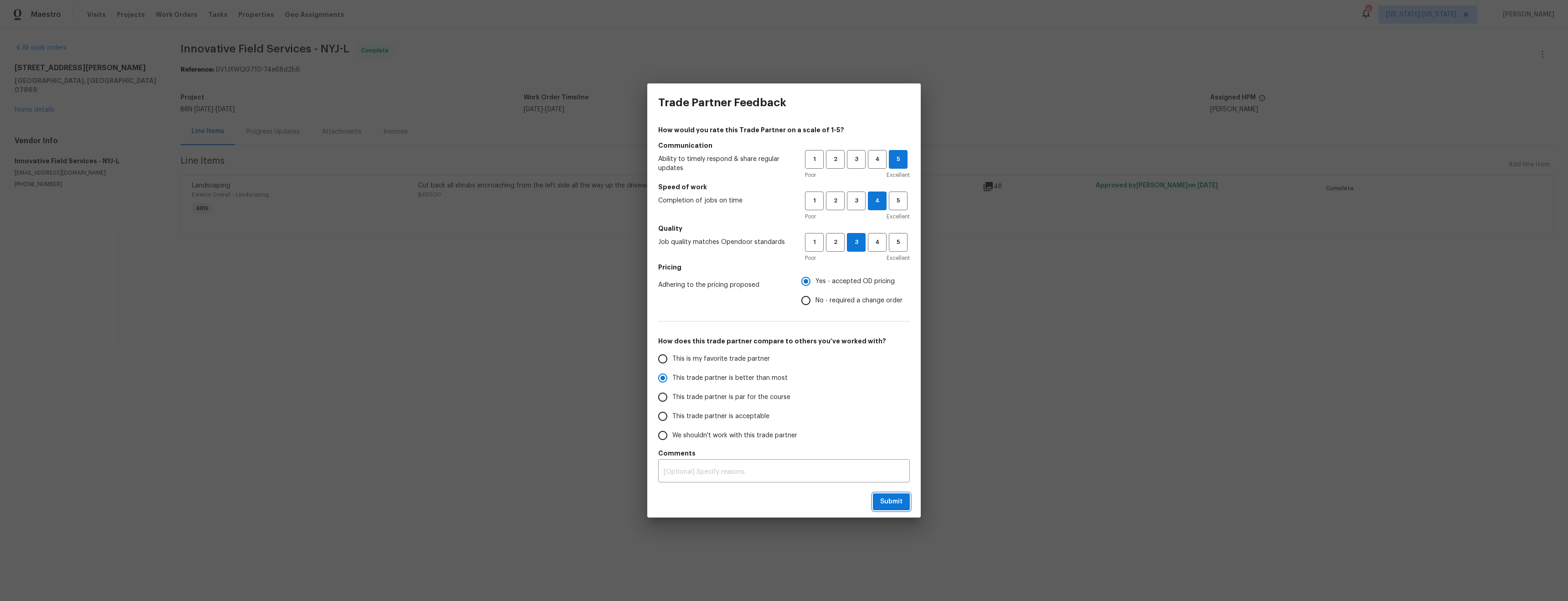
radio input "true"
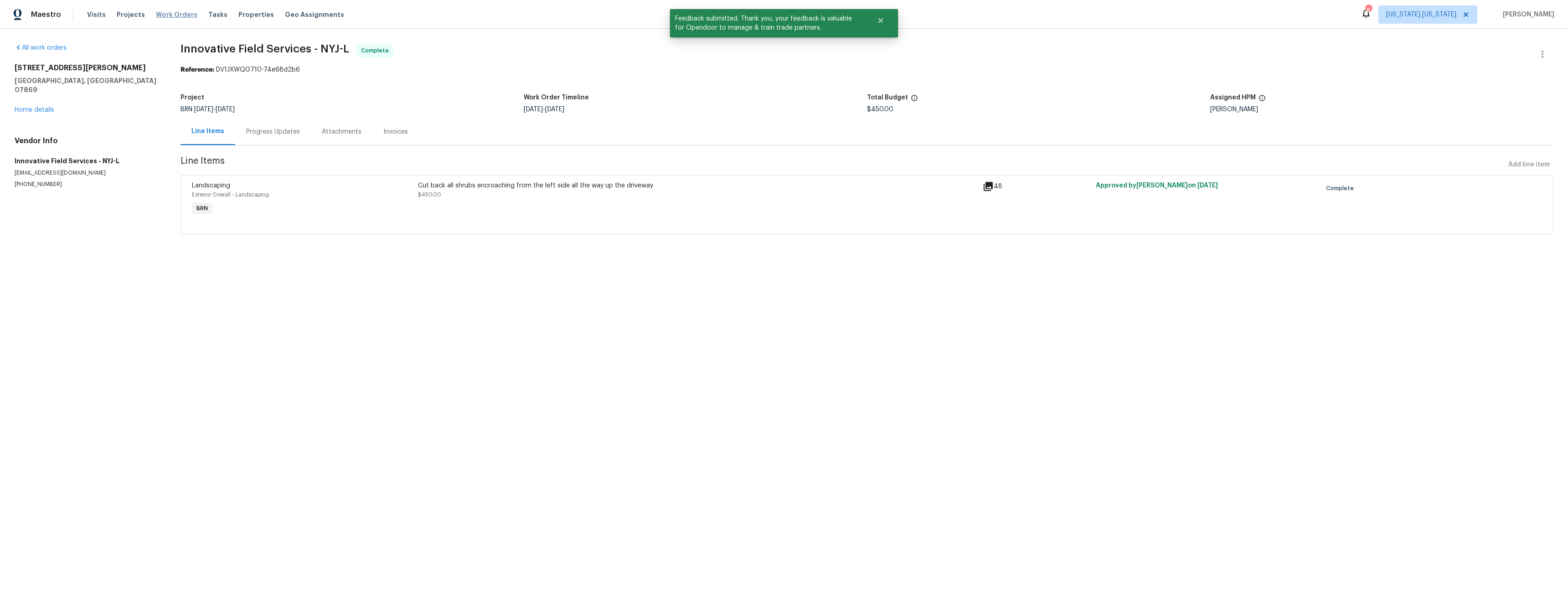
click at [178, 17] on span "Work Orders" at bounding box center [177, 14] width 41 height 9
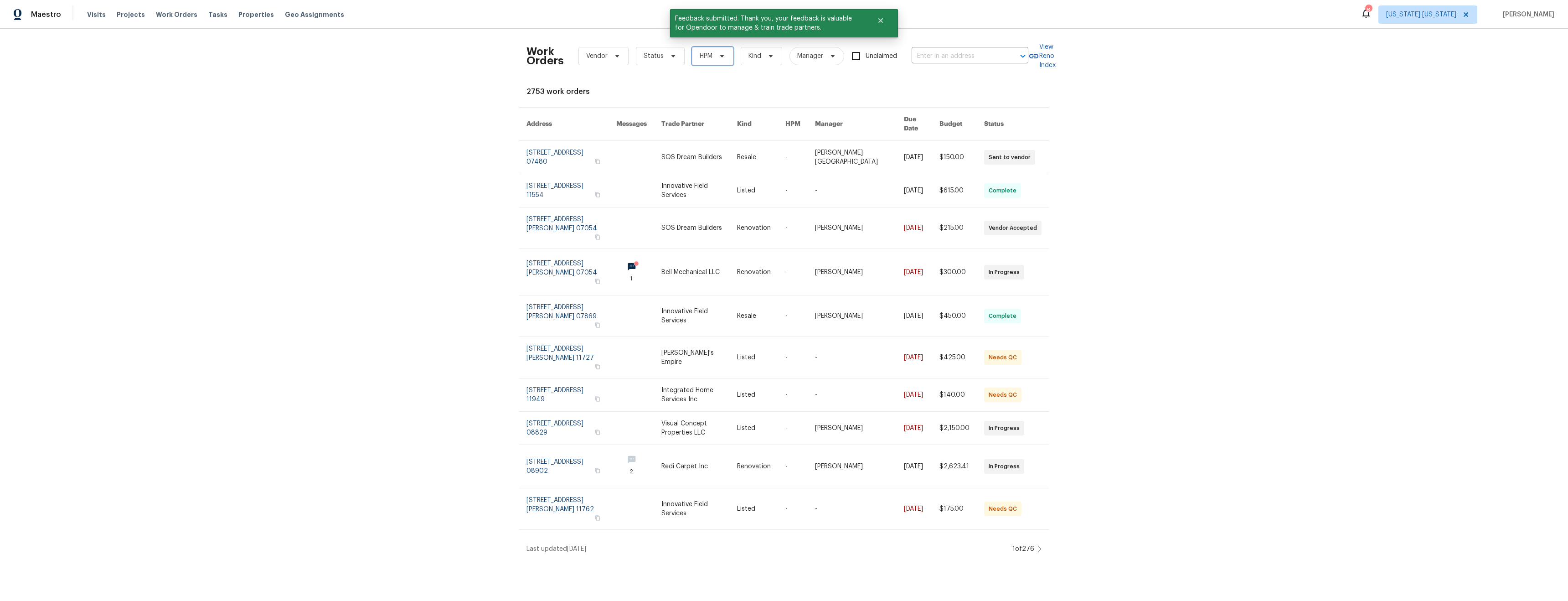
click at [696, 62] on span "HPM" at bounding box center [713, 56] width 41 height 18
click at [715, 96] on label "[PERSON_NAME]" at bounding box center [722, 94] width 60 height 9
click at [698, 96] on input "[PERSON_NAME]" at bounding box center [695, 93] width 6 height 6
checkbox input "true"
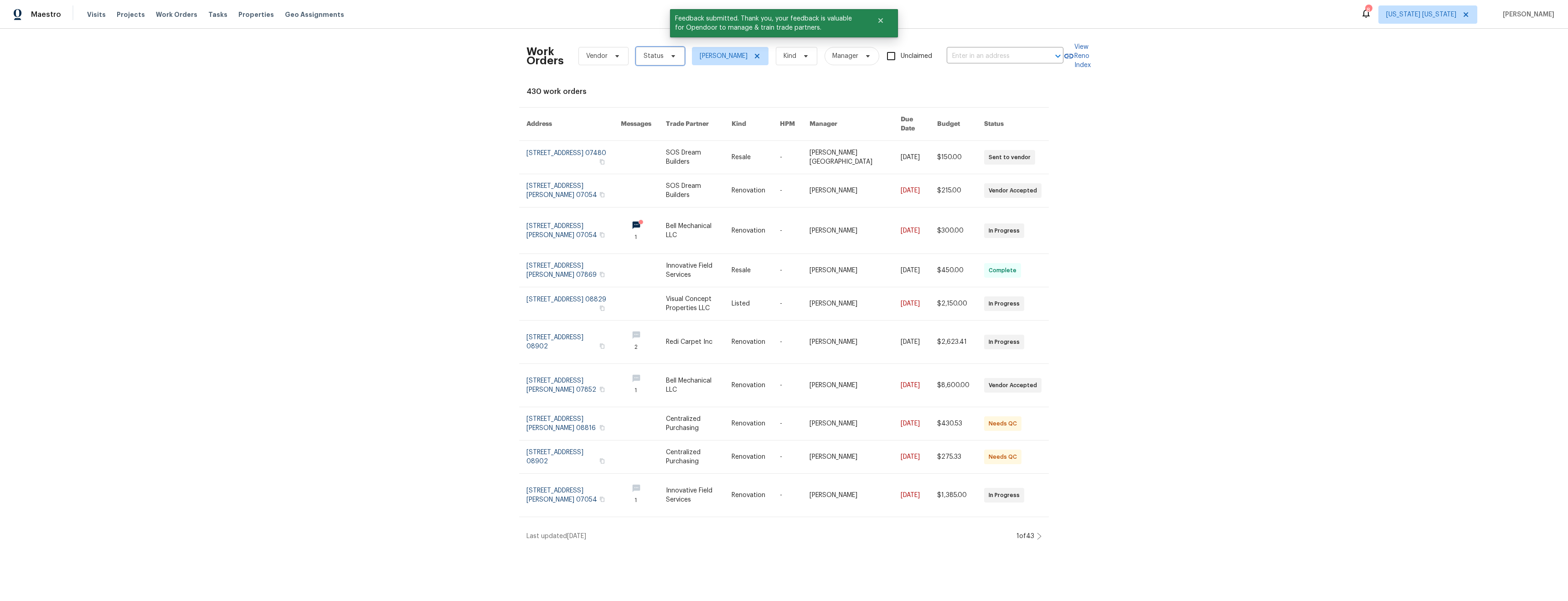
click at [656, 57] on span "Status" at bounding box center [653, 56] width 20 height 9
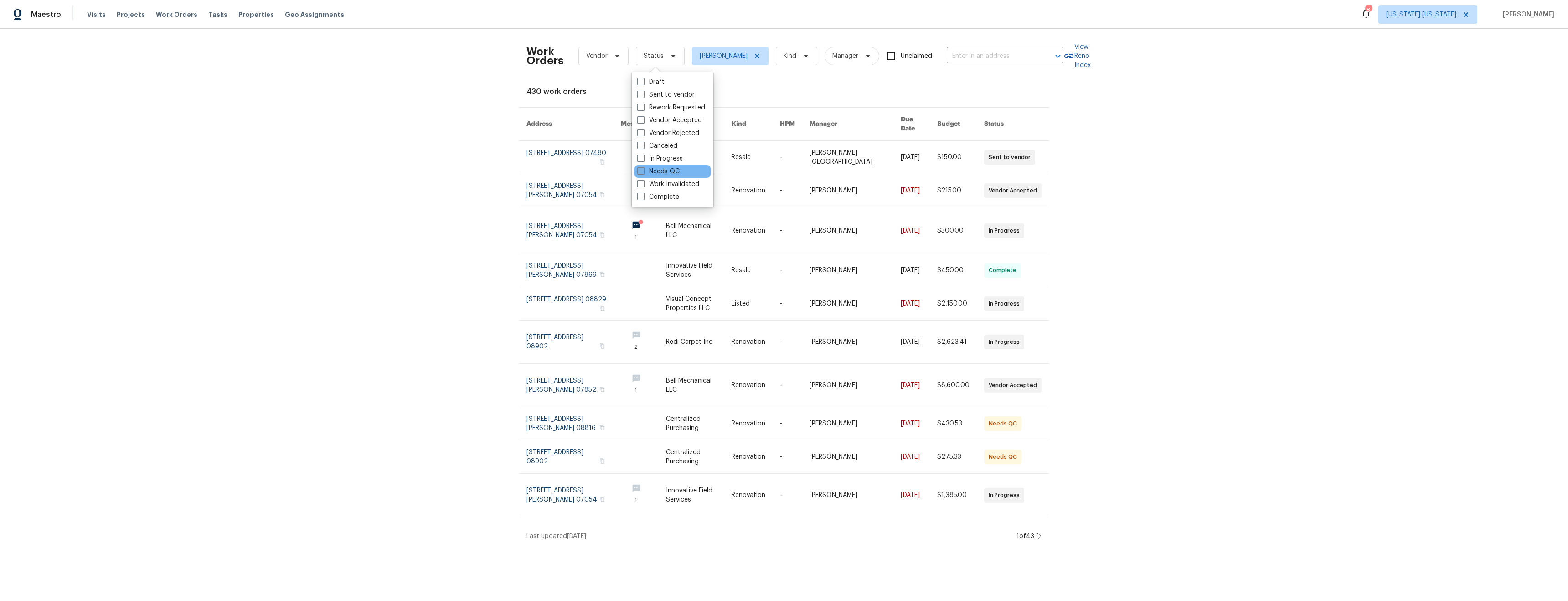
click at [661, 175] on label "Needs QC" at bounding box center [659, 171] width 43 height 9
click at [643, 173] on input "Needs QC" at bounding box center [640, 170] width 6 height 6
checkbox input "true"
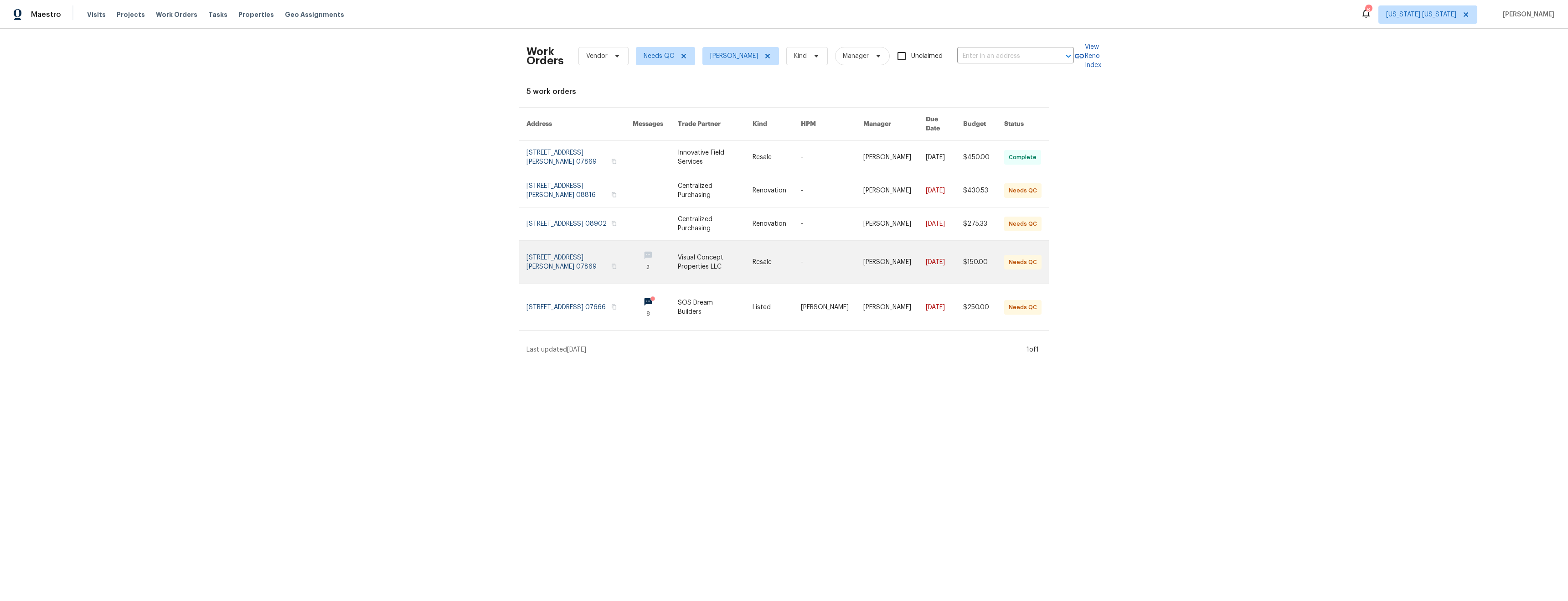
click at [747, 257] on link at bounding box center [715, 262] width 74 height 43
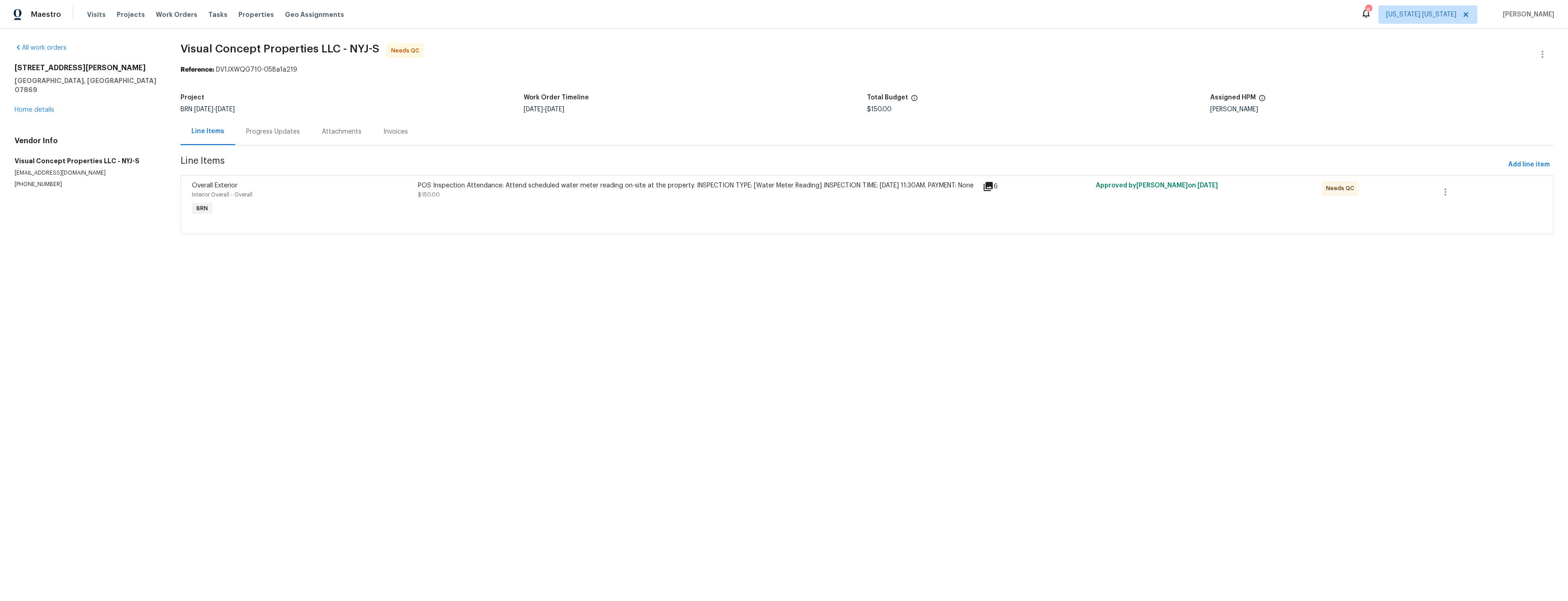
click at [616, 214] on div "POS Inspection Attendance: Attend scheduled water meter reading on-site at the …" at bounding box center [698, 199] width 565 height 42
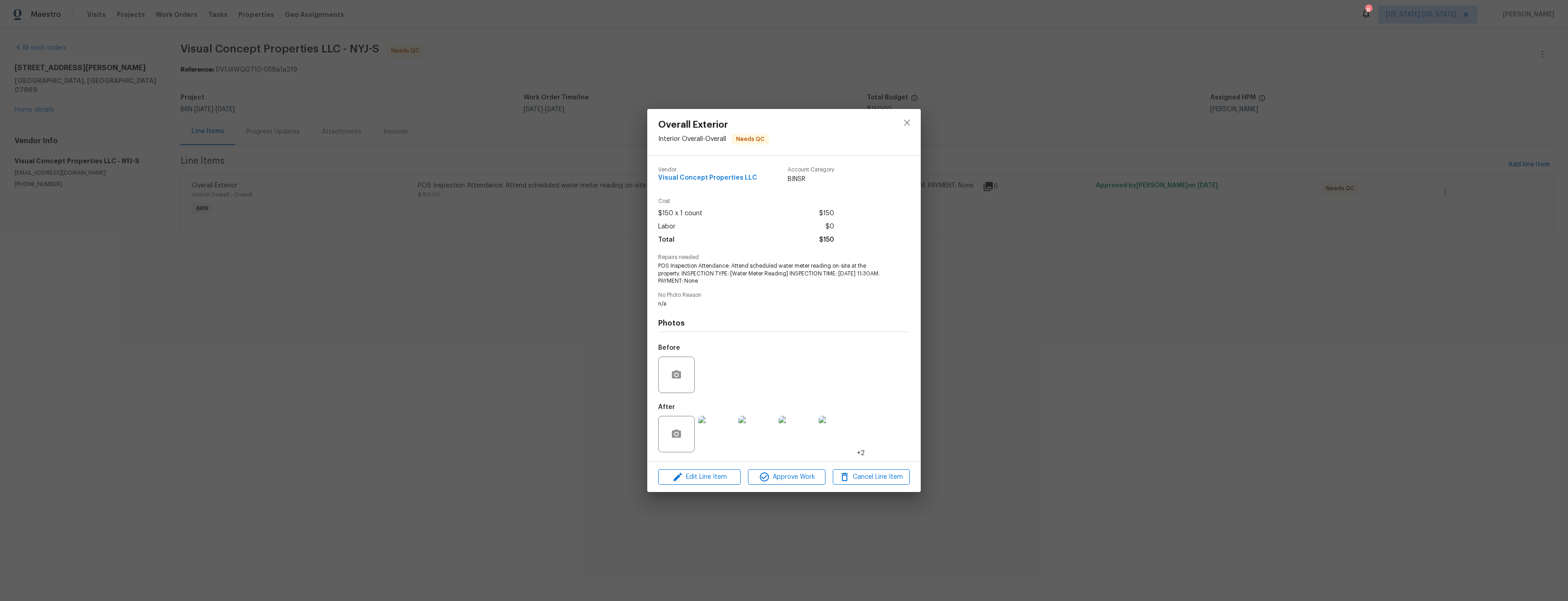
click at [715, 426] on img at bounding box center [716, 434] width 37 height 37
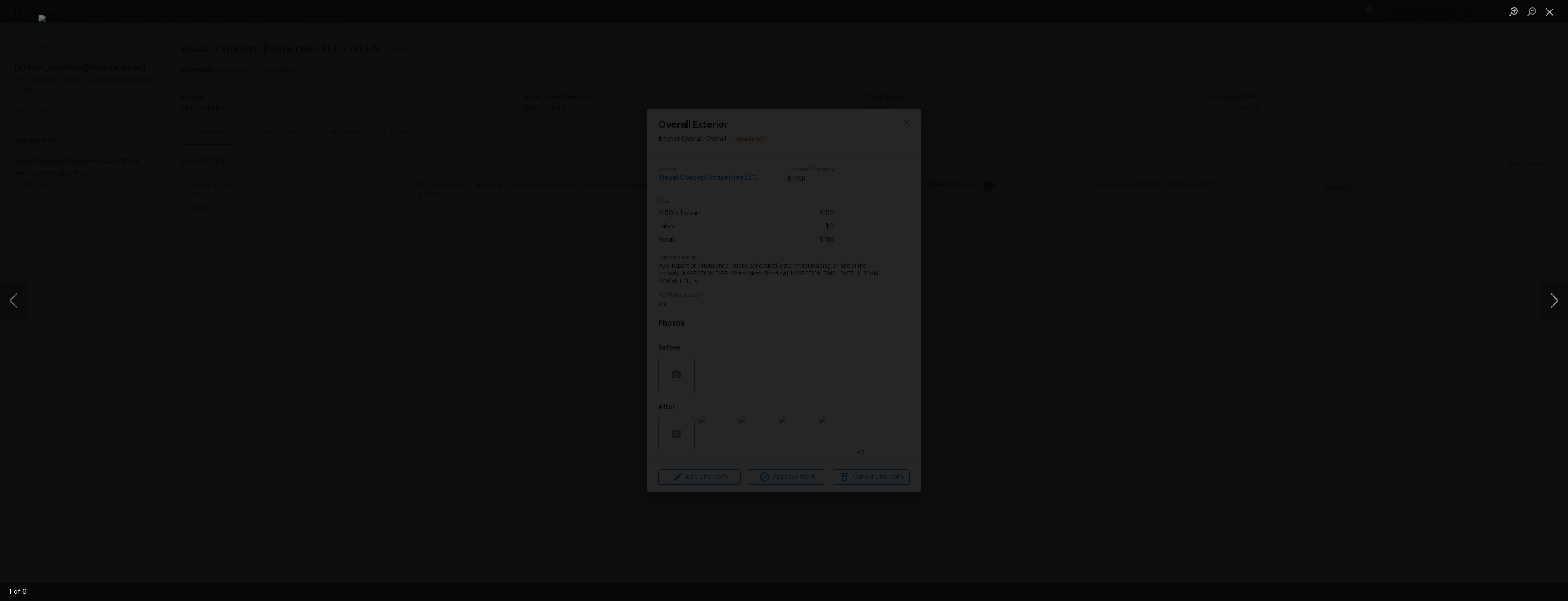
click at [1544, 302] on button "Next image" at bounding box center [1554, 301] width 27 height 37
click at [1545, 302] on button "Next image" at bounding box center [1554, 301] width 27 height 37
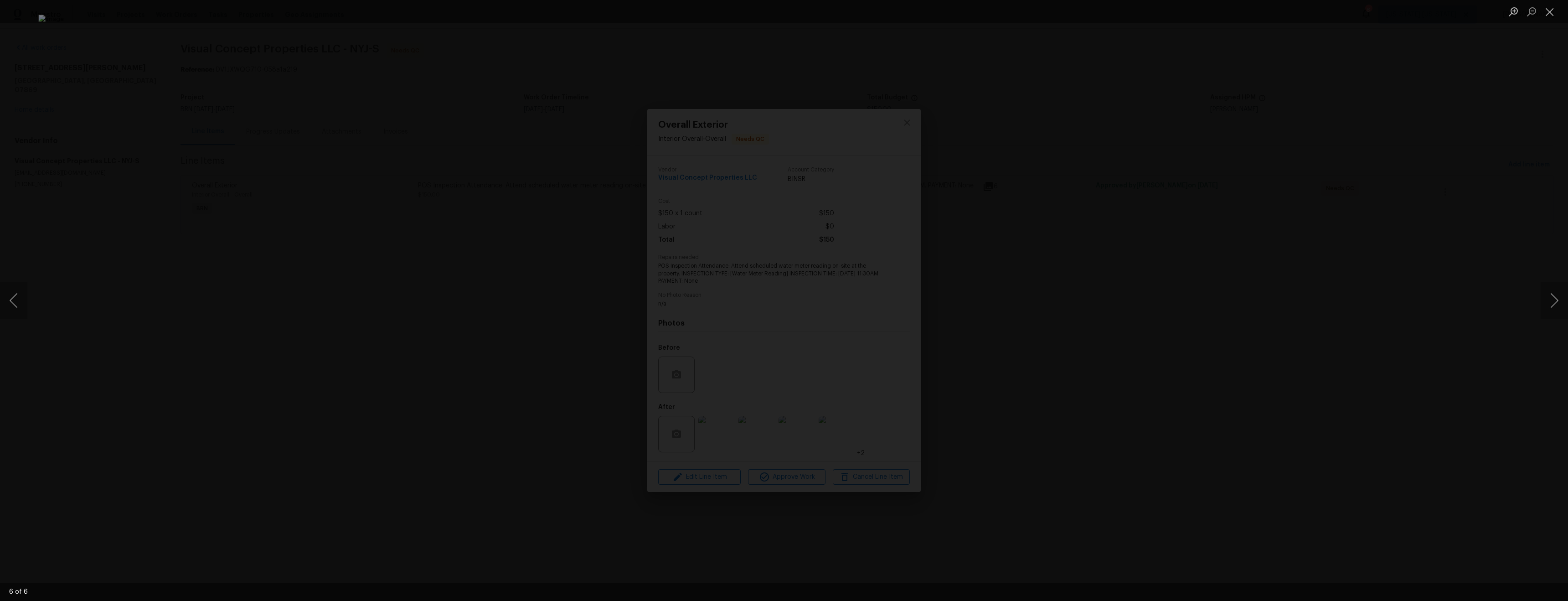
click at [1242, 315] on div "Lightbox" at bounding box center [784, 300] width 1568 height 601
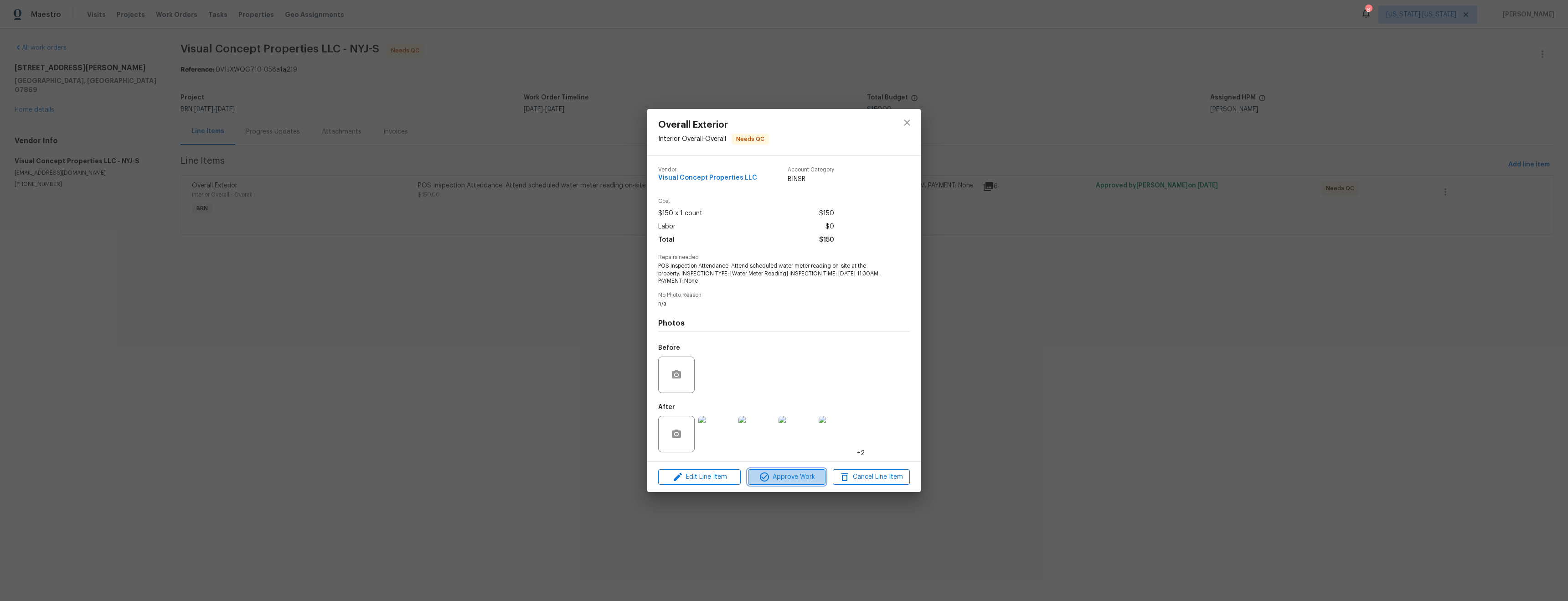
click at [795, 478] on span "Approve Work" at bounding box center [786, 477] width 72 height 12
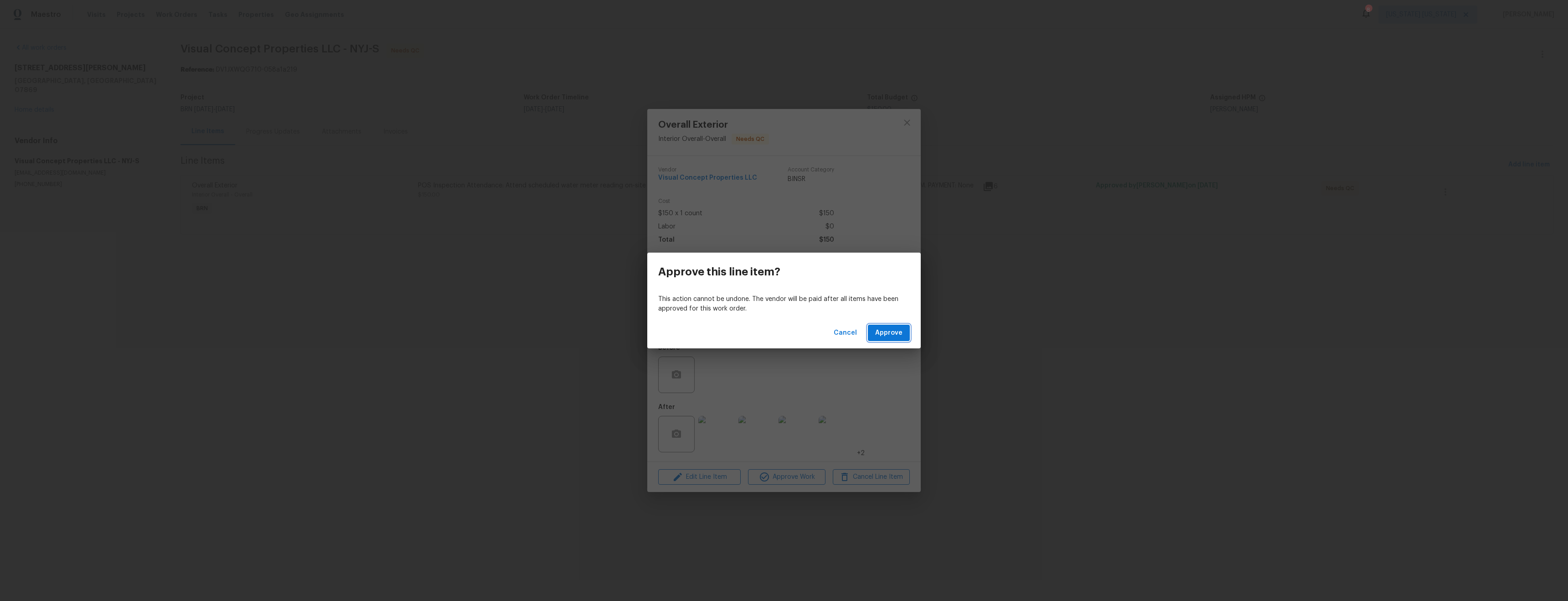
click at [878, 336] on span "Approve" at bounding box center [889, 333] width 27 height 12
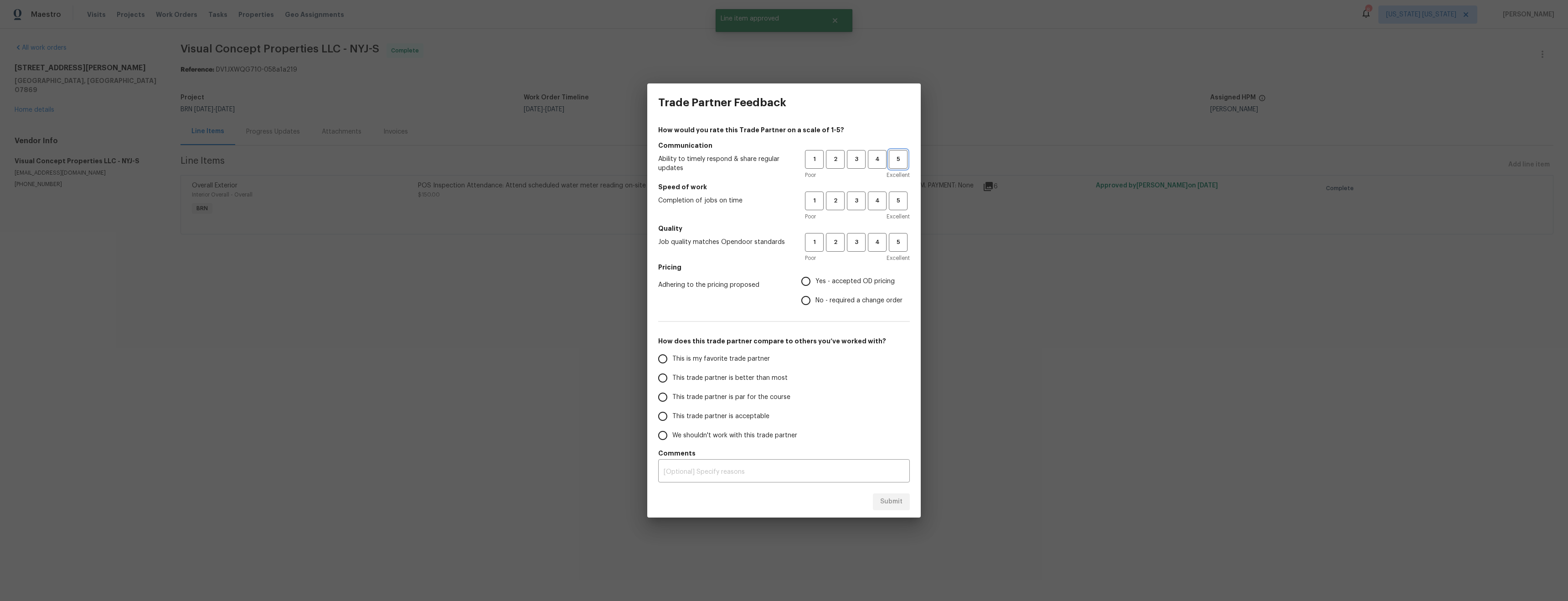
click at [895, 163] on span "5" at bounding box center [898, 159] width 17 height 10
click at [858, 204] on span "3" at bounding box center [856, 200] width 17 height 10
click at [874, 243] on span "4" at bounding box center [877, 242] width 17 height 10
click at [852, 279] on span "Yes - accepted OD pricing" at bounding box center [855, 282] width 79 height 10
click at [816, 279] on input "Yes - accepted OD pricing" at bounding box center [805, 281] width 19 height 19
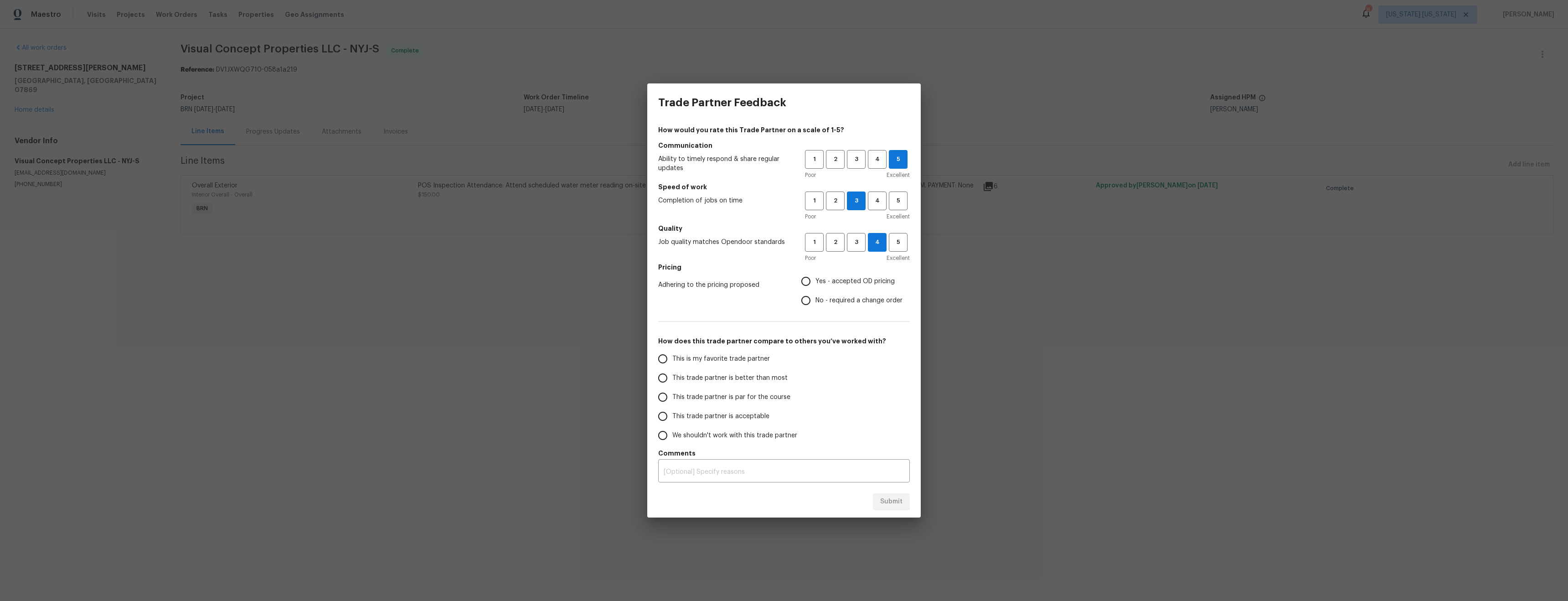
radio input "true"
drag, startPoint x: 772, startPoint y: 375, endPoint x: 777, endPoint y: 376, distance: 5.1
click at [774, 375] on span "This trade partner is better than most" at bounding box center [730, 378] width 115 height 10
click at [673, 375] on input "This trade partner is better than most" at bounding box center [662, 378] width 19 height 19
click at [896, 502] on span "Submit" at bounding box center [891, 502] width 23 height 12
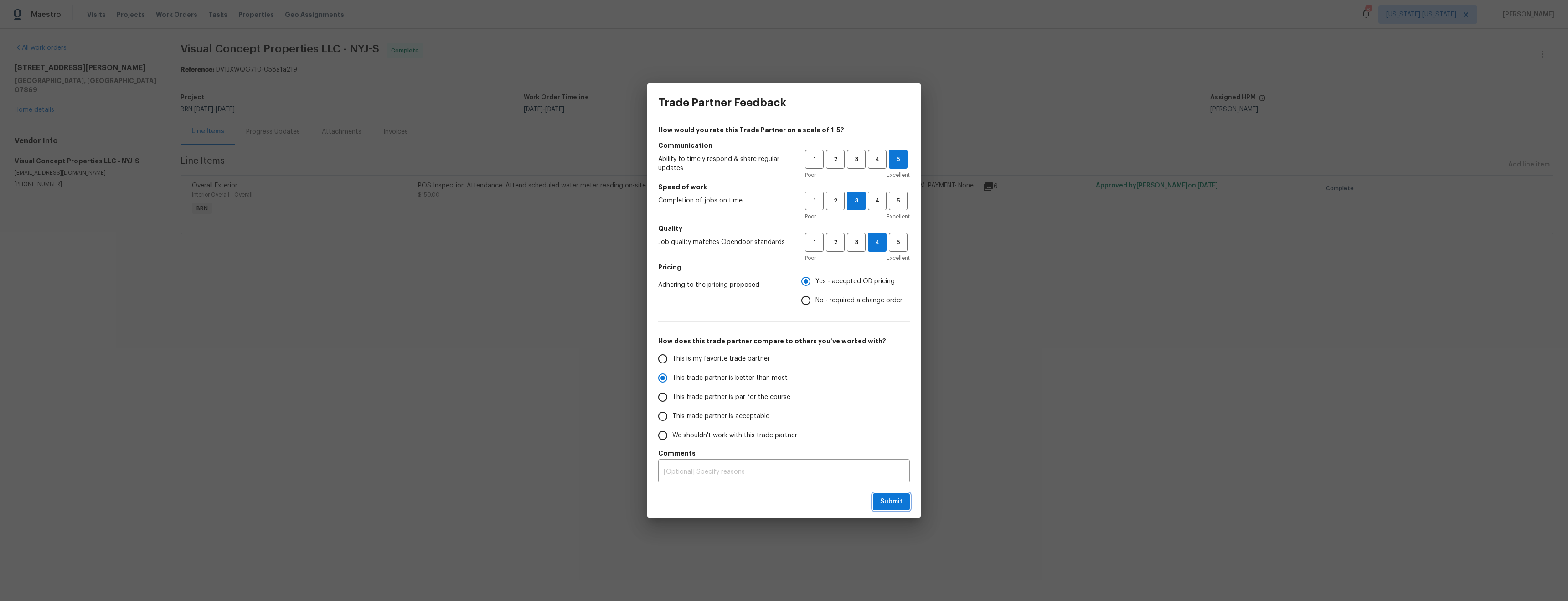
radio input "true"
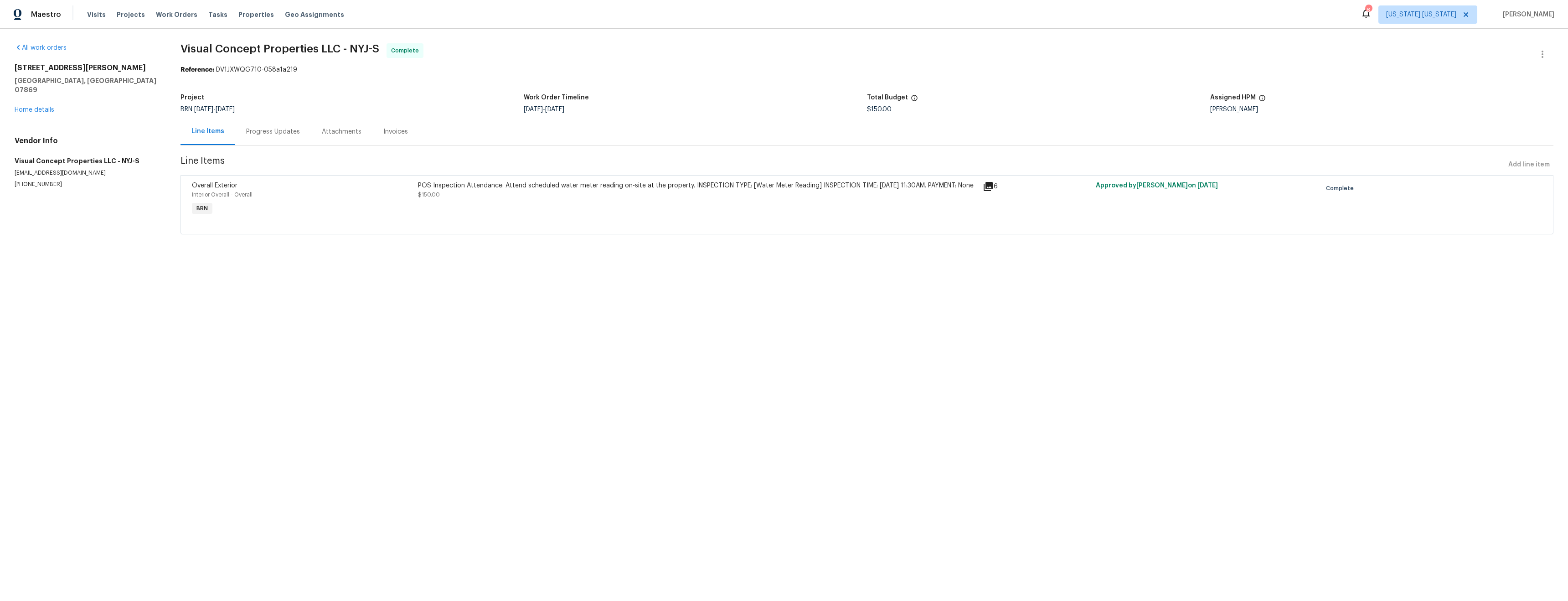
radio input "false"
click at [239, 15] on span "Properties" at bounding box center [256, 14] width 35 height 9
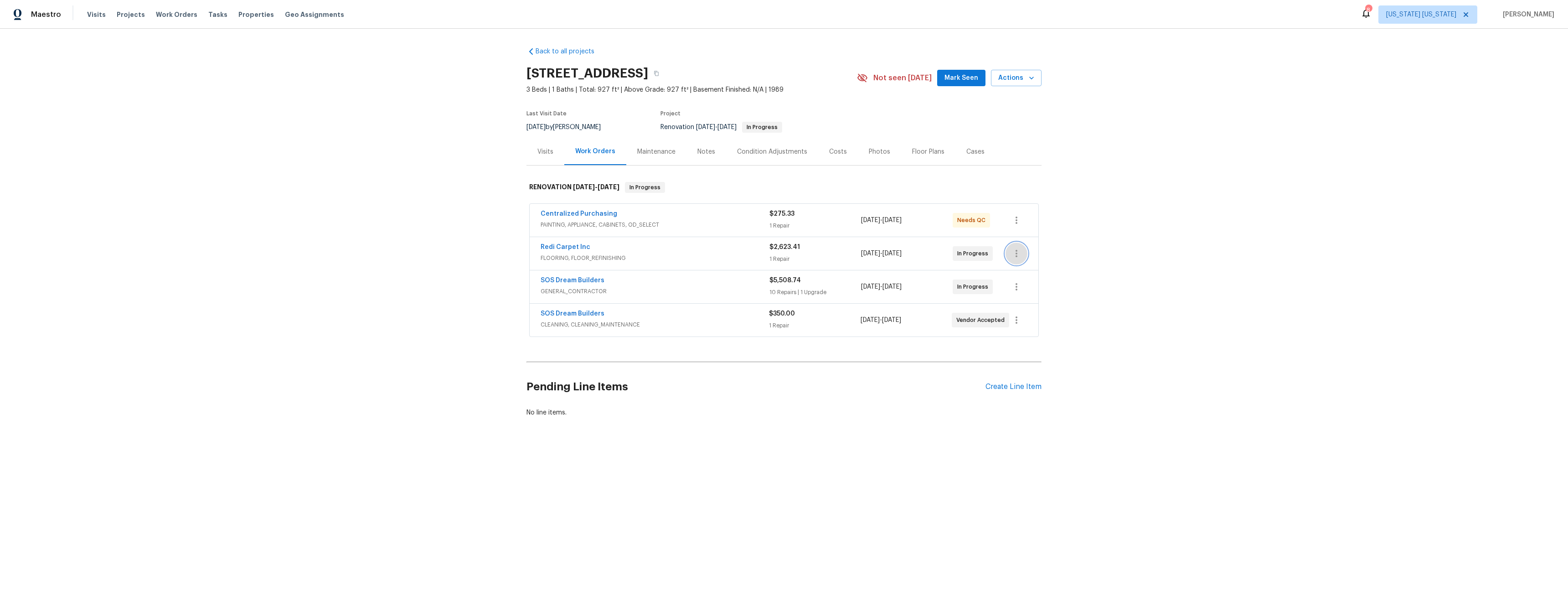
click at [1012, 251] on icon "button" at bounding box center [1017, 253] width 11 height 11
click at [1017, 254] on li "Edit" at bounding box center [1052, 253] width 99 height 15
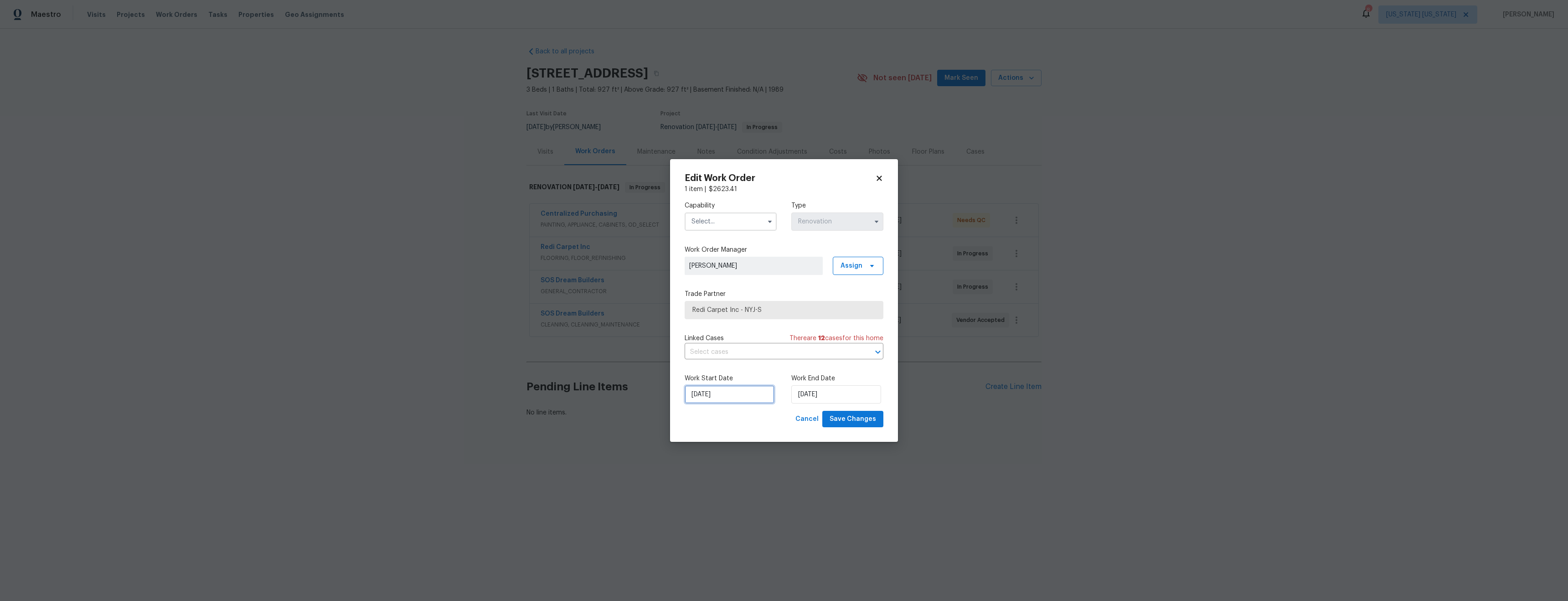
click at [705, 395] on input "[DATE]" at bounding box center [730, 395] width 90 height 18
click at [698, 342] on div "18" at bounding box center [698, 342] width 15 height 13
type input "[DATE]"
click at [718, 225] on input "text" at bounding box center [730, 222] width 92 height 18
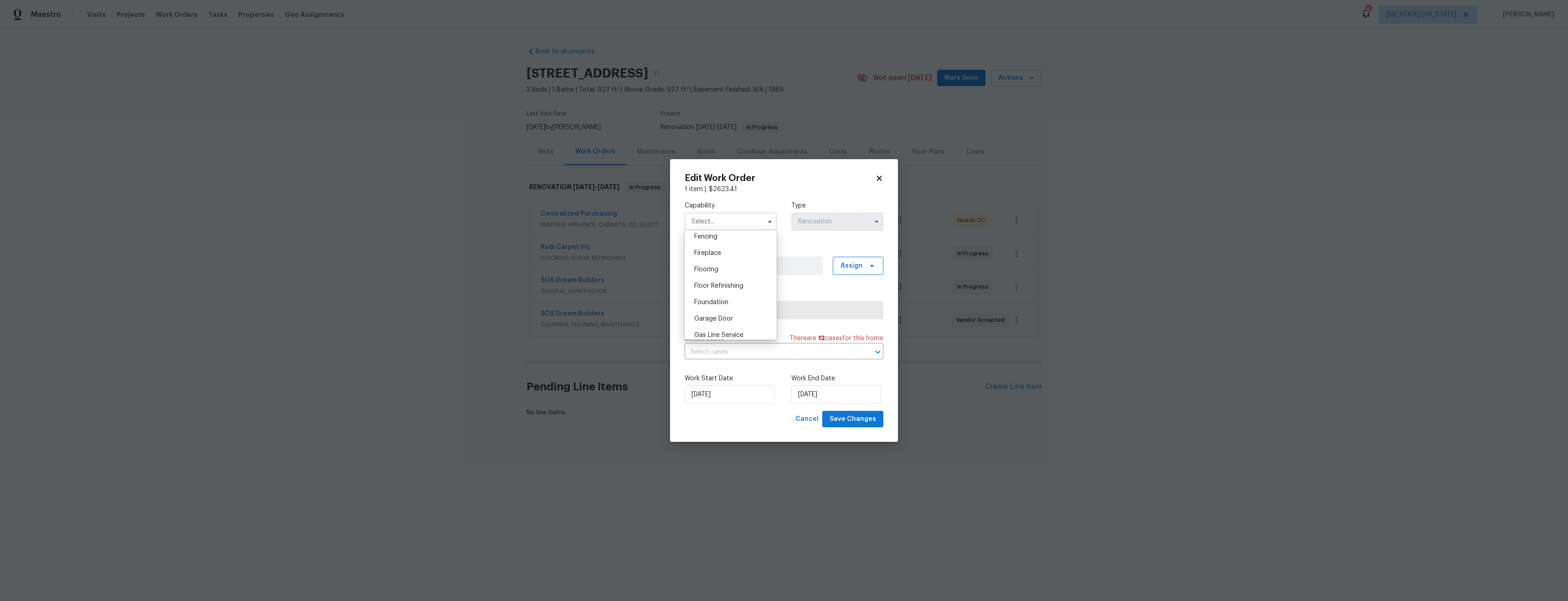
scroll to position [360, 0]
click at [729, 242] on div "Flooring" at bounding box center [730, 234] width 88 height 16
type input "Flooring"
click at [857, 423] on span "Save Changes" at bounding box center [853, 419] width 46 height 12
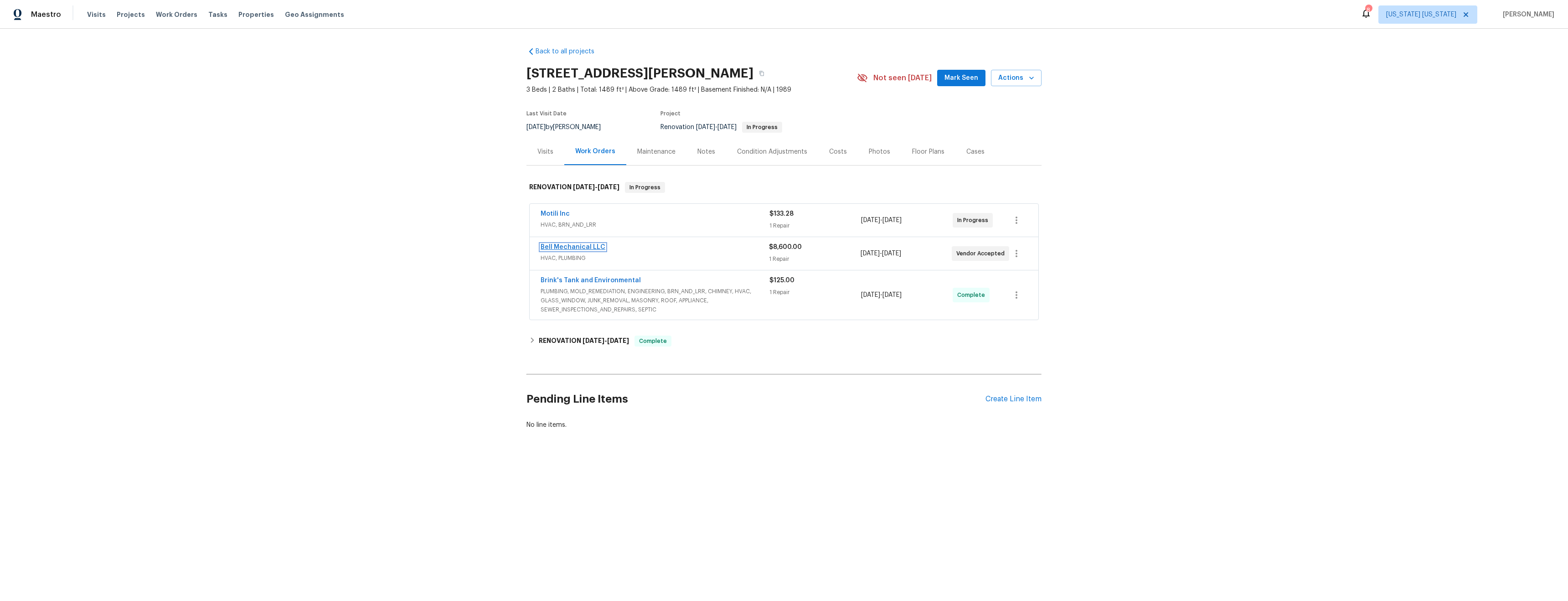
click at [572, 248] on link "Bell Mechanical LLC" at bounding box center [573, 247] width 65 height 6
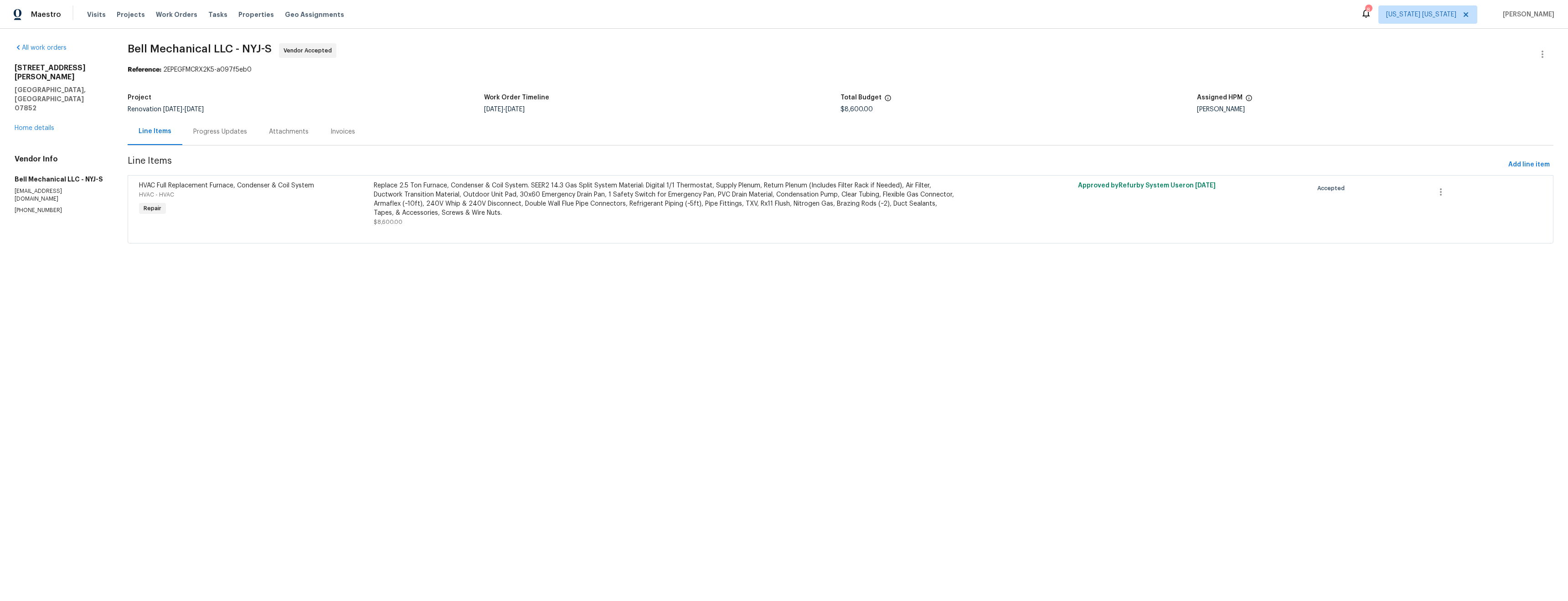
click at [231, 132] on div "Progress Updates" at bounding box center [220, 132] width 54 height 9
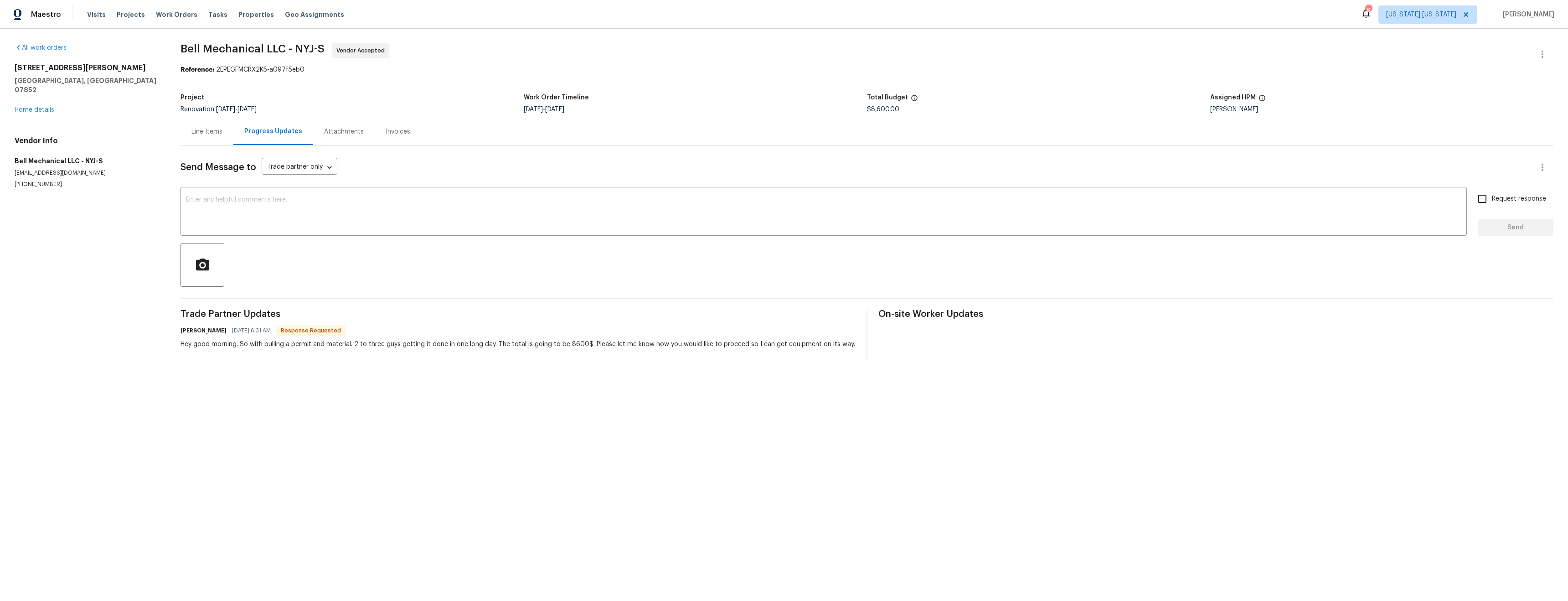
click at [202, 132] on div "Line Items" at bounding box center [207, 132] width 31 height 9
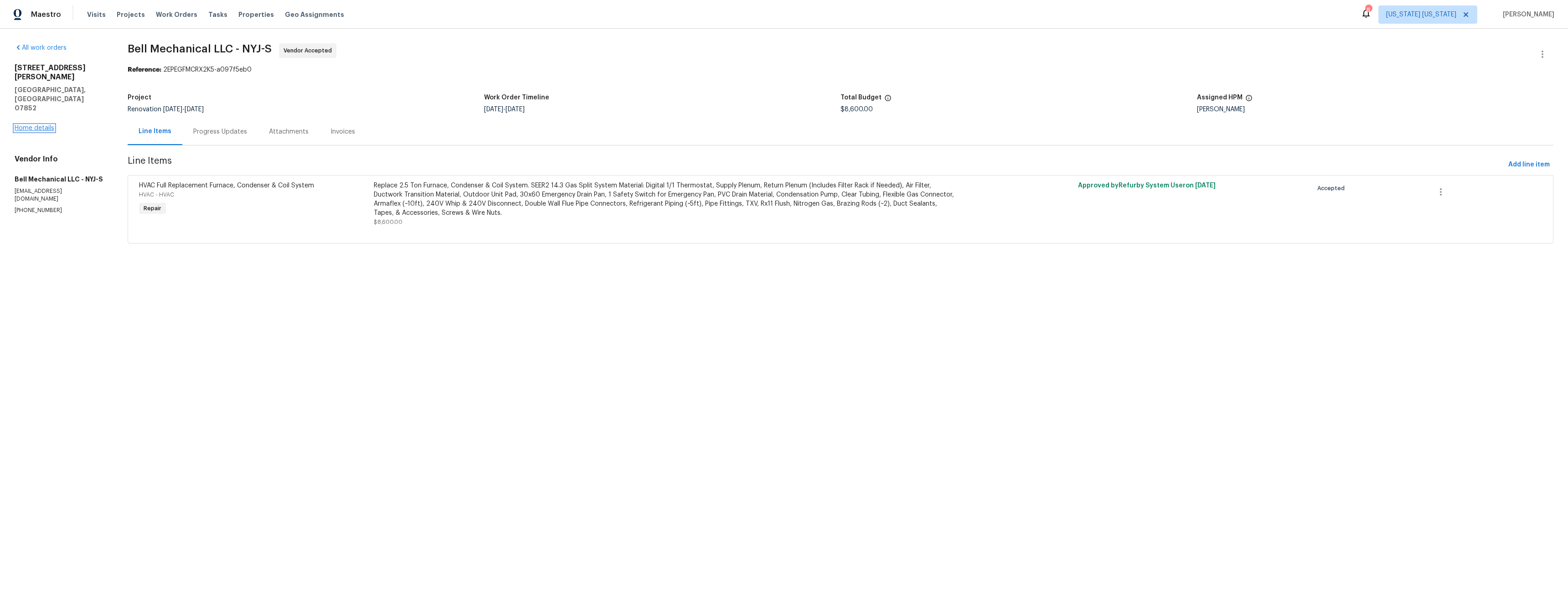
click at [38, 125] on link "Home details" at bounding box center [34, 128] width 40 height 6
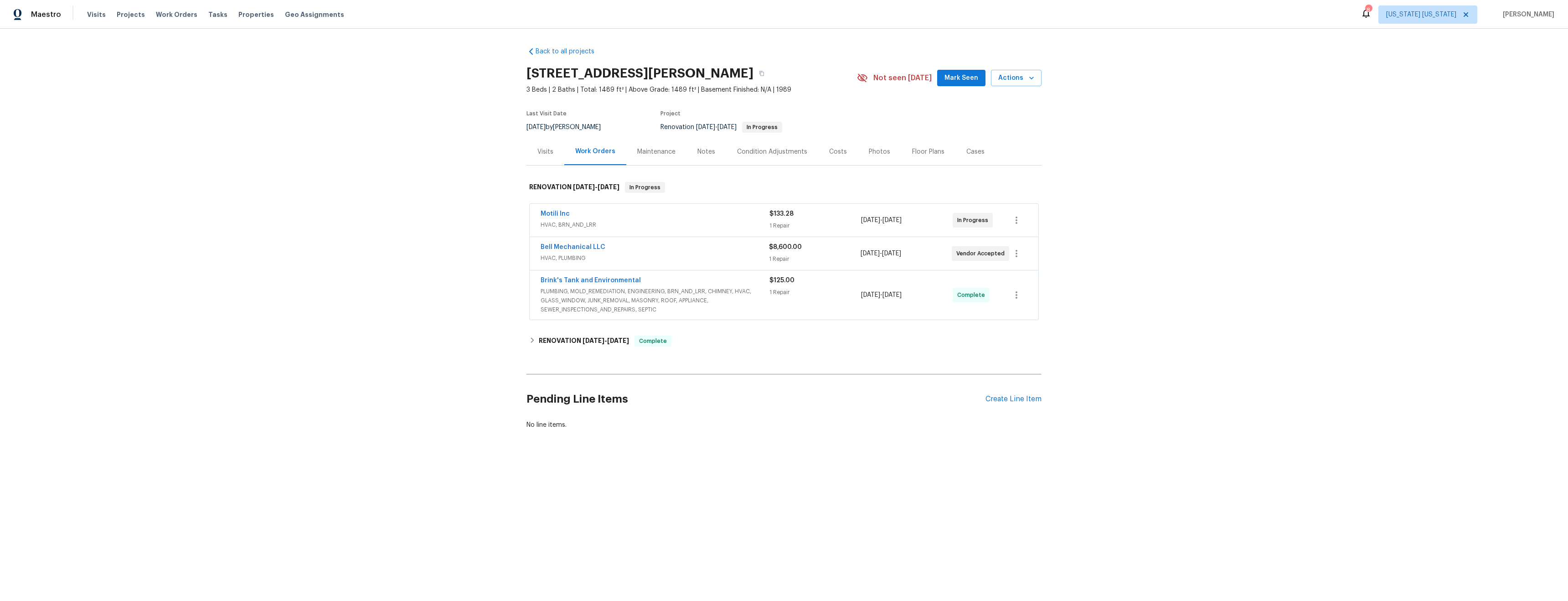
click at [698, 150] on div "Notes" at bounding box center [706, 152] width 18 height 9
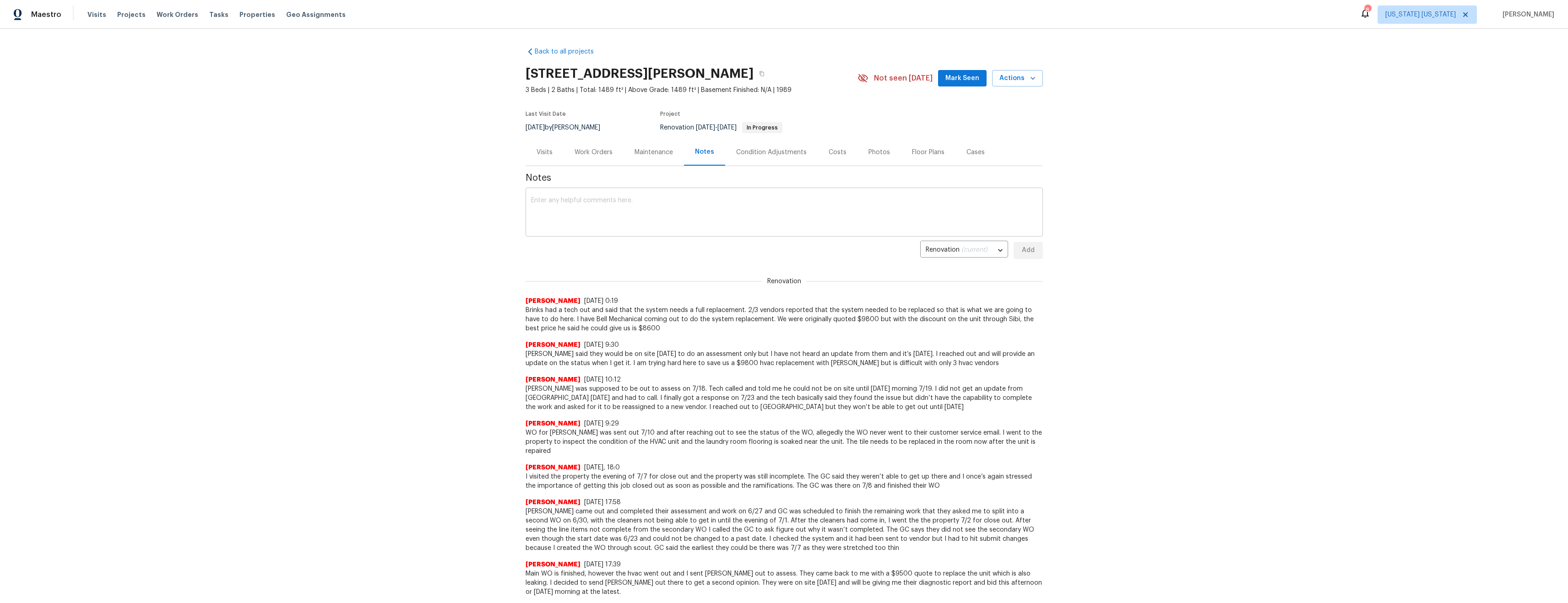
click at [589, 200] on textarea at bounding box center [784, 213] width 506 height 32
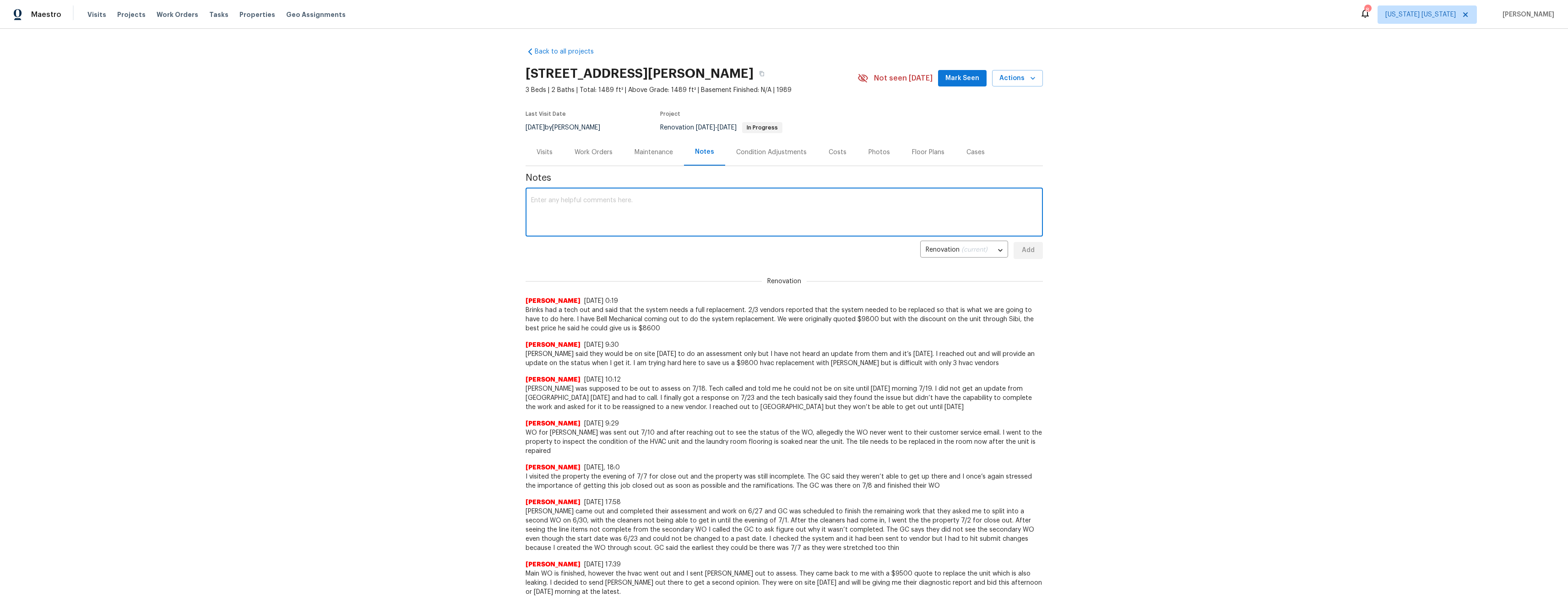
paste textarea "Greg isn’t able to come in to replace the hvac unit until Monday or Tuesday bec…"
click at [544, 199] on textarea "Greg isn’t able to come in to replace the hvac unit until Monday or Tuesday bec…" at bounding box center [784, 213] width 506 height 32
type textarea "Greg with Bell Mechanical isn’t able to come in to replace the hvac unit until …"
click at [1025, 247] on span "Add" at bounding box center [1028, 250] width 15 height 12
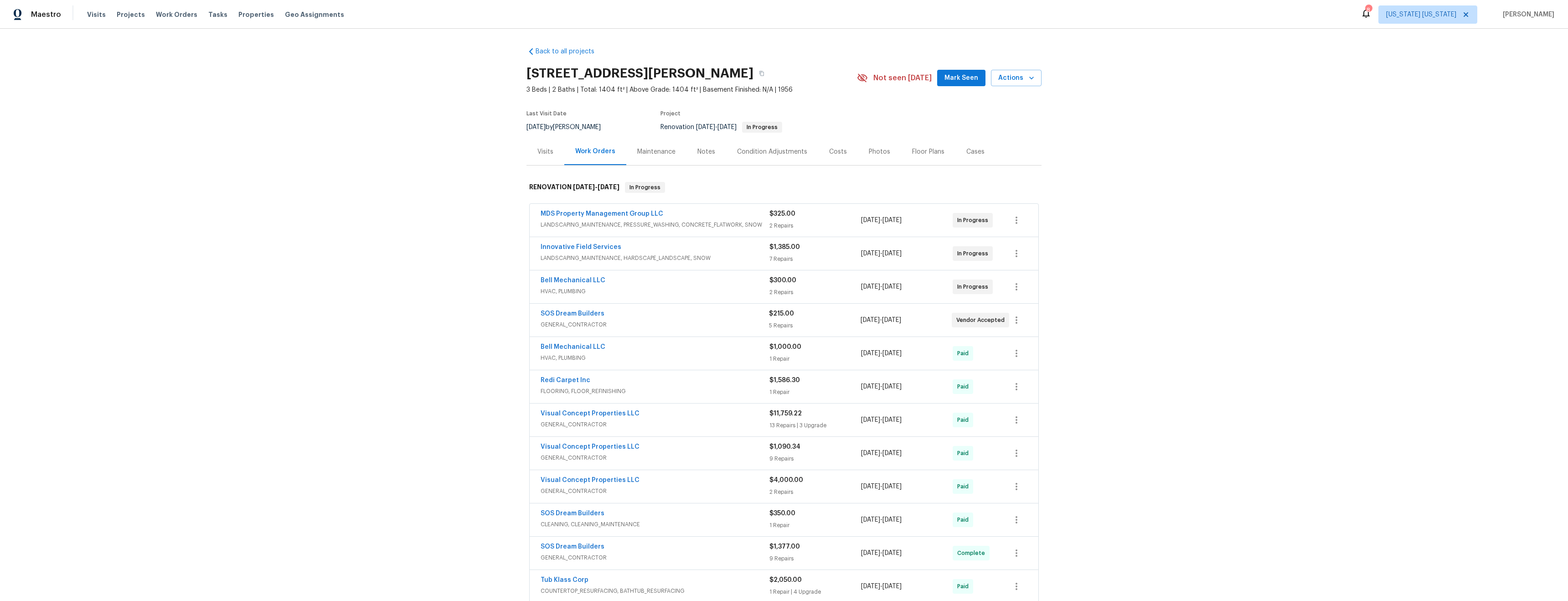
click at [701, 152] on div "Notes" at bounding box center [706, 152] width 18 height 9
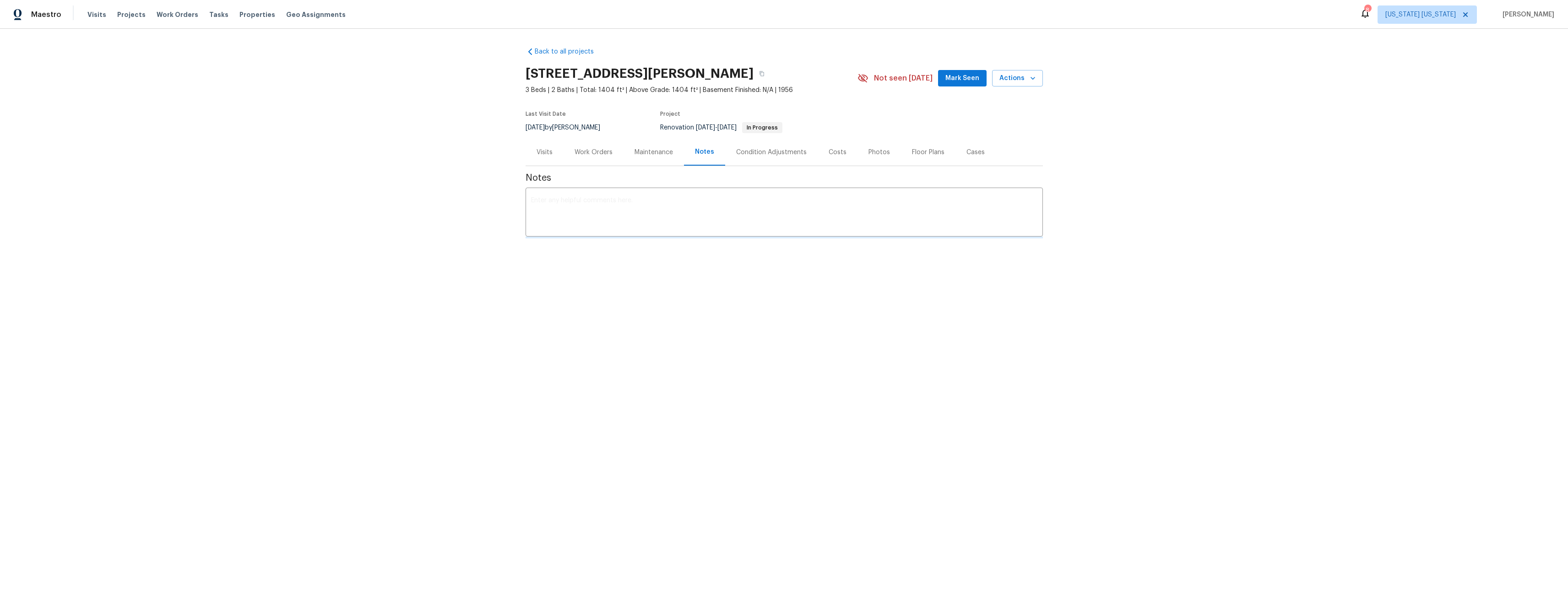
click at [617, 199] on textarea at bounding box center [784, 213] width 506 height 32
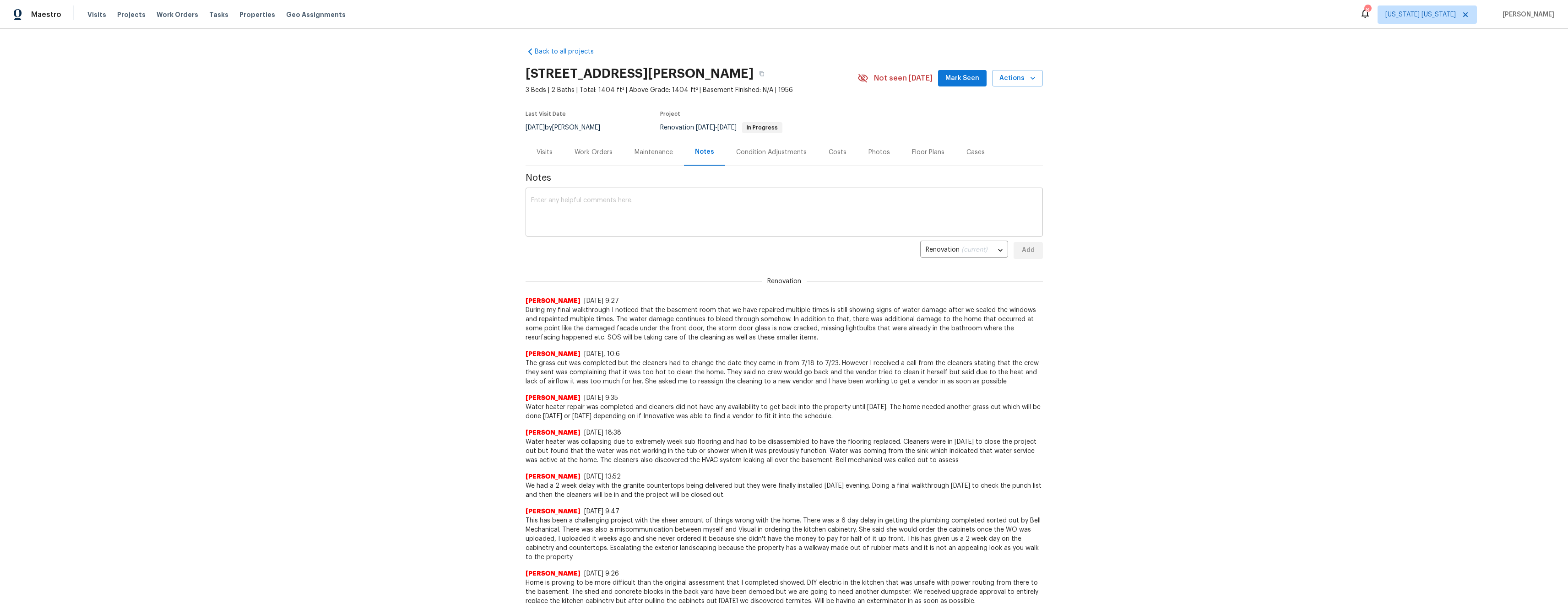
click at [615, 203] on textarea at bounding box center [784, 213] width 506 height 32
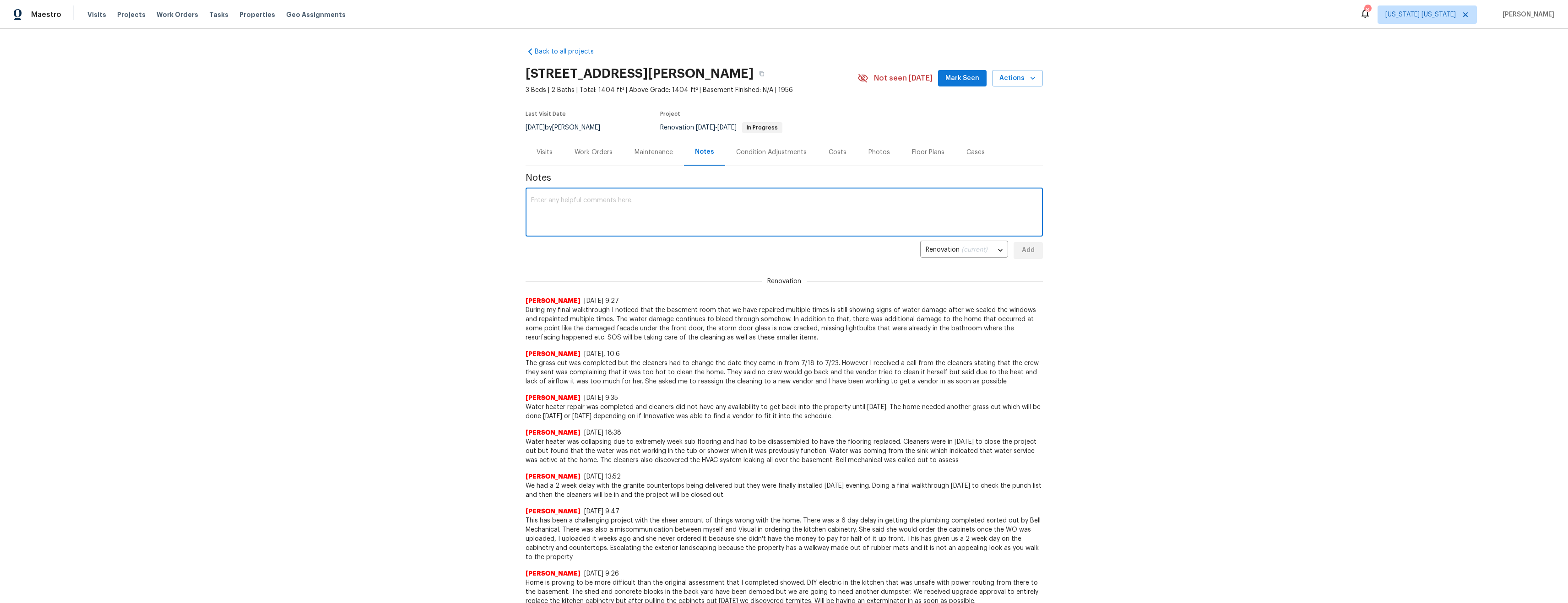
paste textarea "[PERSON_NAME] was able to get the hvac unit back up and running. The dishwasher…"
click at [535, 200] on textarea "[PERSON_NAME] was able to get the hvac unit back up and running. The dishwasher…" at bounding box center [784, 213] width 506 height 32
drag, startPoint x: 918, startPoint y: 202, endPoint x: 767, endPoint y: 203, distance: 151.0
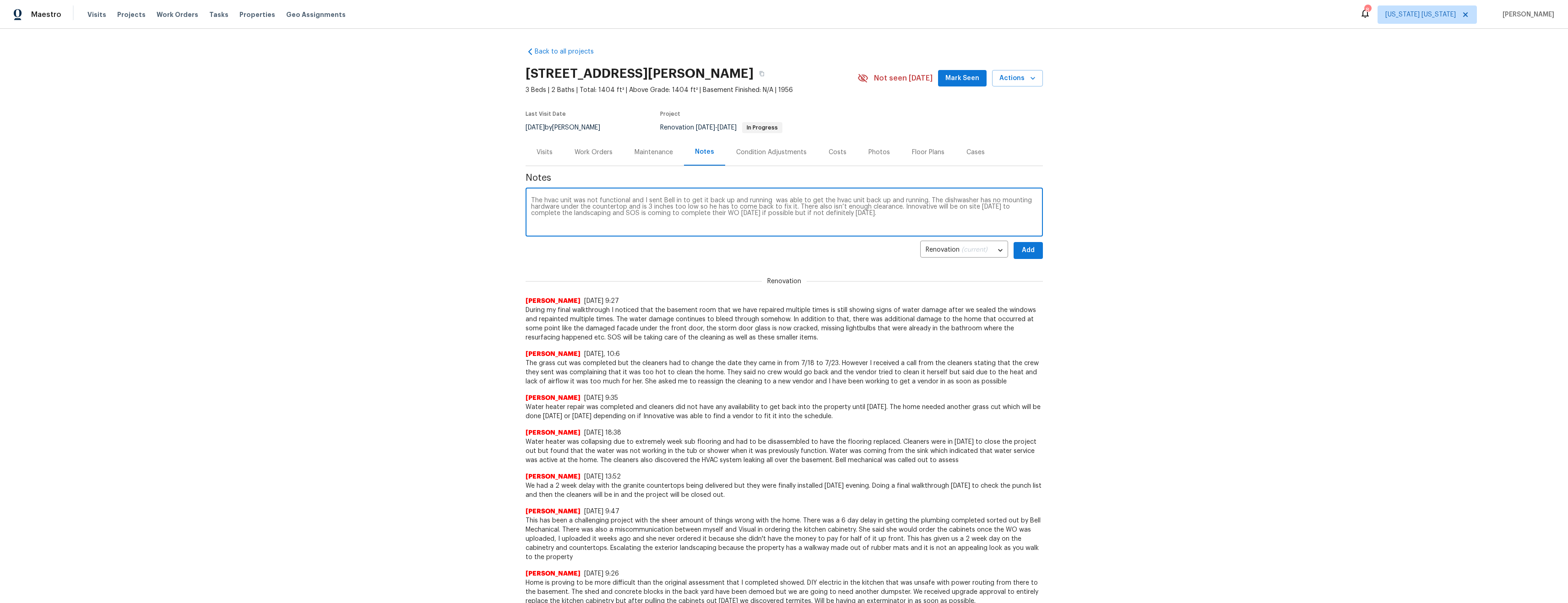
click at [767, 203] on textarea "The hvac unit was not functional and I sent Bell in to get it back up and runni…" at bounding box center [784, 213] width 506 height 32
type textarea "The hvac unit was not functional and I sent Bell in to get it back up and runni…"
click at [1029, 254] on span "Add" at bounding box center [1028, 250] width 15 height 12
